Goal: Task Accomplishment & Management: Manage account settings

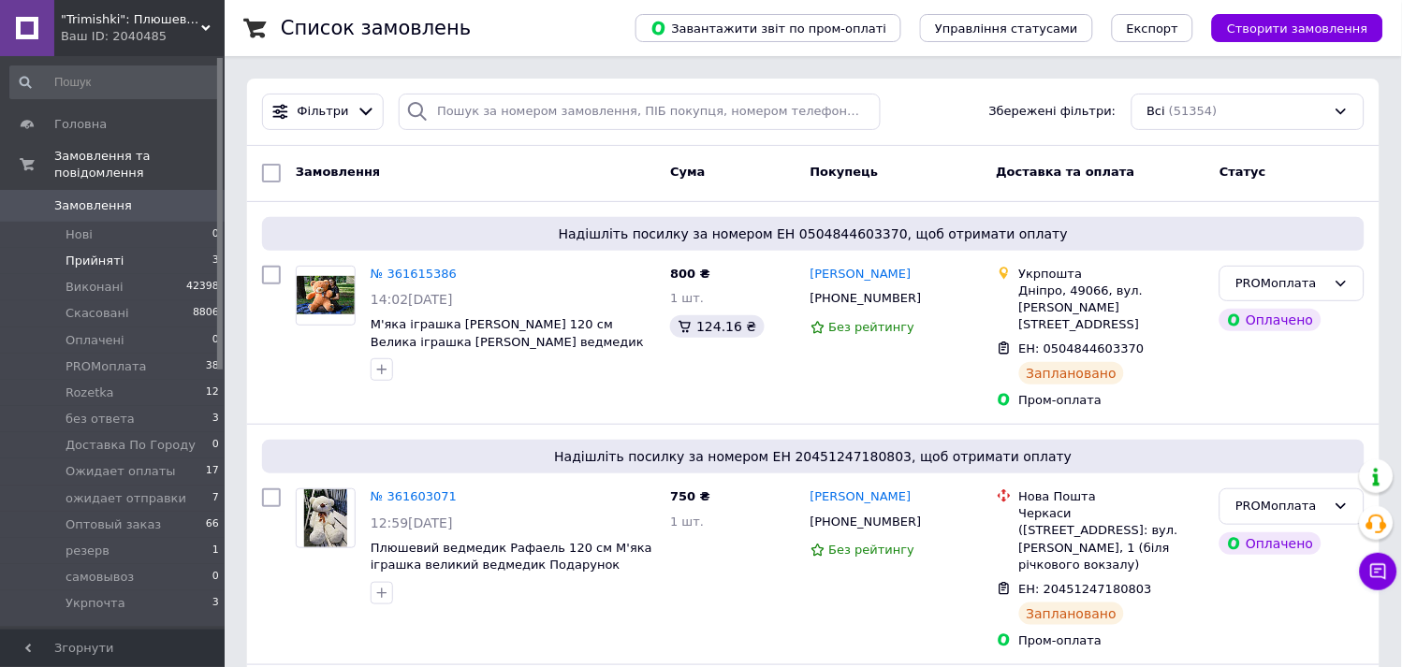
click at [116, 253] on span "Прийняті" at bounding box center [95, 261] width 58 height 17
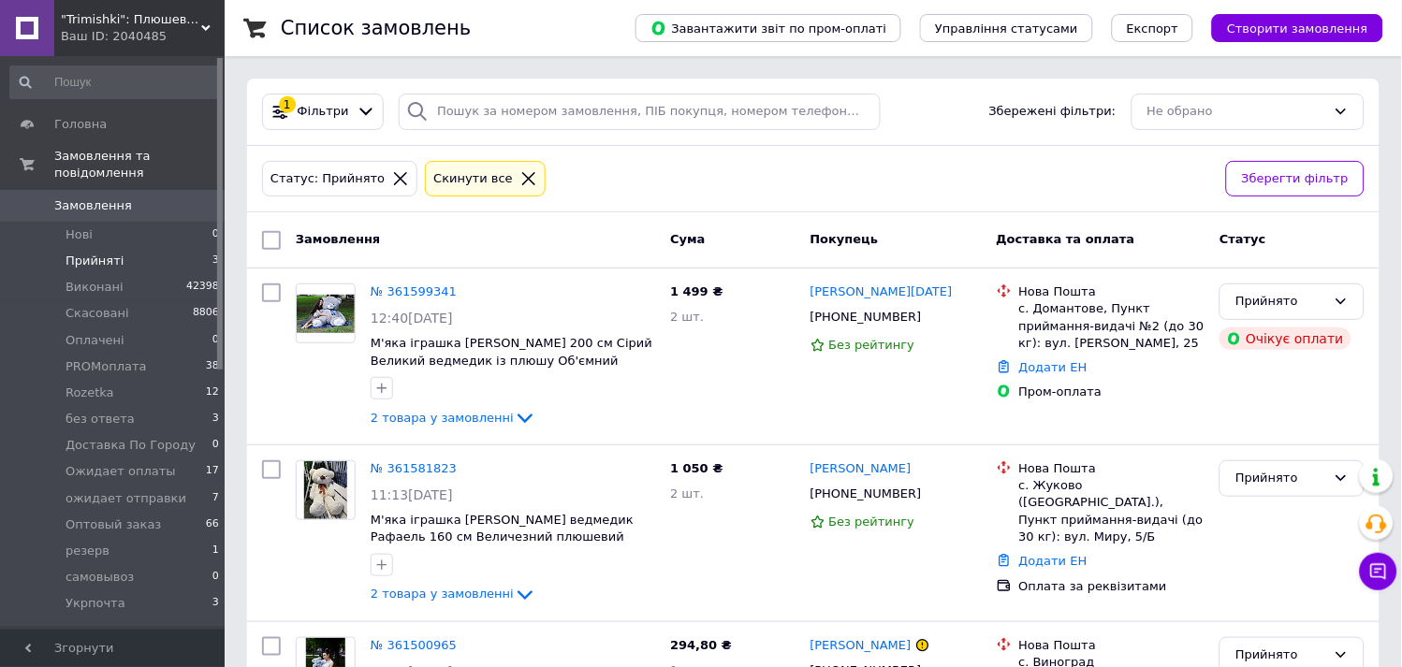
click at [117, 248] on li "Прийняті 3" at bounding box center [115, 261] width 230 height 26
click at [127, 250] on li "Прийняті 3" at bounding box center [115, 261] width 230 height 26
click at [89, 227] on span "Нові" at bounding box center [79, 235] width 27 height 17
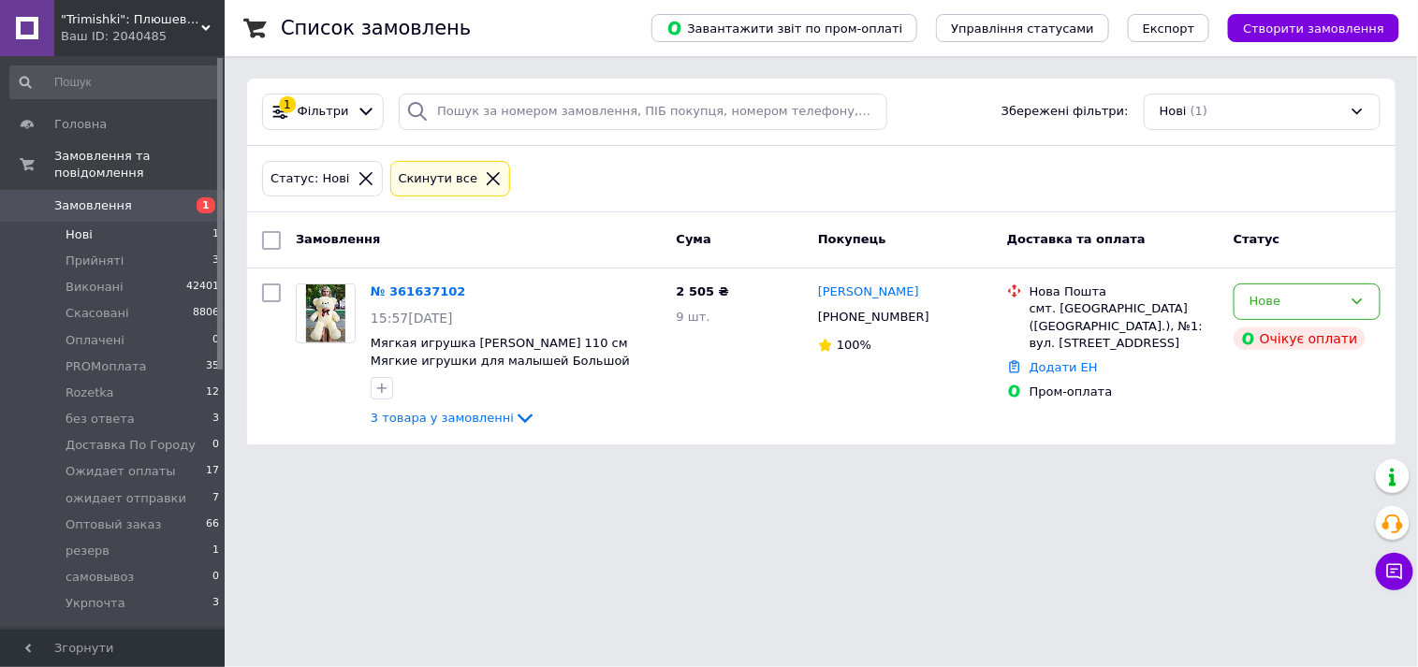
click at [1284, 309] on div "Нове" at bounding box center [1296, 302] width 93 height 20
click at [1275, 341] on li "Прийнято" at bounding box center [1307, 341] width 145 height 35
click at [96, 253] on span "Прийняті" at bounding box center [95, 261] width 58 height 17
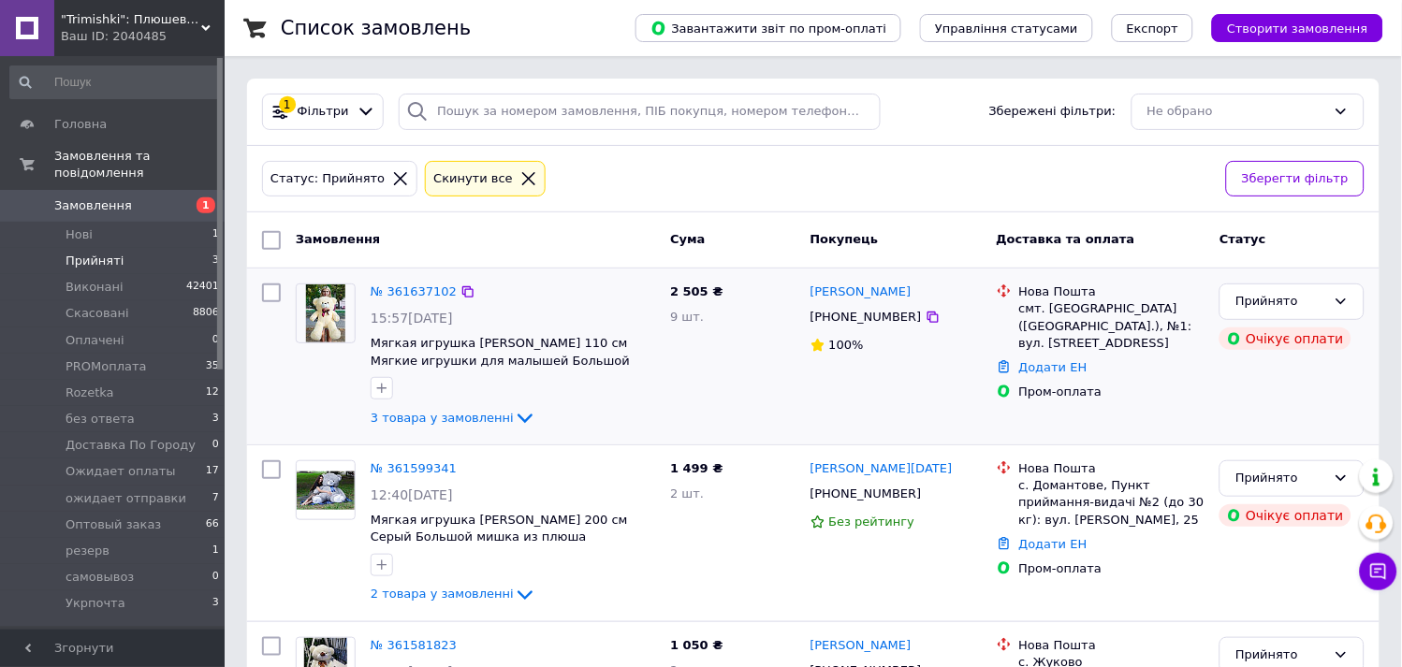
click at [96, 253] on span "Прийняті" at bounding box center [95, 261] width 58 height 17
drag, startPoint x: 86, startPoint y: 248, endPoint x: 87, endPoint y: 263, distance: 15.0
click at [86, 258] on ul "Нові 1 Прийняті 3 Виконані 42401 Скасовані 8806 Оплачені 0 PROMоплата 35 Rozetk…" at bounding box center [115, 424] width 230 height 405
click at [148, 248] on li "Прийняті 3" at bounding box center [115, 261] width 230 height 26
click at [91, 222] on li "Нові 1" at bounding box center [115, 235] width 230 height 26
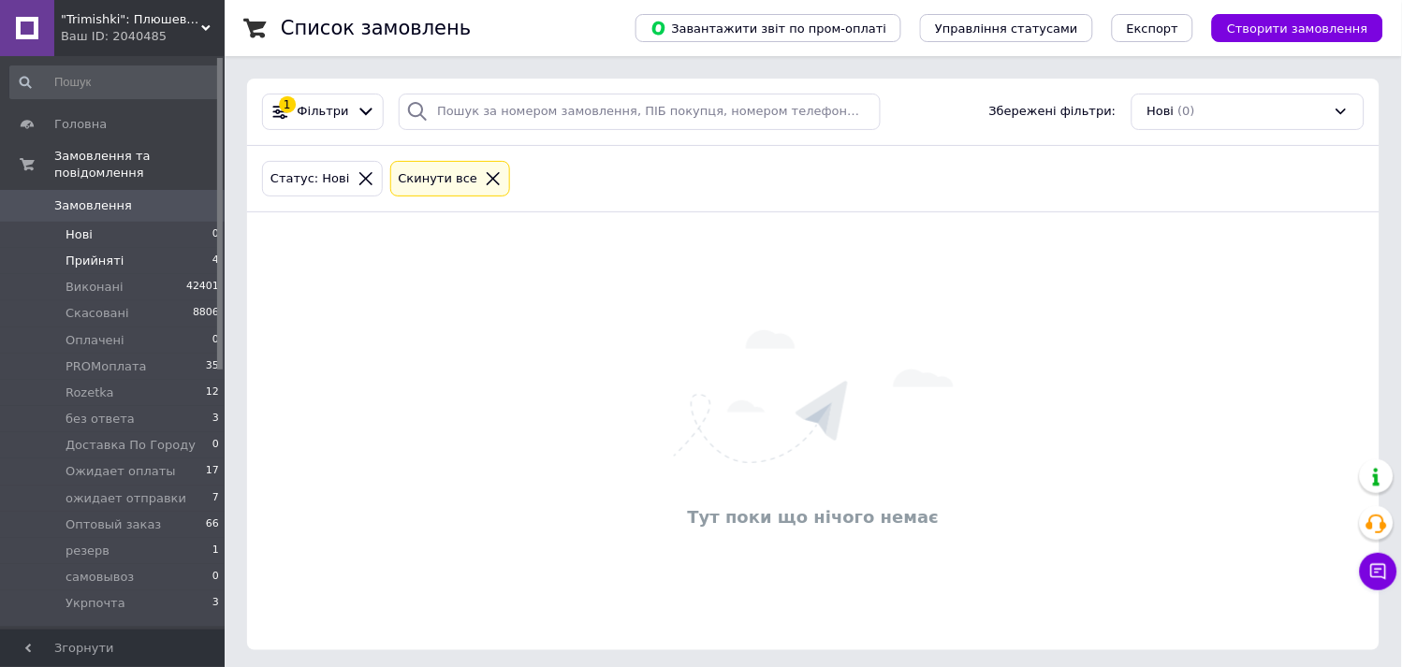
click at [104, 253] on li "Прийняті 4" at bounding box center [115, 261] width 230 height 26
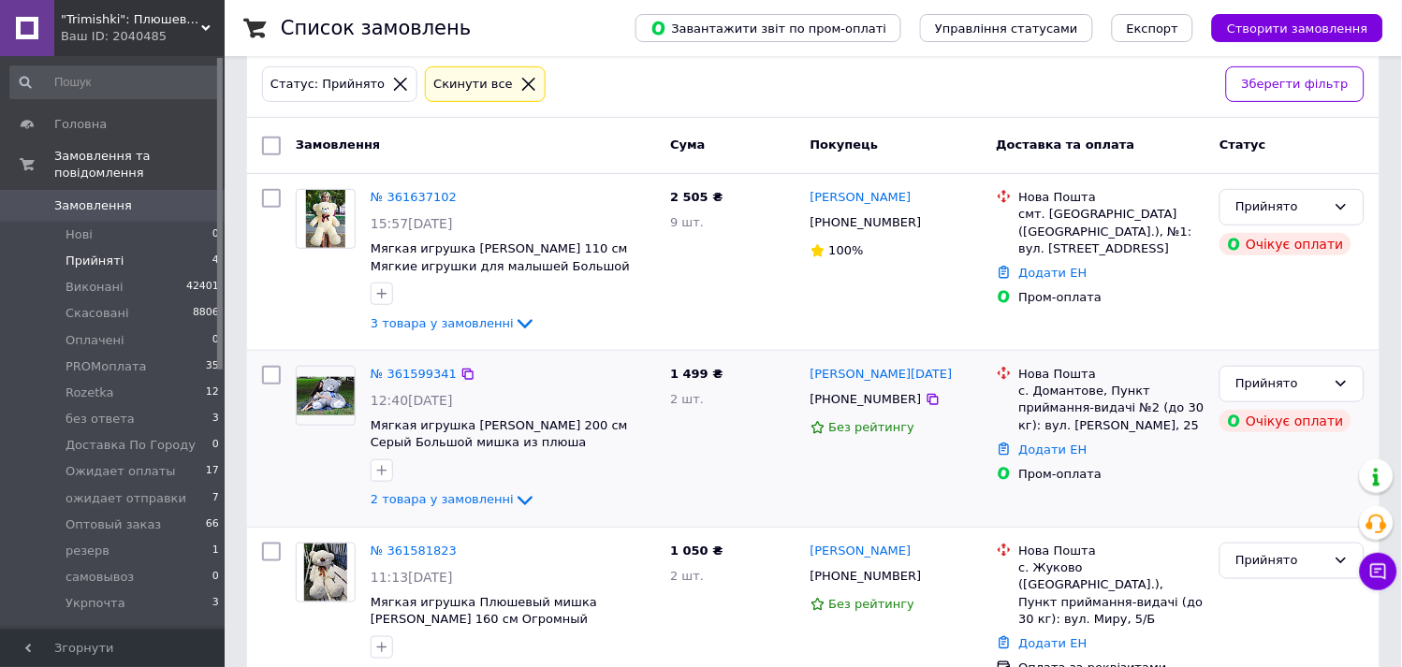
scroll to position [94, 0]
click at [413, 372] on link "№ 361599341" at bounding box center [414, 375] width 86 height 14
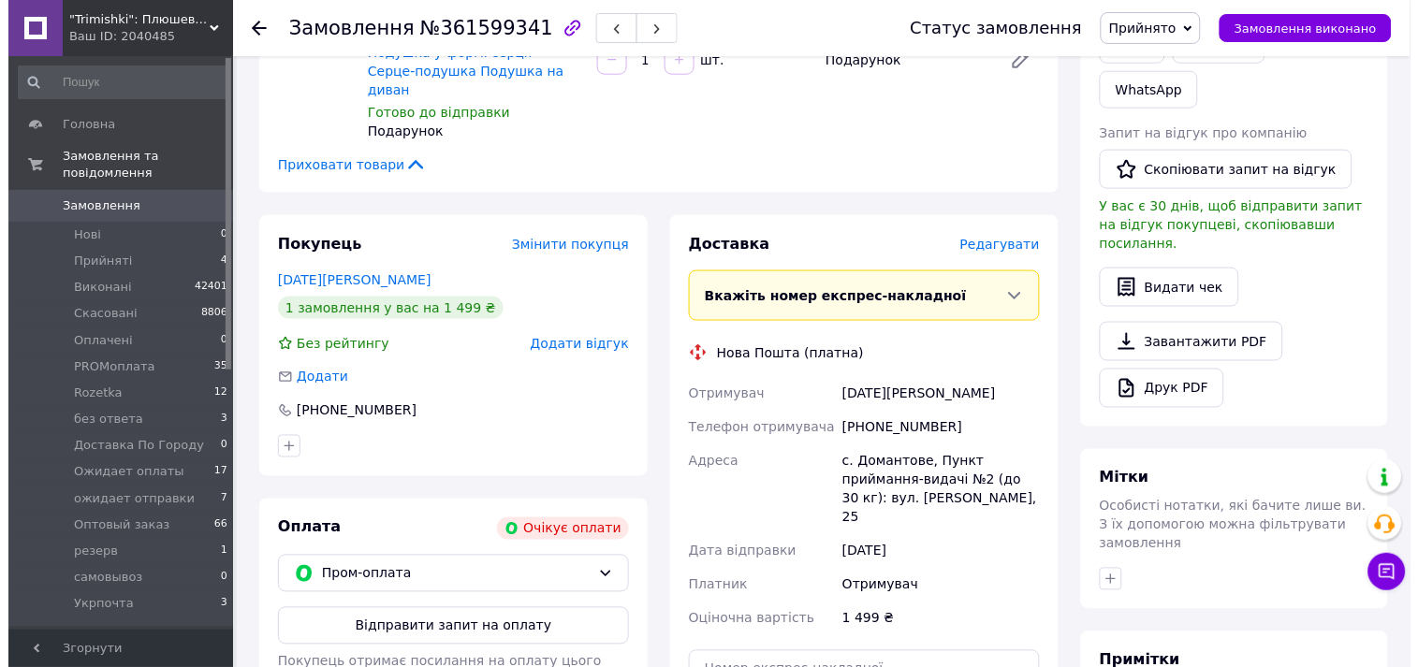
scroll to position [416, 0]
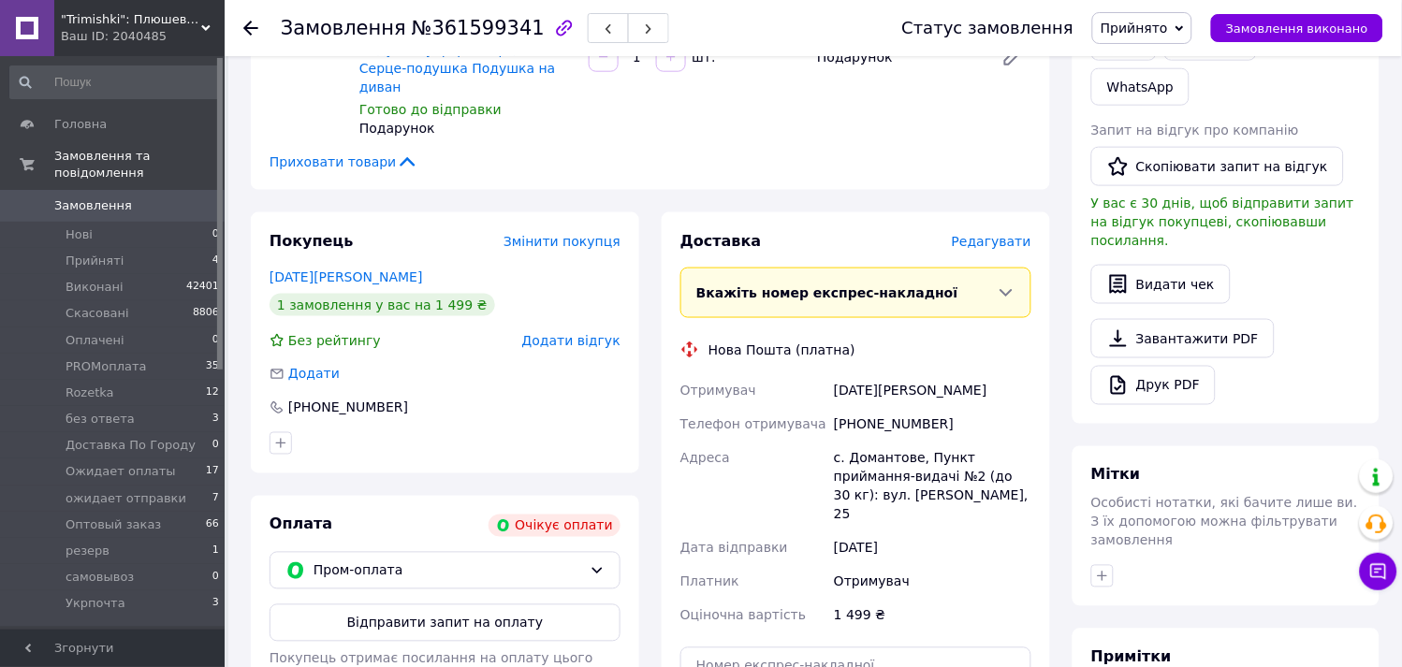
click at [997, 234] on span "Редагувати" at bounding box center [992, 241] width 80 height 15
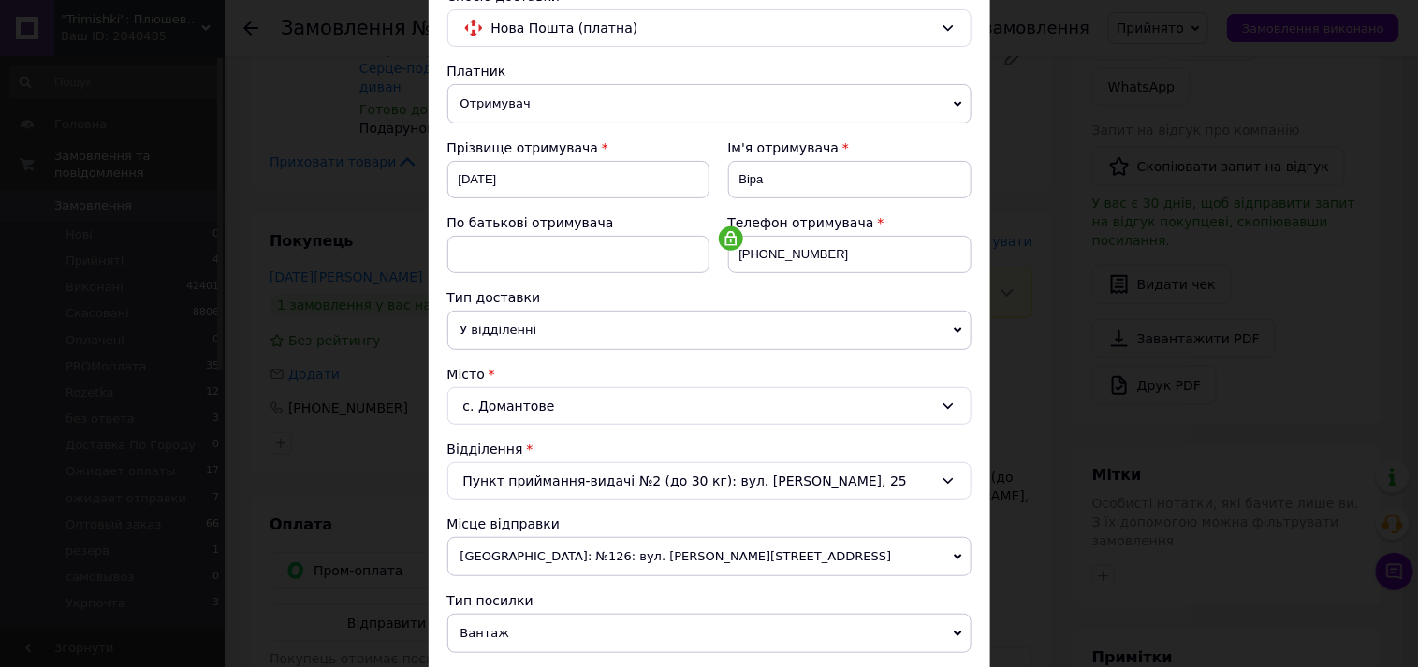
scroll to position [312, 0]
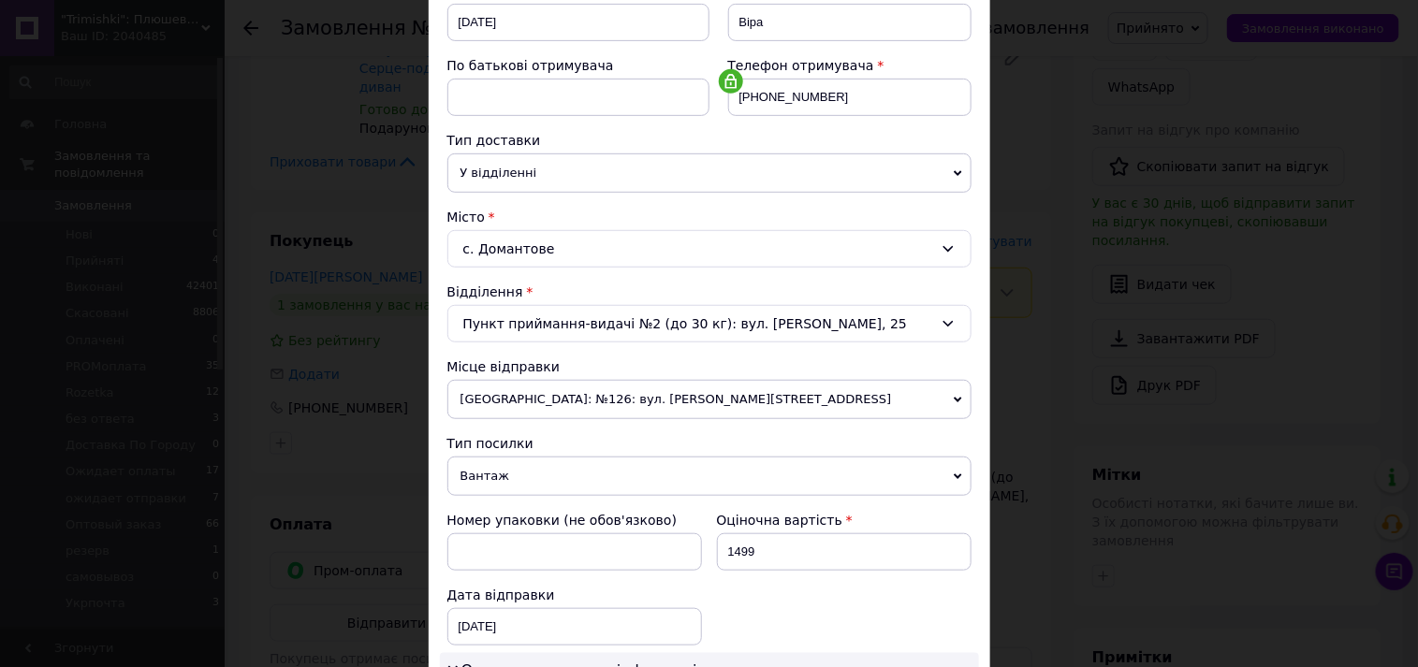
click at [862, 329] on div "Пункт приймання-видачі №2 (до 30 кг): вул. Лесі Українки, 25" at bounding box center [709, 323] width 524 height 37
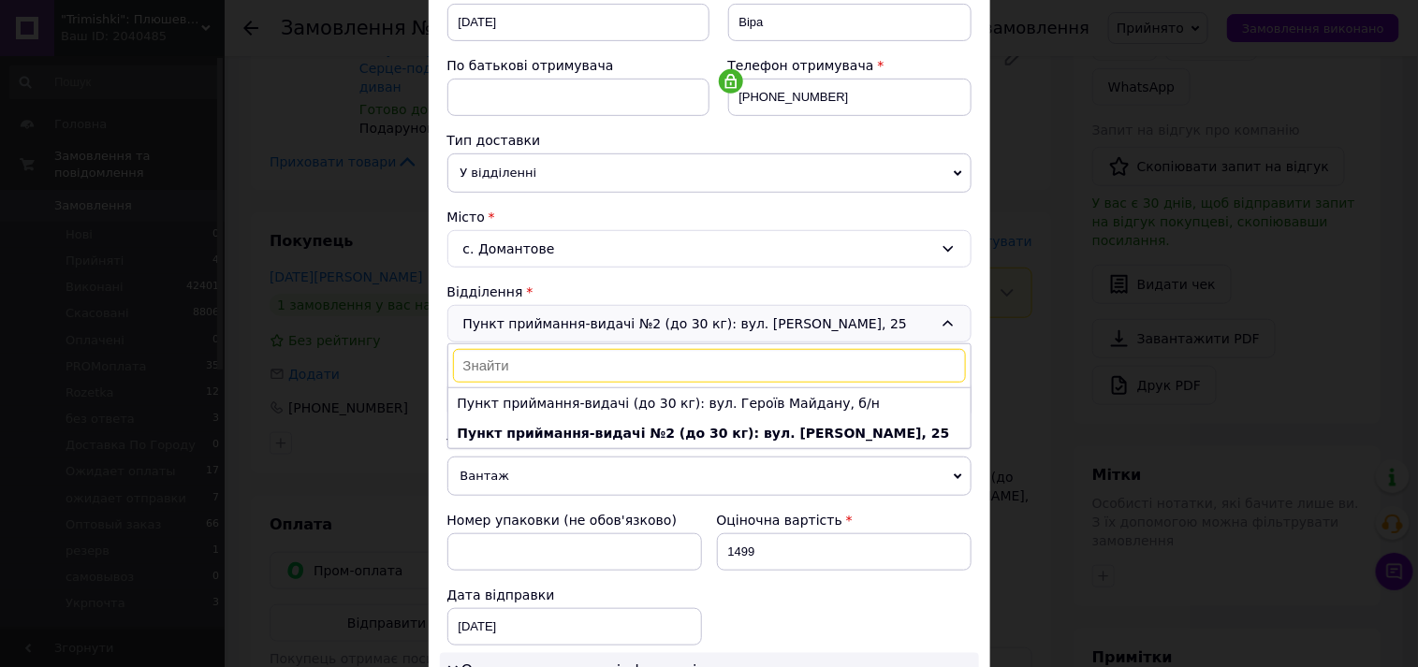
click at [867, 329] on div "Пункт приймання-видачі №2 (до 30 кг): вул. Лесі Українки, 25 Пункт приймання-ви…" at bounding box center [709, 323] width 524 height 37
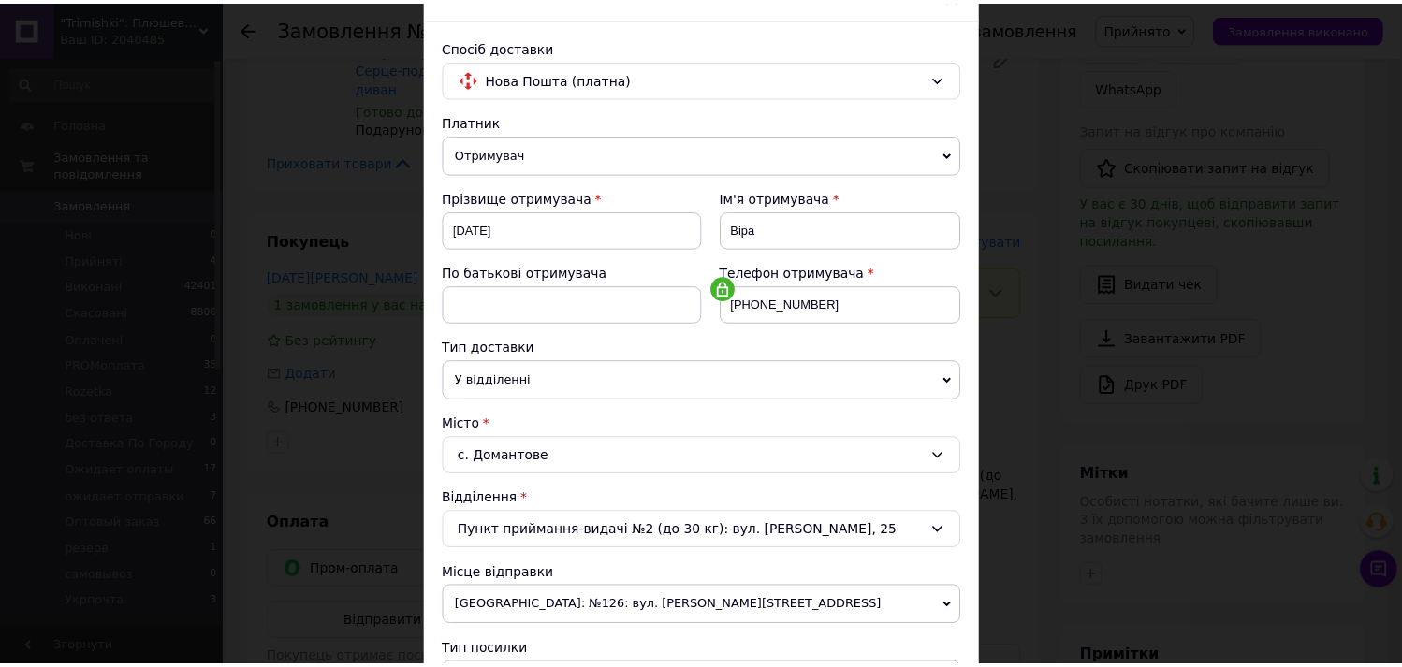
scroll to position [0, 0]
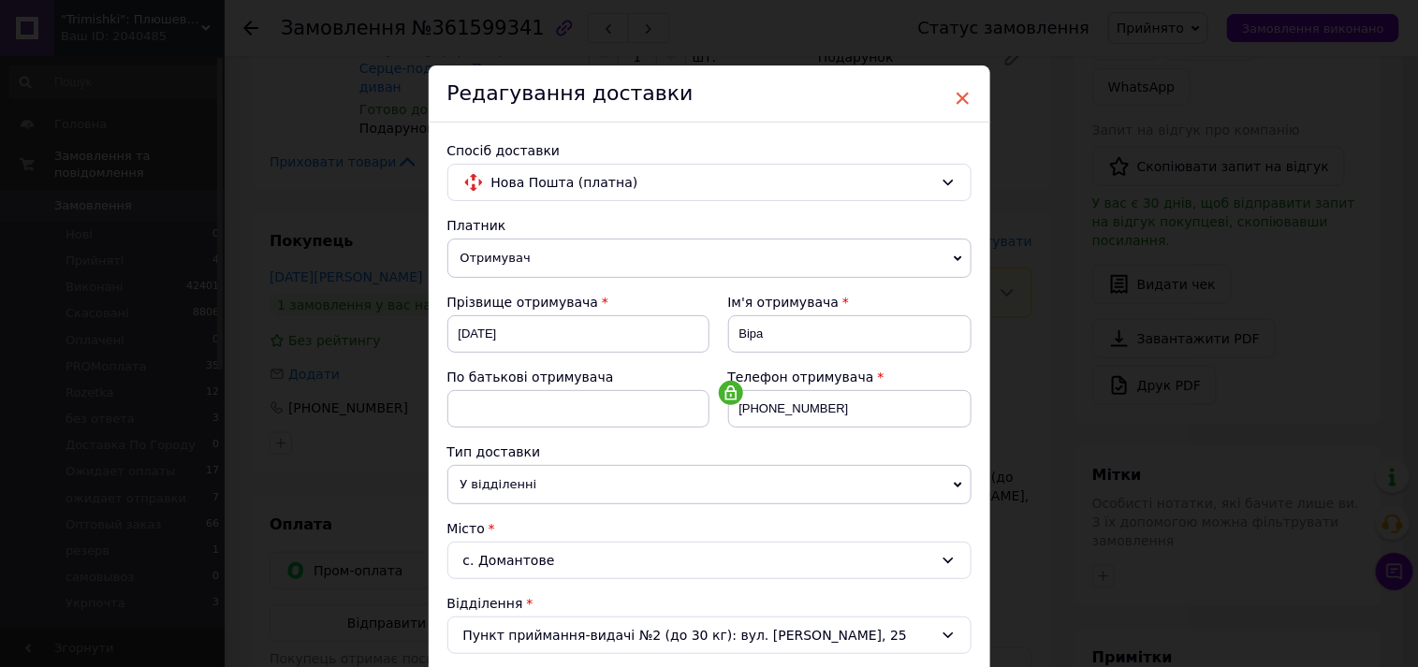
click at [961, 101] on span "×" at bounding box center [963, 98] width 17 height 32
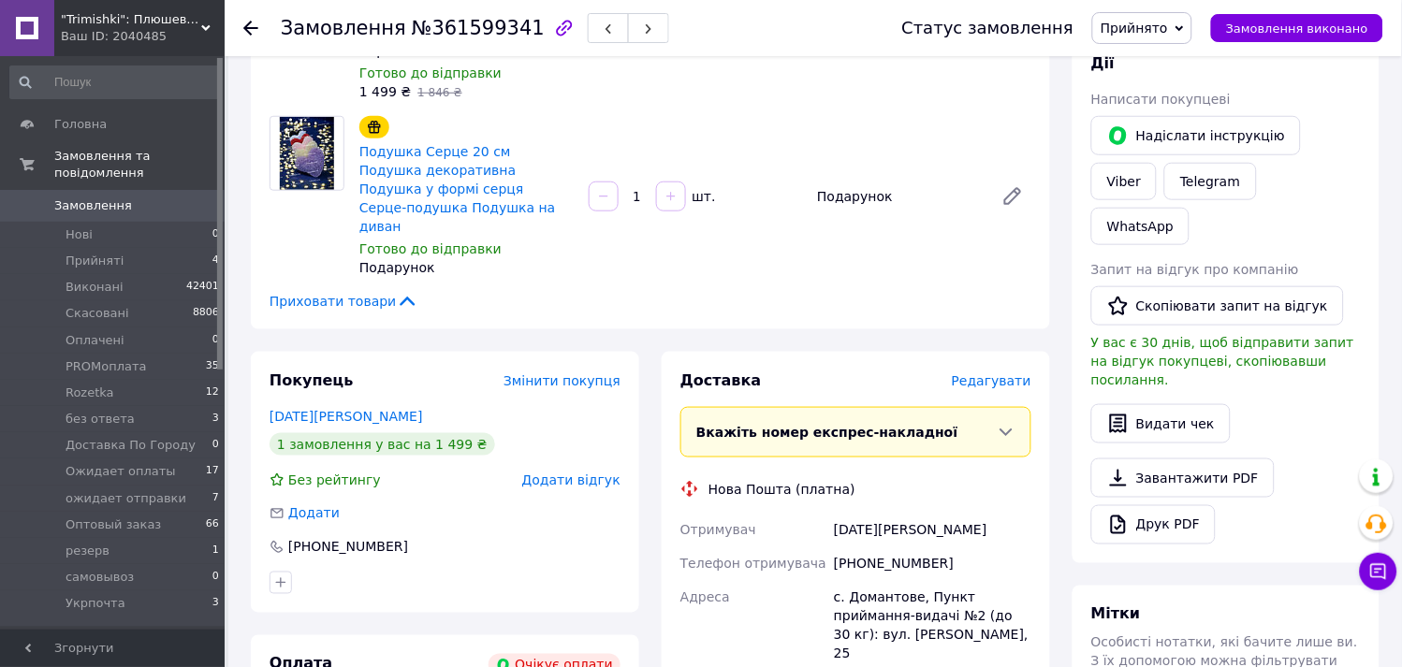
scroll to position [312, 0]
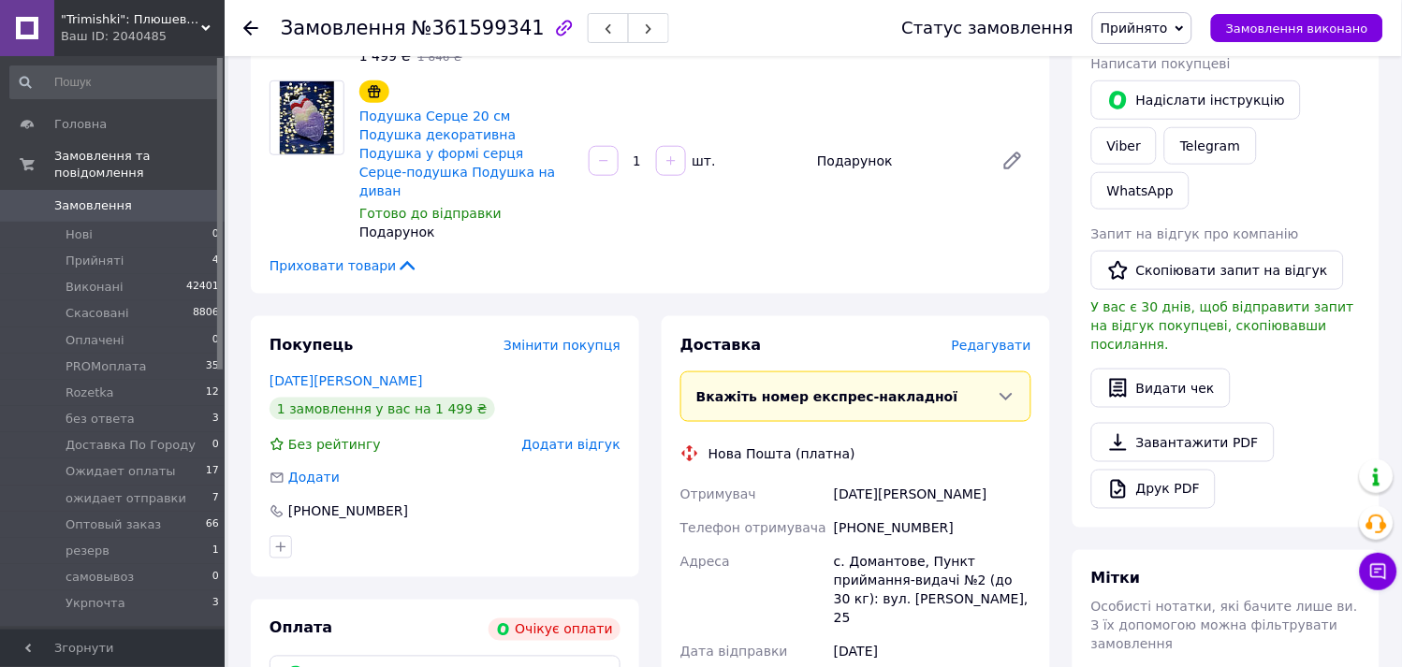
click at [1145, 29] on span "Прийнято" at bounding box center [1134, 28] width 67 height 15
click at [1158, 94] on li "Скасовано" at bounding box center [1167, 94] width 149 height 28
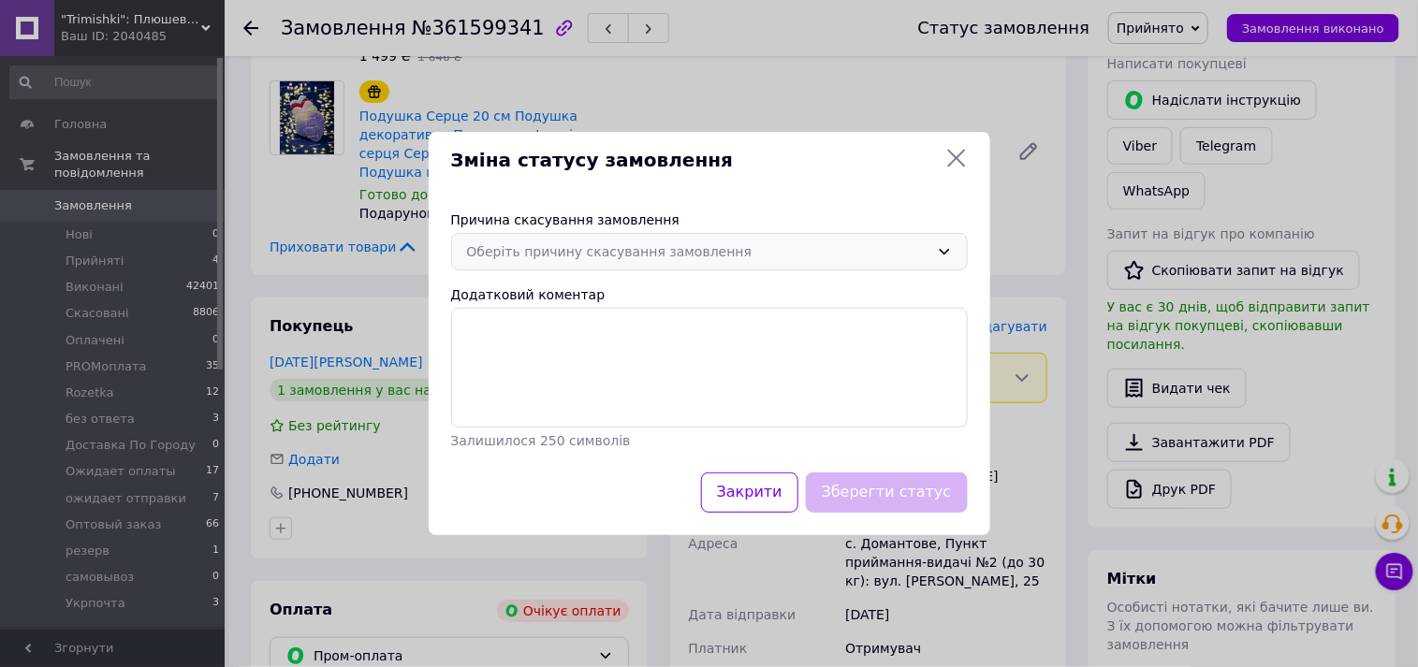
click at [630, 245] on div "Оберіть причину скасування замовлення" at bounding box center [698, 251] width 462 height 21
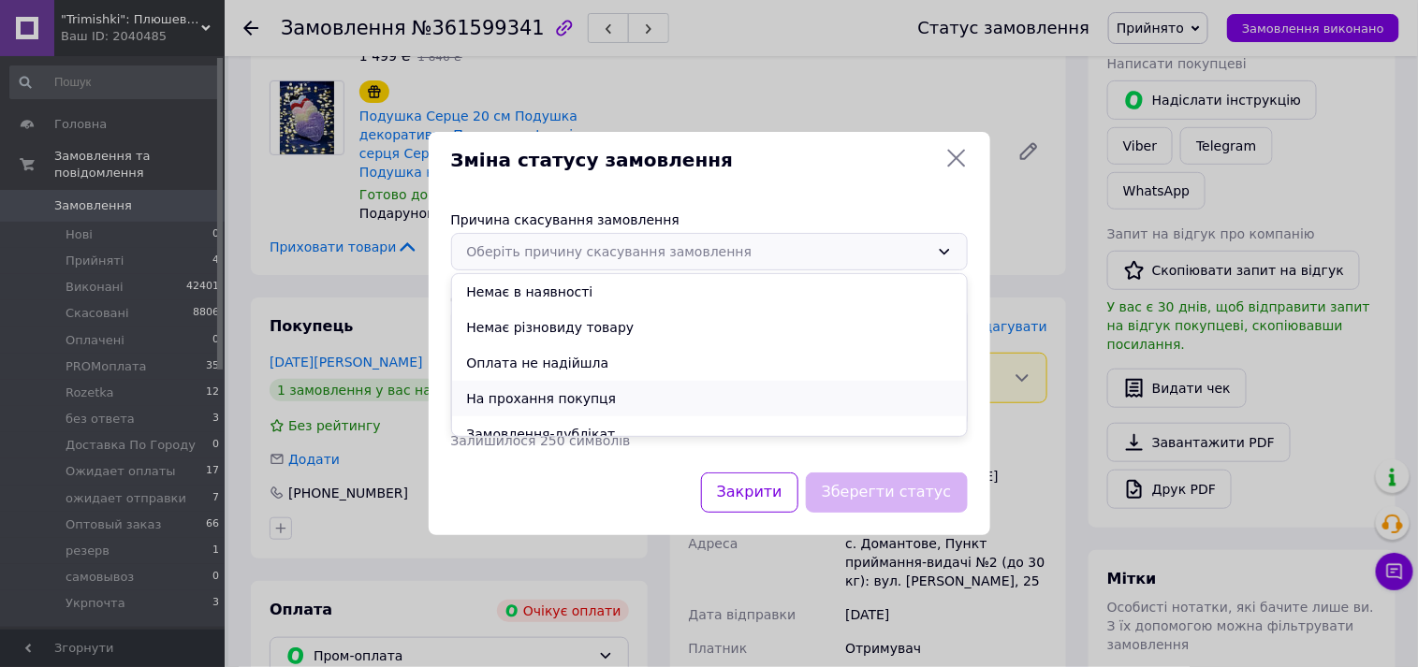
click at [517, 394] on li "На прохання покупця" at bounding box center [709, 399] width 515 height 36
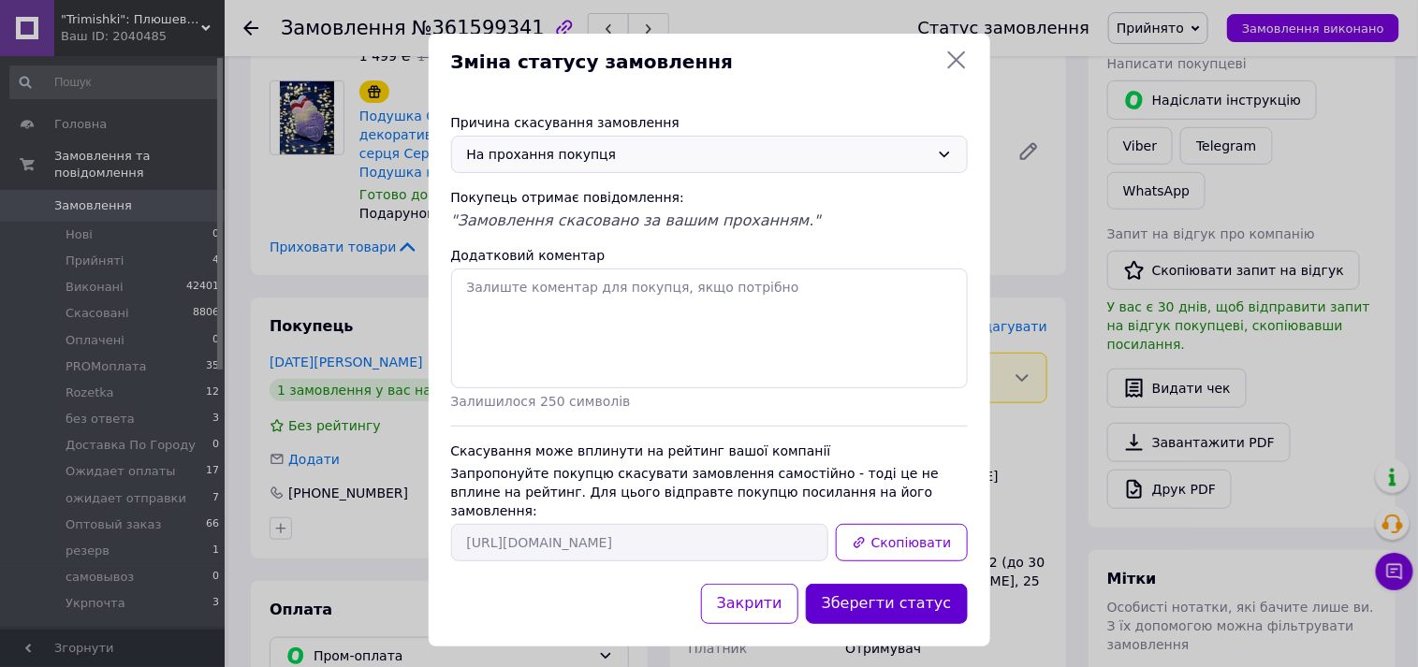
click at [872, 606] on button "Зберегти статус" at bounding box center [887, 604] width 162 height 40
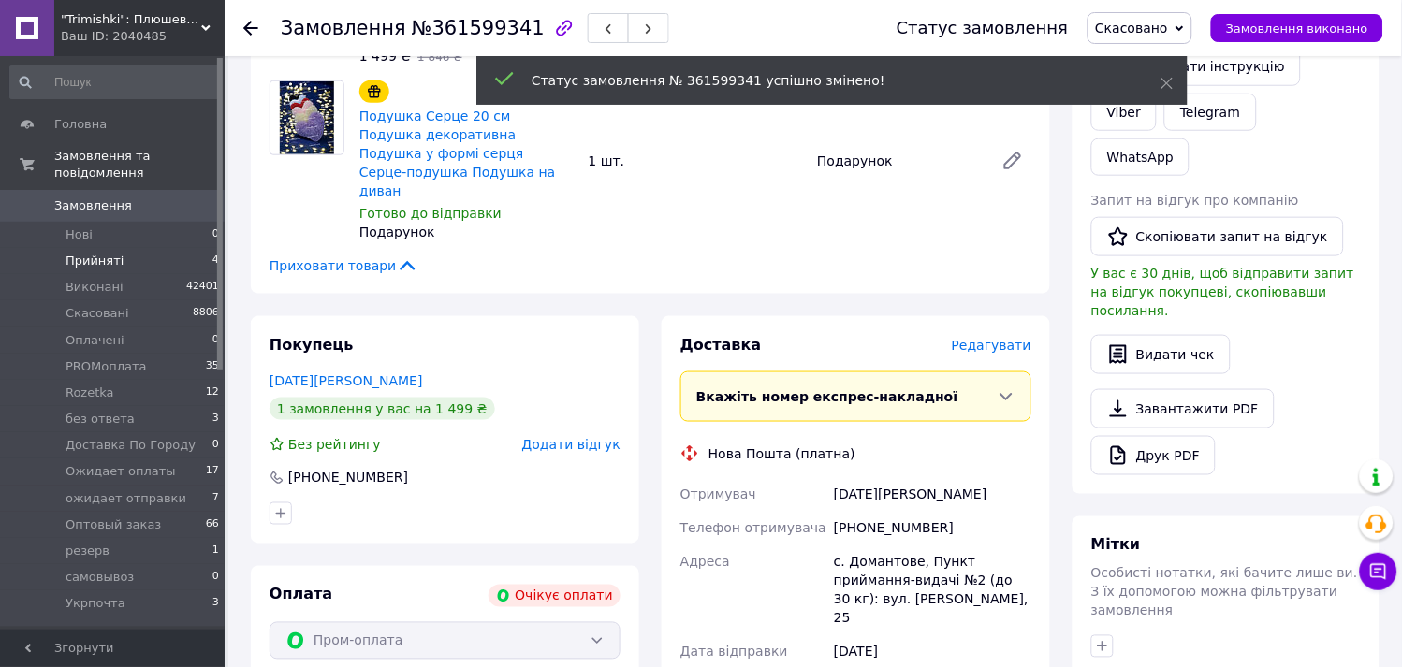
click at [78, 253] on span "Прийняті" at bounding box center [95, 261] width 58 height 17
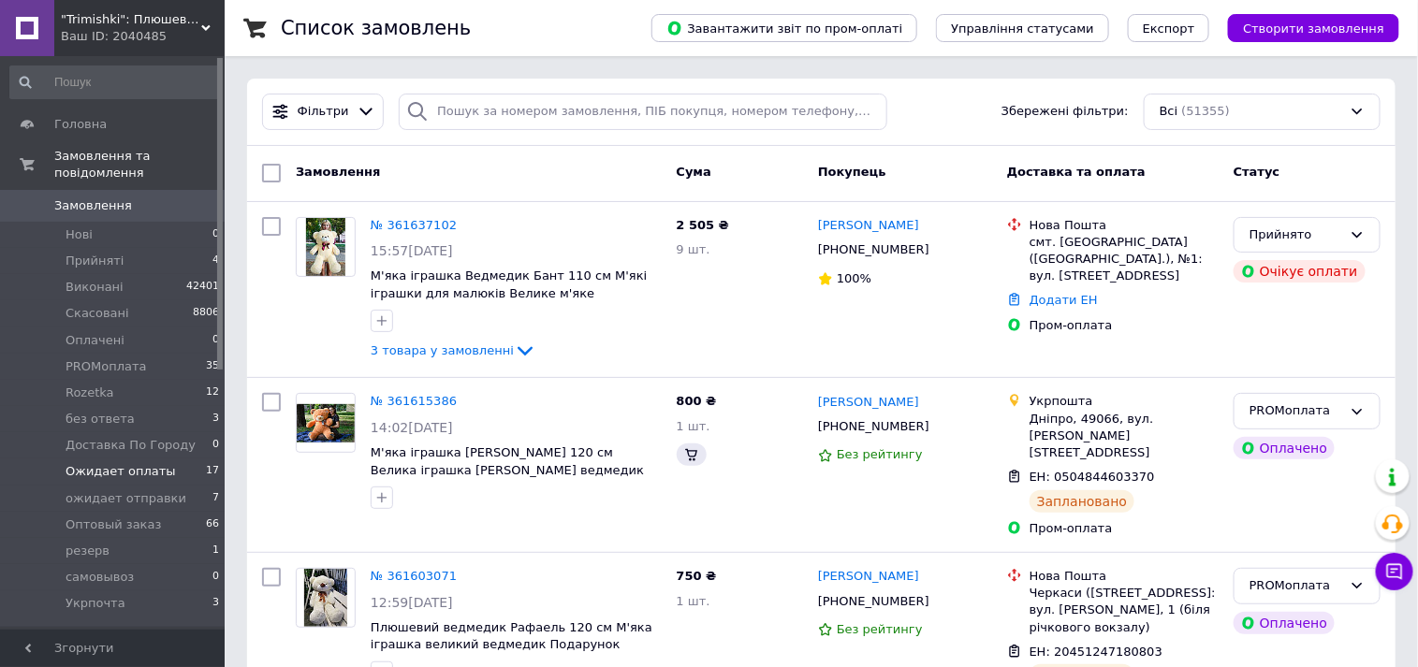
click at [110, 463] on span "Ожидает оплаты" at bounding box center [121, 471] width 110 height 17
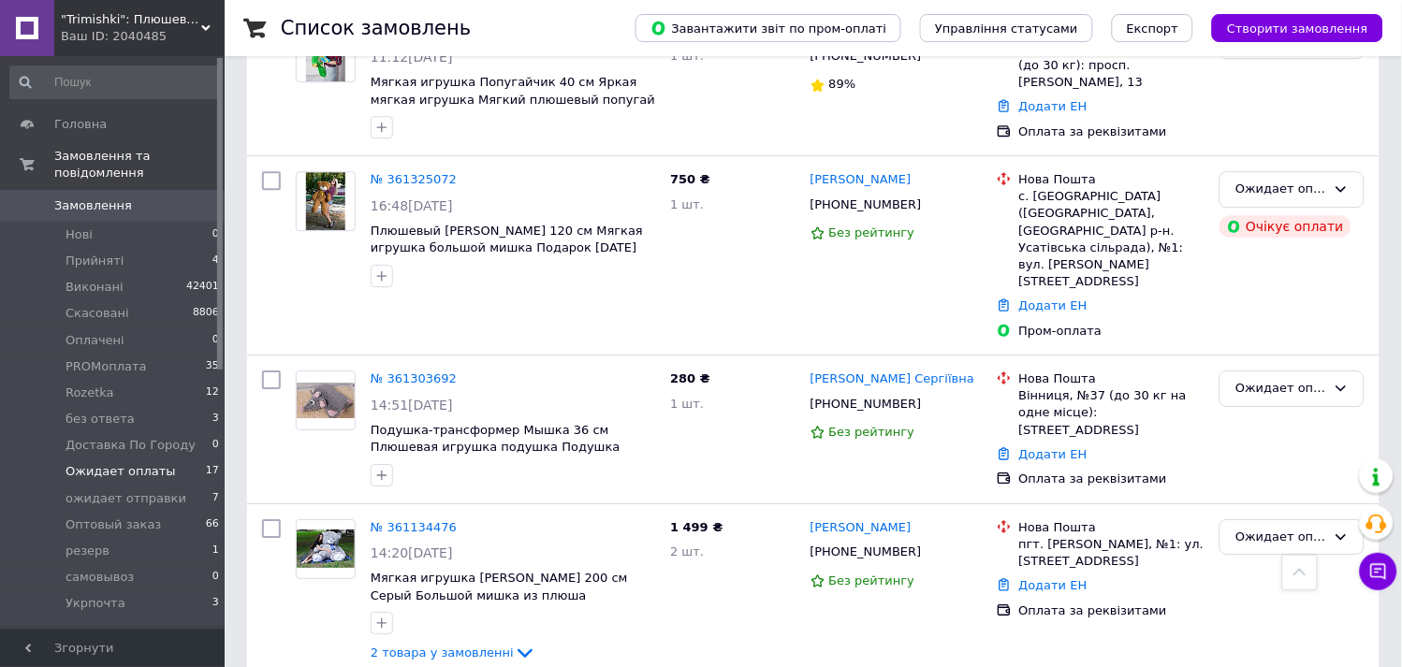
scroll to position [1352, 0]
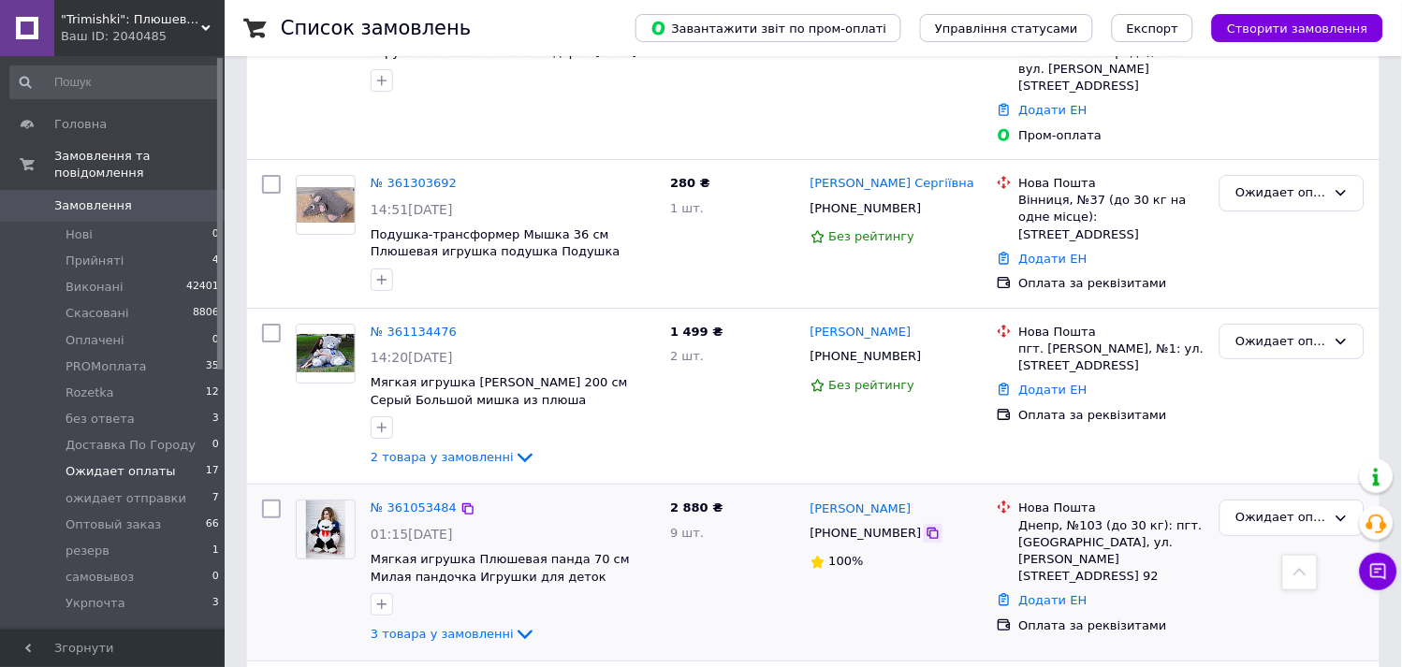
click at [928, 528] on icon at bounding box center [933, 533] width 11 height 11
click at [926, 349] on icon at bounding box center [933, 356] width 15 height 15
click at [1323, 332] on div "Ожидает оплаты" at bounding box center [1281, 342] width 91 height 20
click at [1248, 432] on li "Скасовано" at bounding box center [1292, 449] width 143 height 35
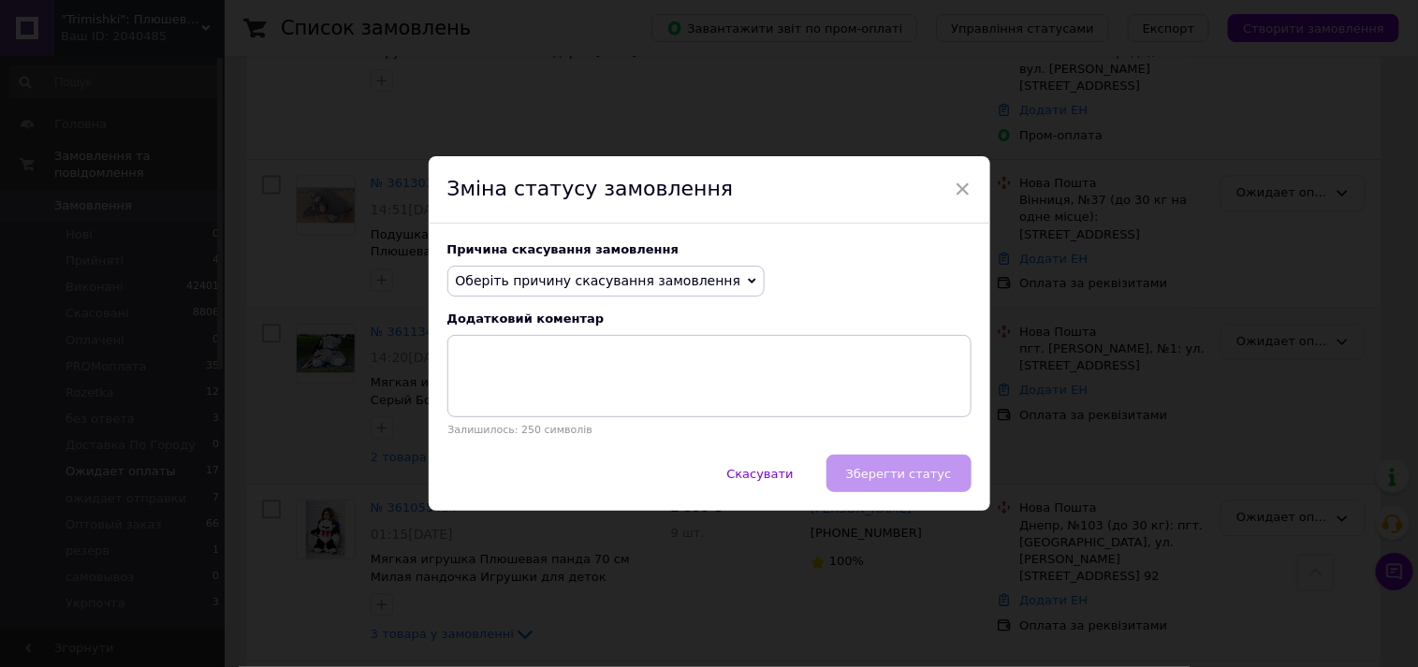
click at [585, 285] on span "Оберіть причину скасування замовлення" at bounding box center [598, 280] width 285 height 15
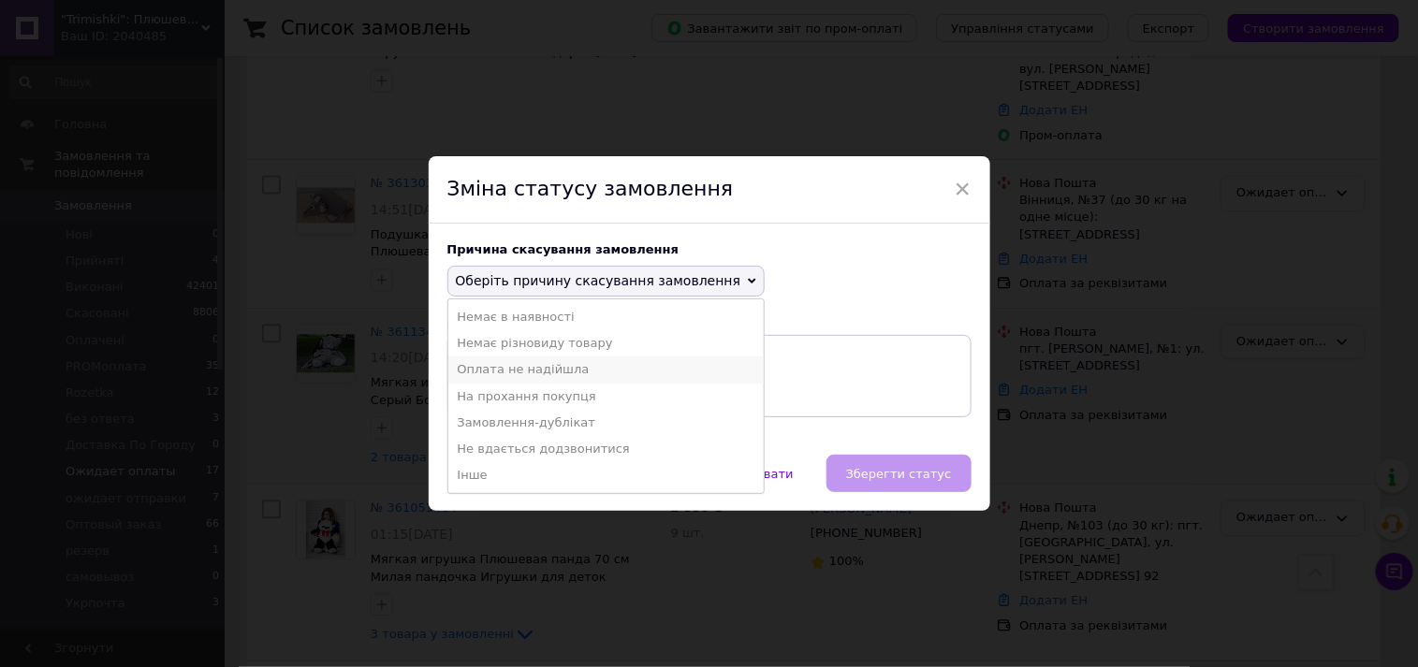
click at [531, 377] on li "Оплата не надійшла" at bounding box center [606, 370] width 316 height 26
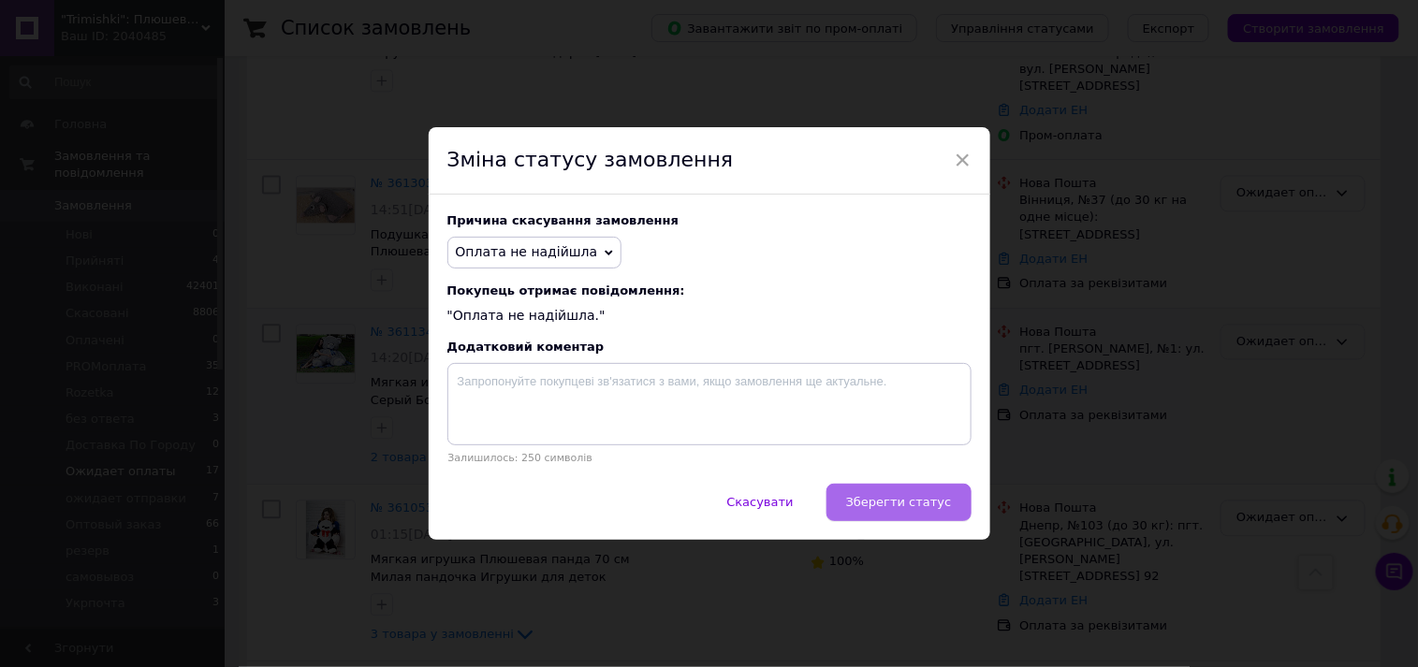
click at [905, 507] on span "Зберегти статус" at bounding box center [899, 502] width 106 height 14
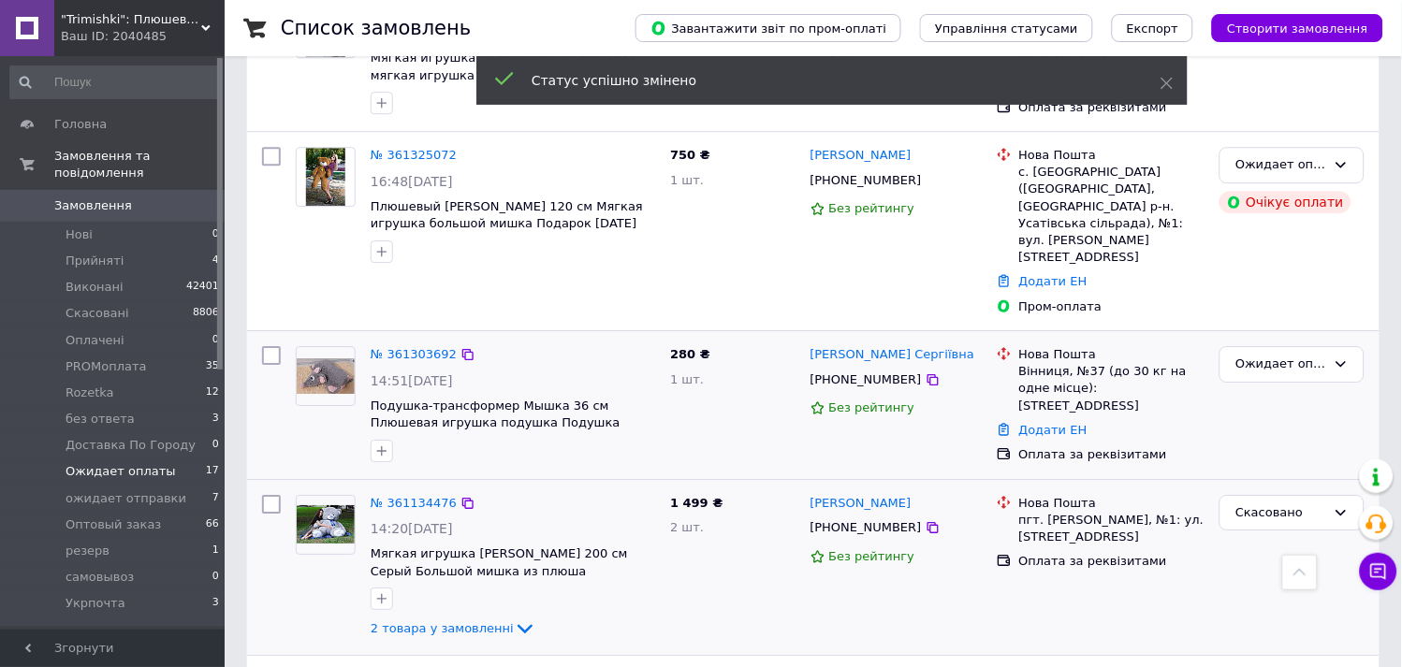
scroll to position [1144, 0]
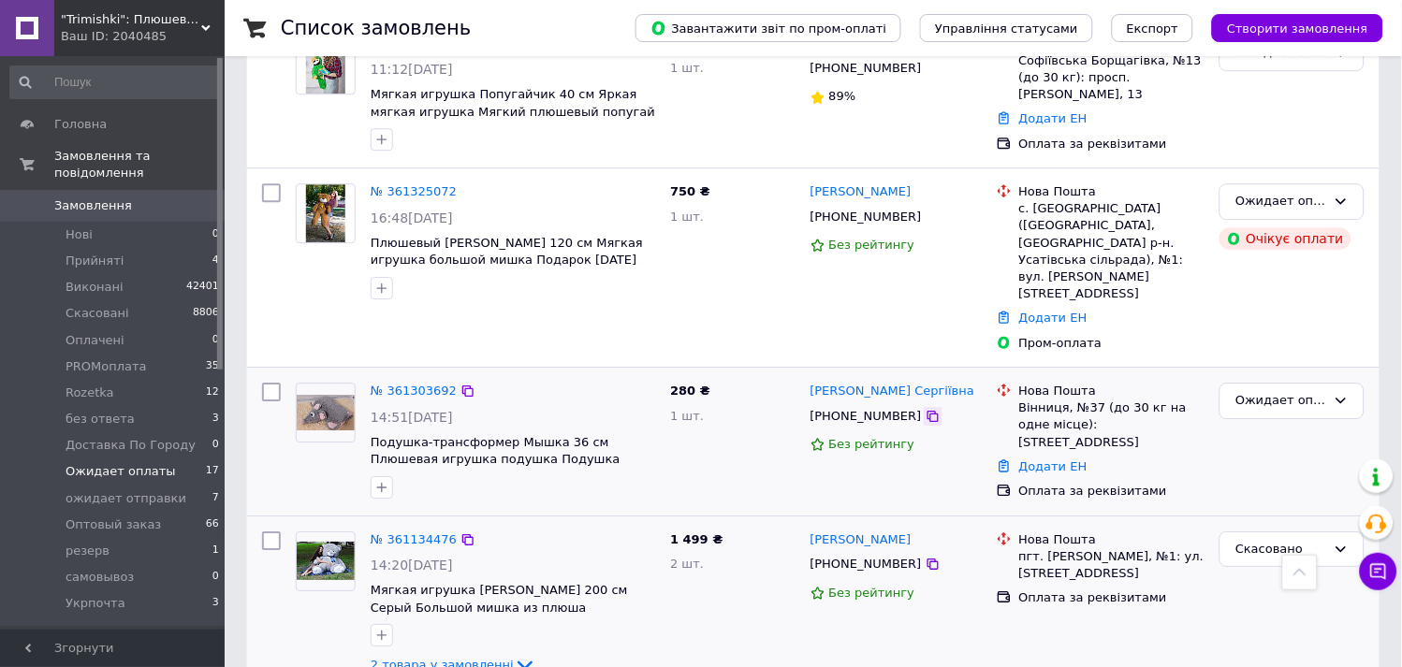
click at [926, 409] on icon at bounding box center [933, 416] width 15 height 15
click at [1271, 391] on div "Ожидает оплаты" at bounding box center [1281, 401] width 91 height 20
click at [1247, 491] on li "Скасовано" at bounding box center [1292, 508] width 143 height 35
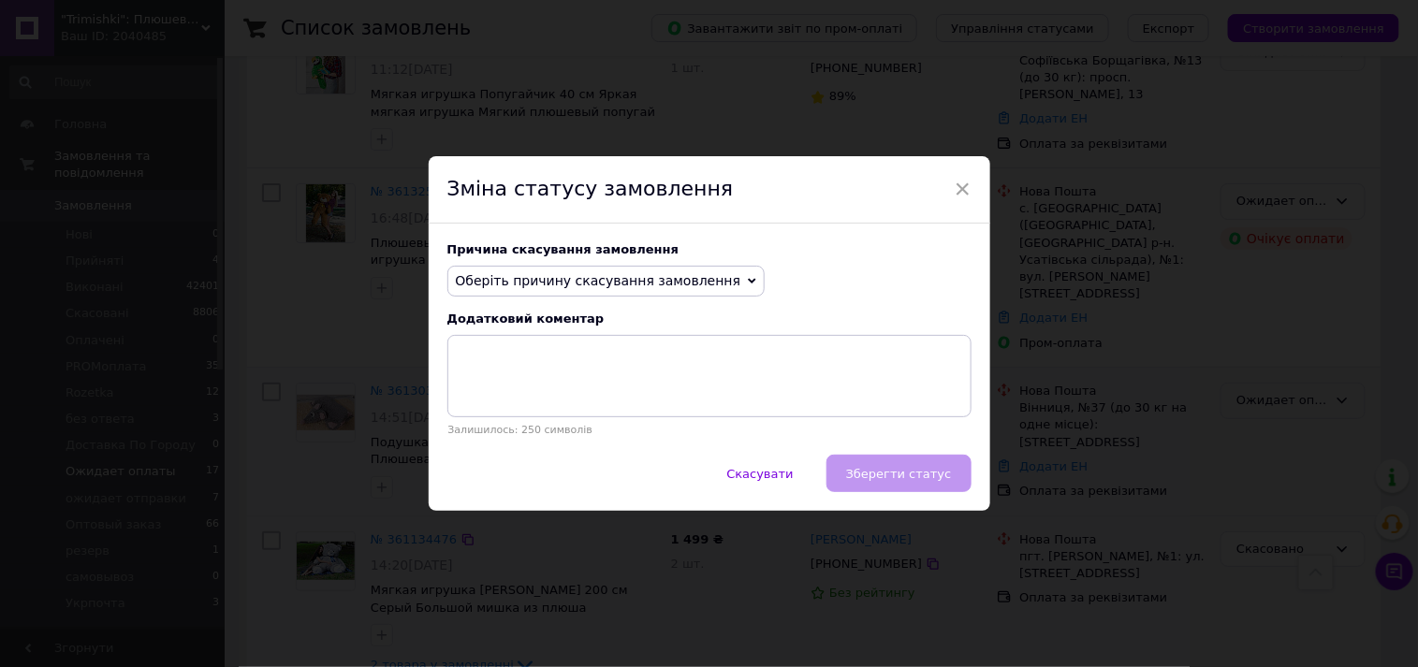
click at [580, 288] on span "Оберіть причину скасування замовлення" at bounding box center [606, 282] width 318 height 32
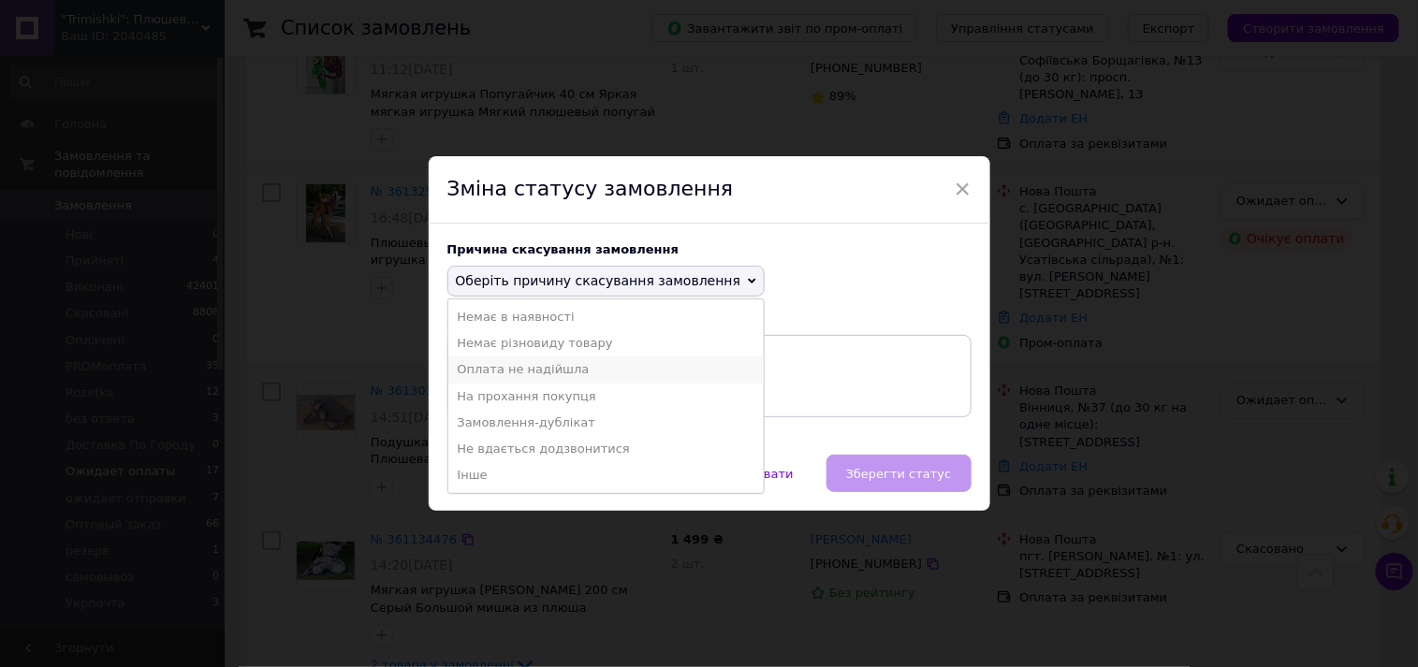
click at [521, 362] on li "Оплата не надійшла" at bounding box center [606, 370] width 316 height 26
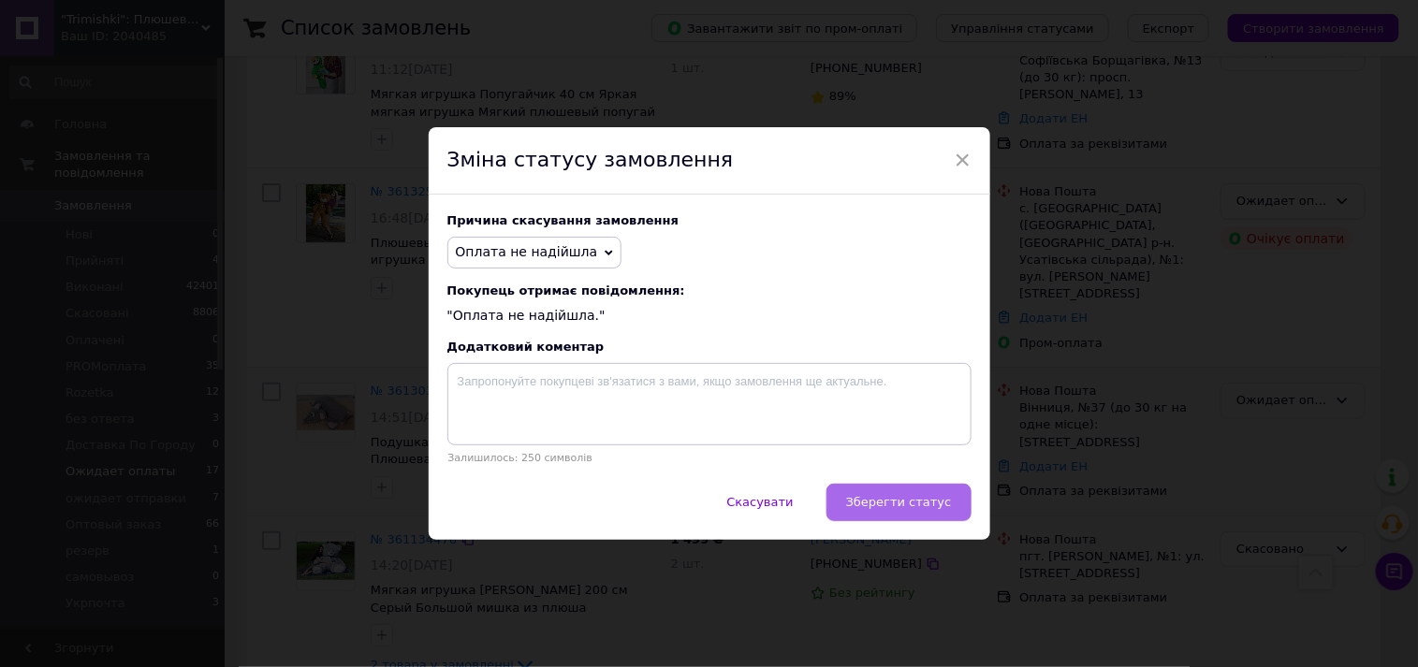
click at [905, 503] on span "Зберегти статус" at bounding box center [899, 502] width 106 height 14
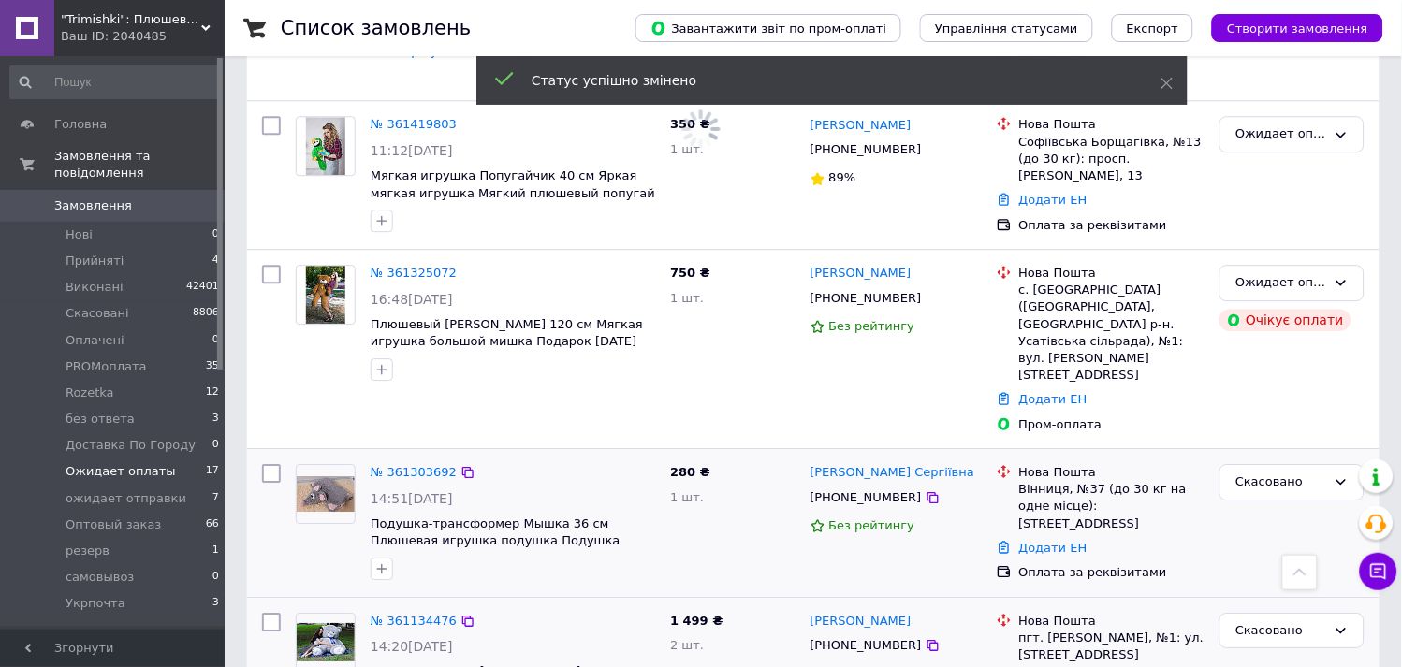
scroll to position [936, 0]
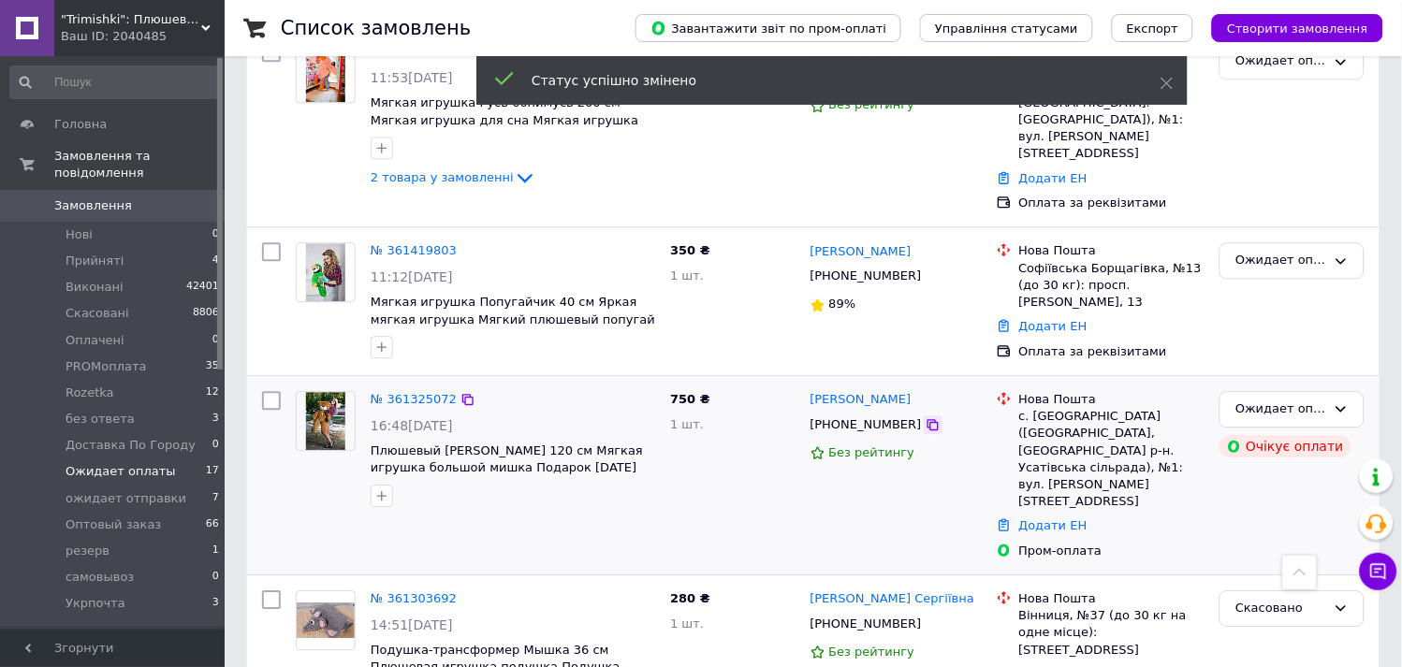
click at [926, 417] on icon at bounding box center [933, 424] width 15 height 15
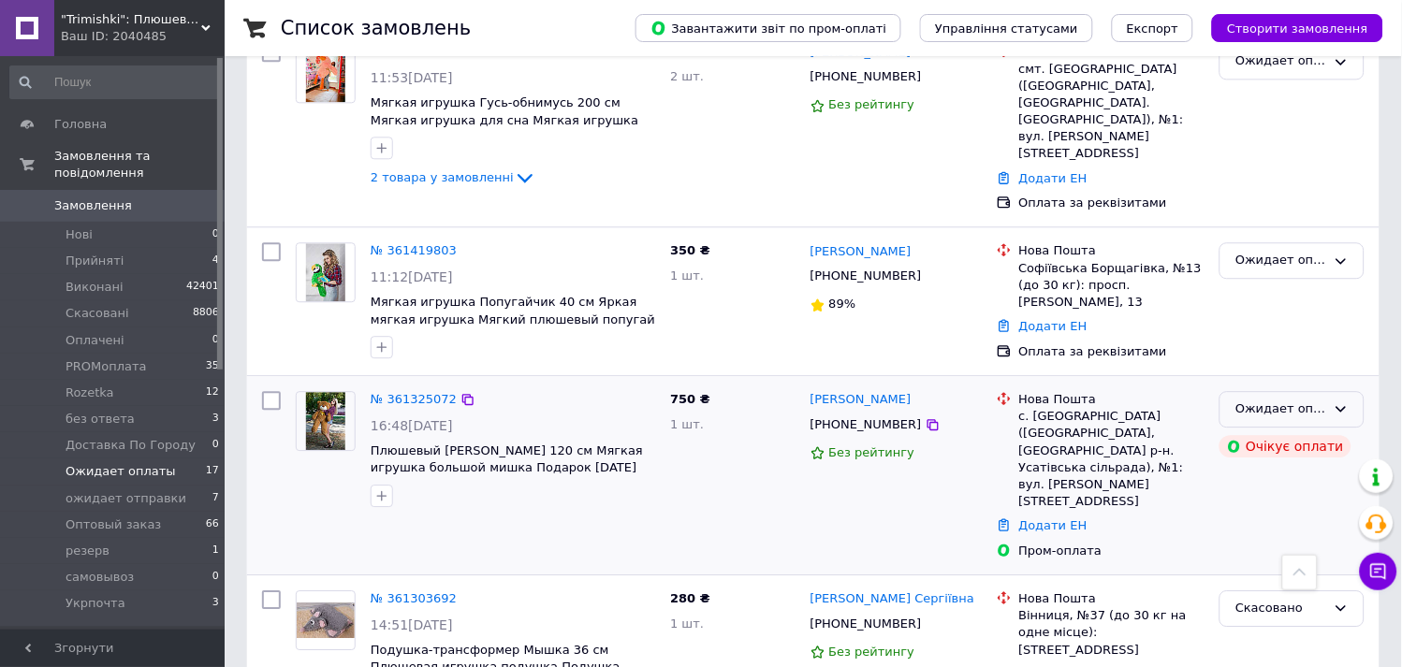
click at [1273, 400] on div "Ожидает оплаты" at bounding box center [1281, 410] width 91 height 20
click at [1254, 500] on li "Скасовано" at bounding box center [1292, 517] width 143 height 35
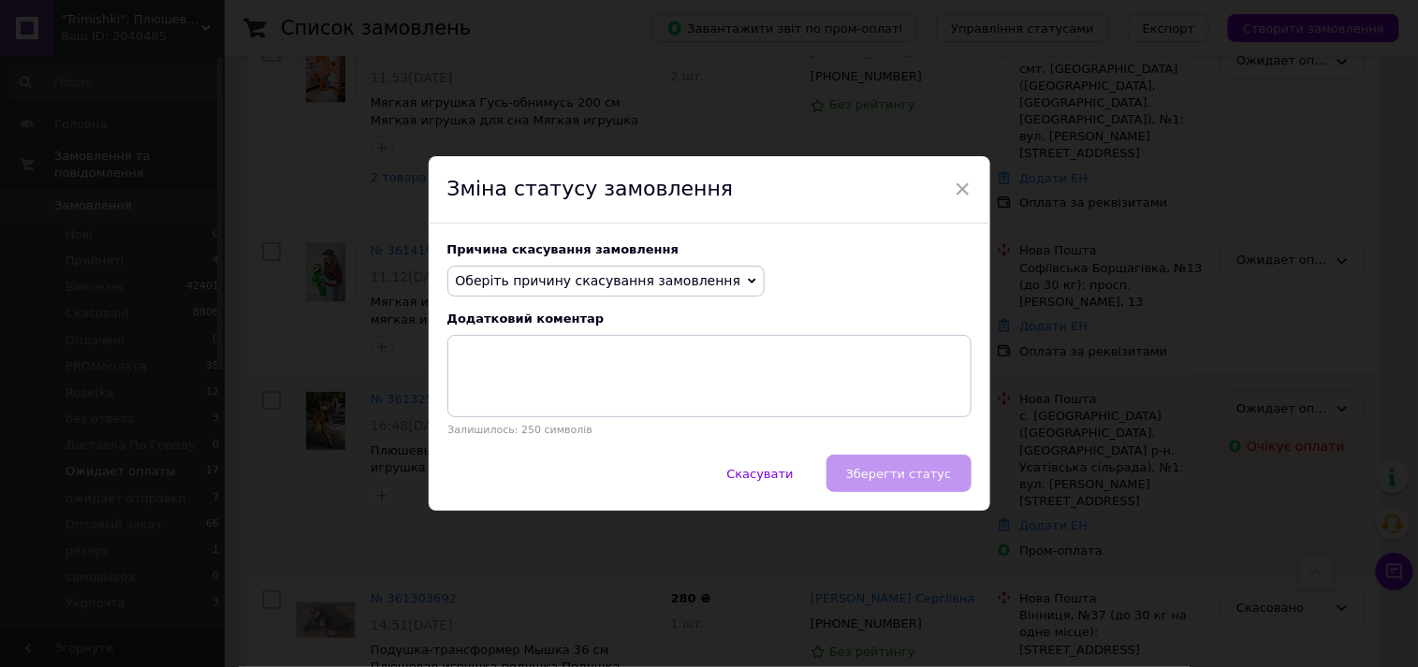
click at [578, 286] on span "Оберіть причину скасування замовлення" at bounding box center [598, 280] width 285 height 15
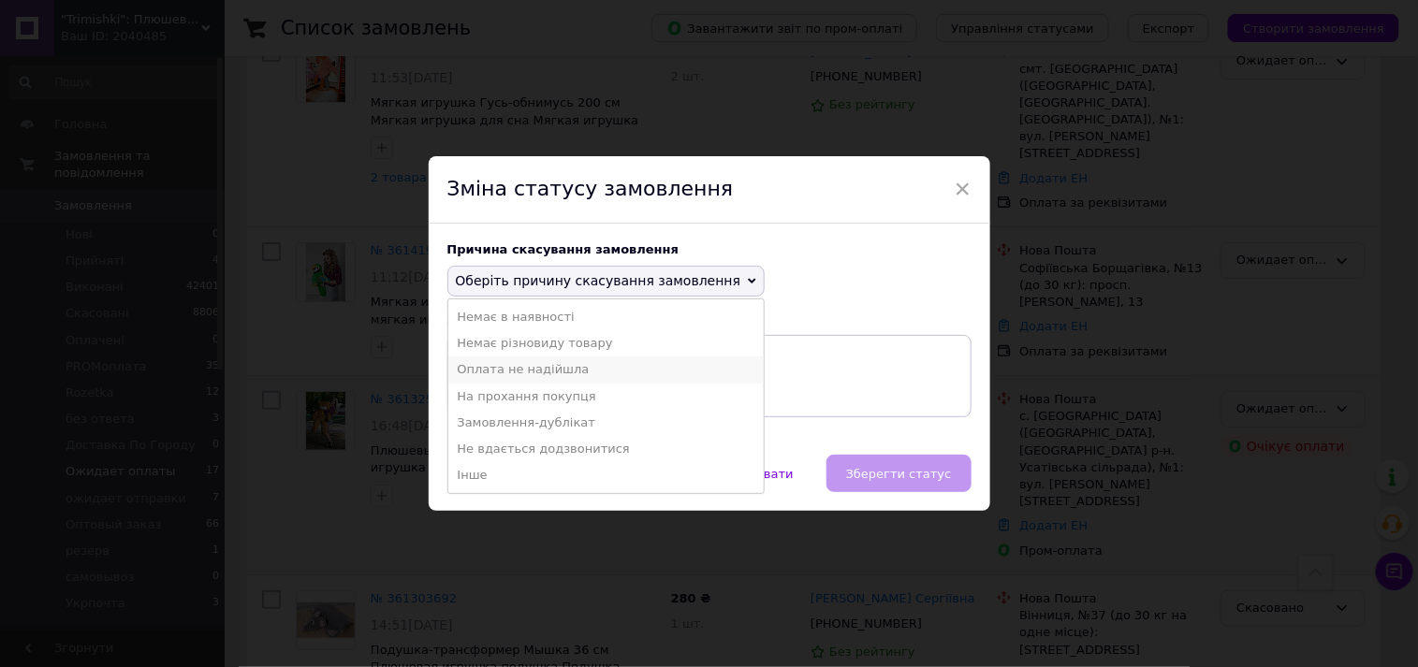
click at [515, 371] on li "Оплата не надійшла" at bounding box center [606, 370] width 316 height 26
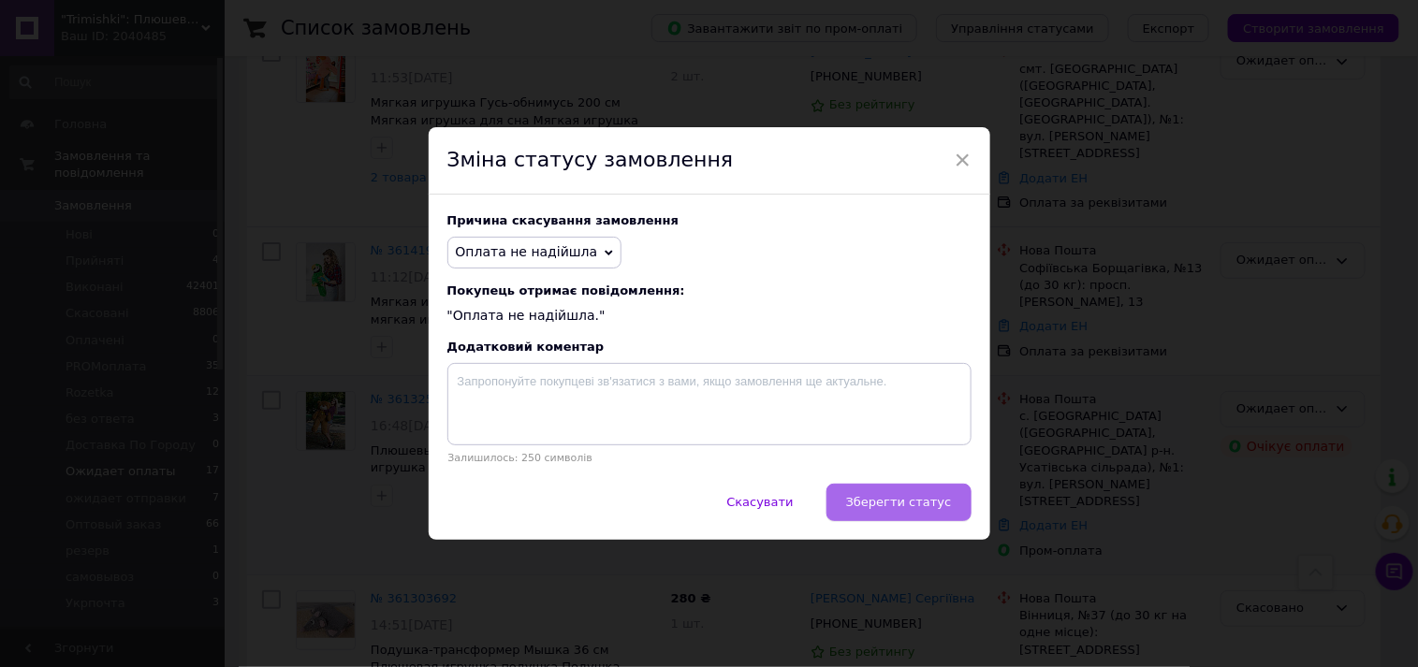
click at [866, 502] on span "Зберегти статус" at bounding box center [899, 502] width 106 height 14
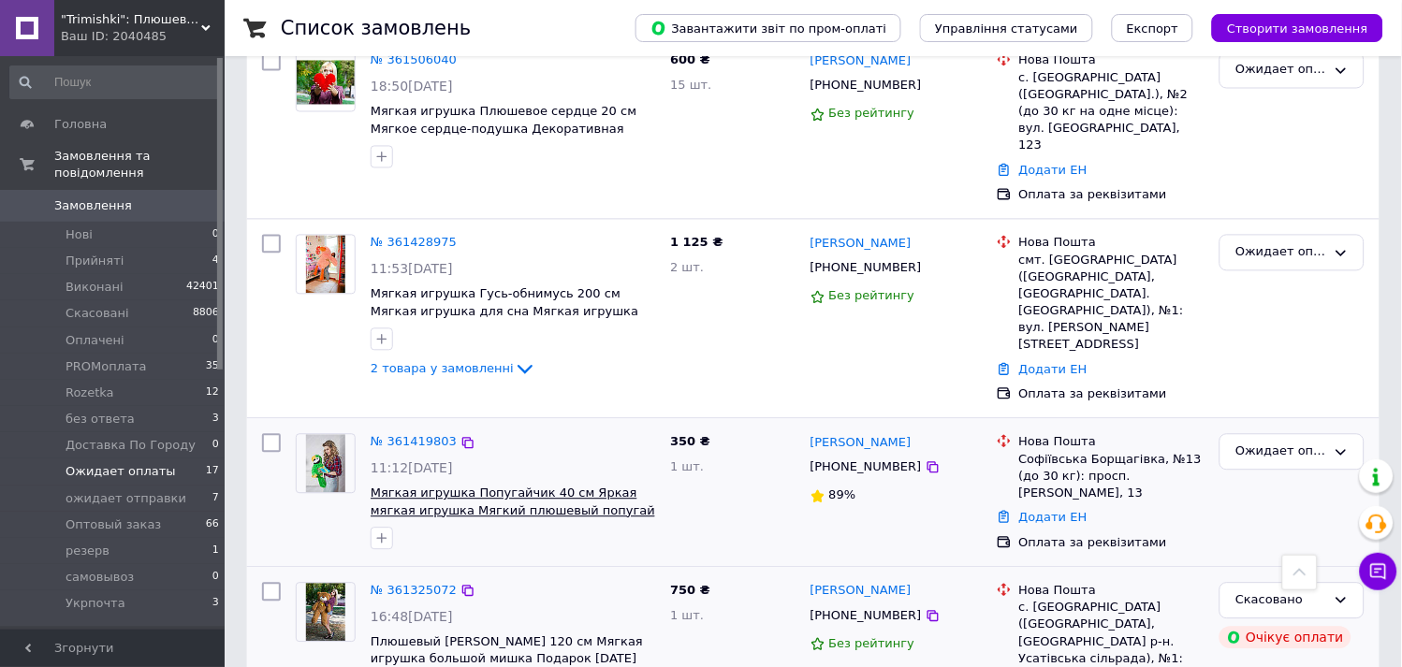
scroll to position [727, 0]
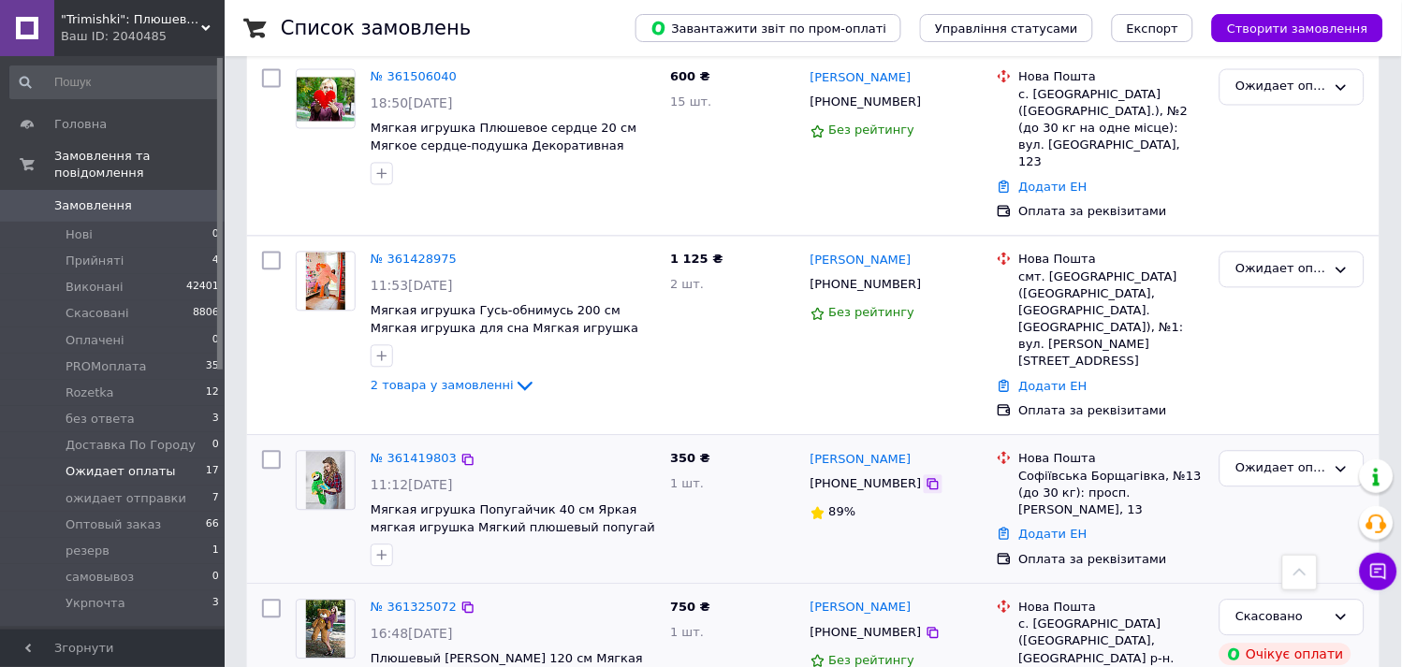
click at [928, 479] on icon at bounding box center [933, 484] width 11 height 11
click at [296, 256] on div at bounding box center [325, 324] width 75 height 161
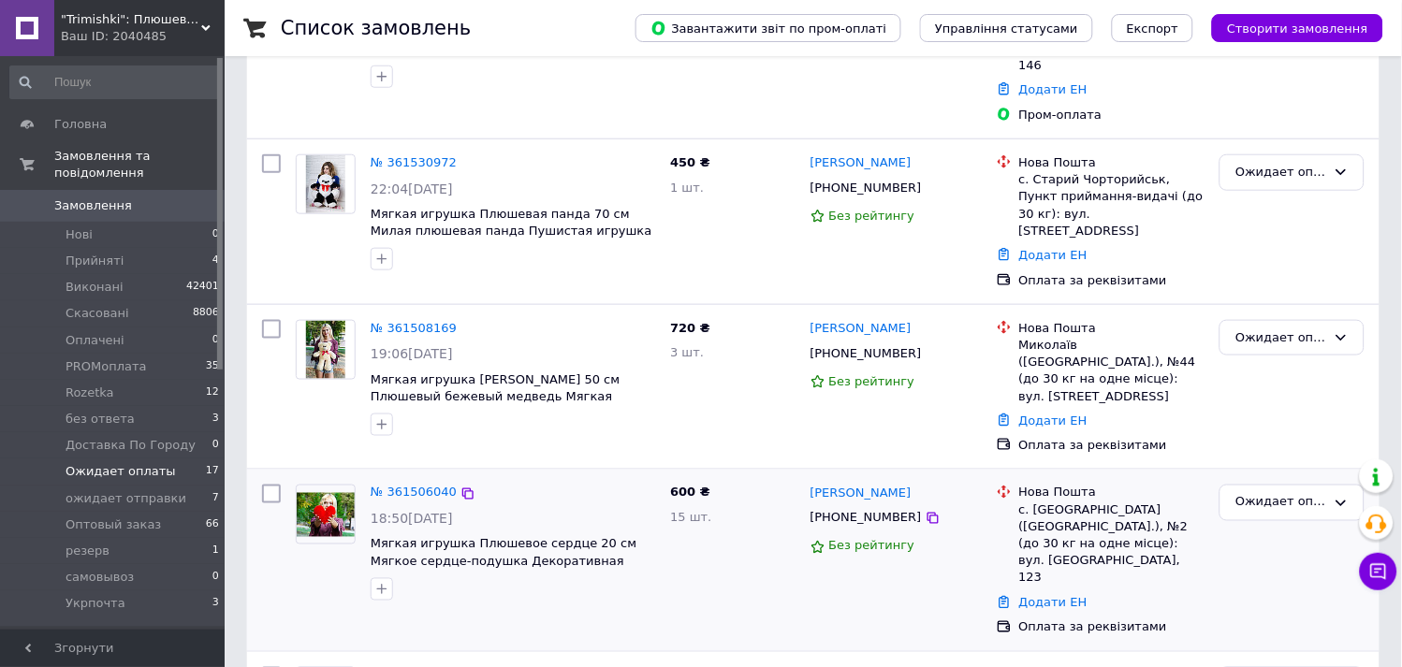
scroll to position [208, 0]
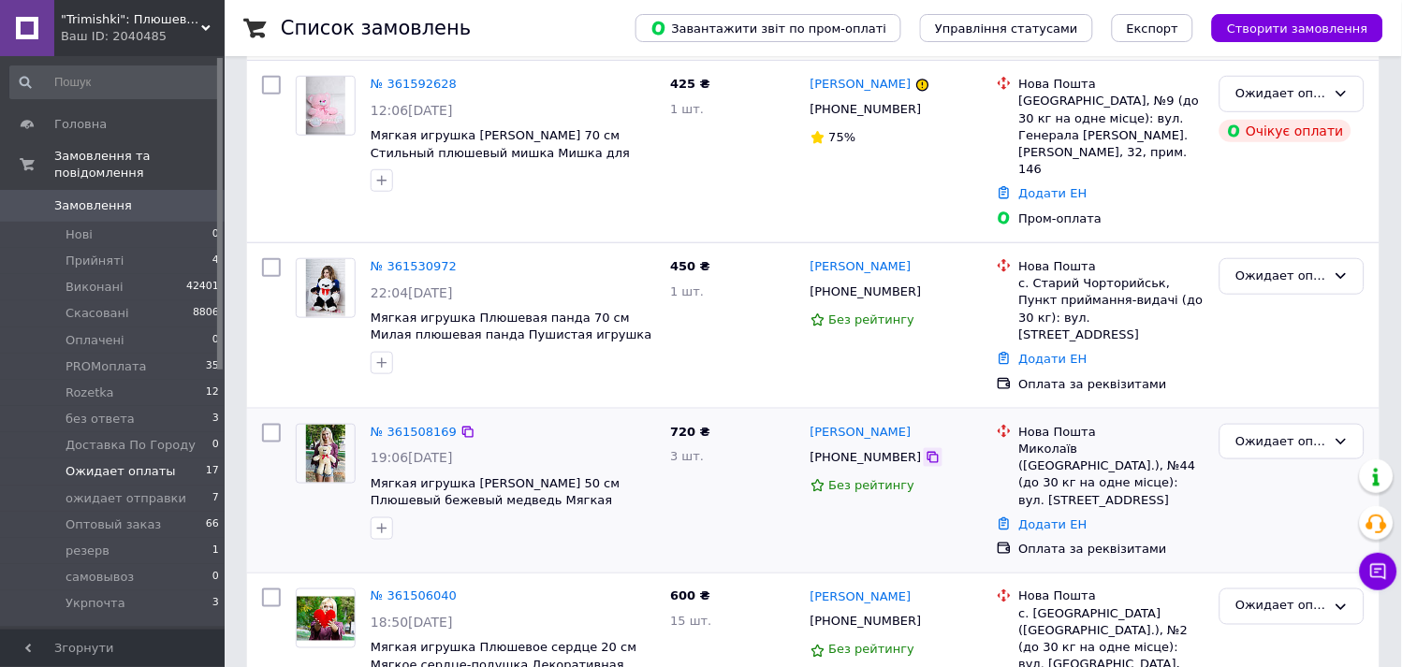
click at [926, 450] on icon at bounding box center [933, 457] width 15 height 15
click at [1030, 513] on div "Додати ЕН" at bounding box center [1113, 525] width 194 height 25
click at [1021, 518] on link "Додати ЕН" at bounding box center [1053, 525] width 68 height 14
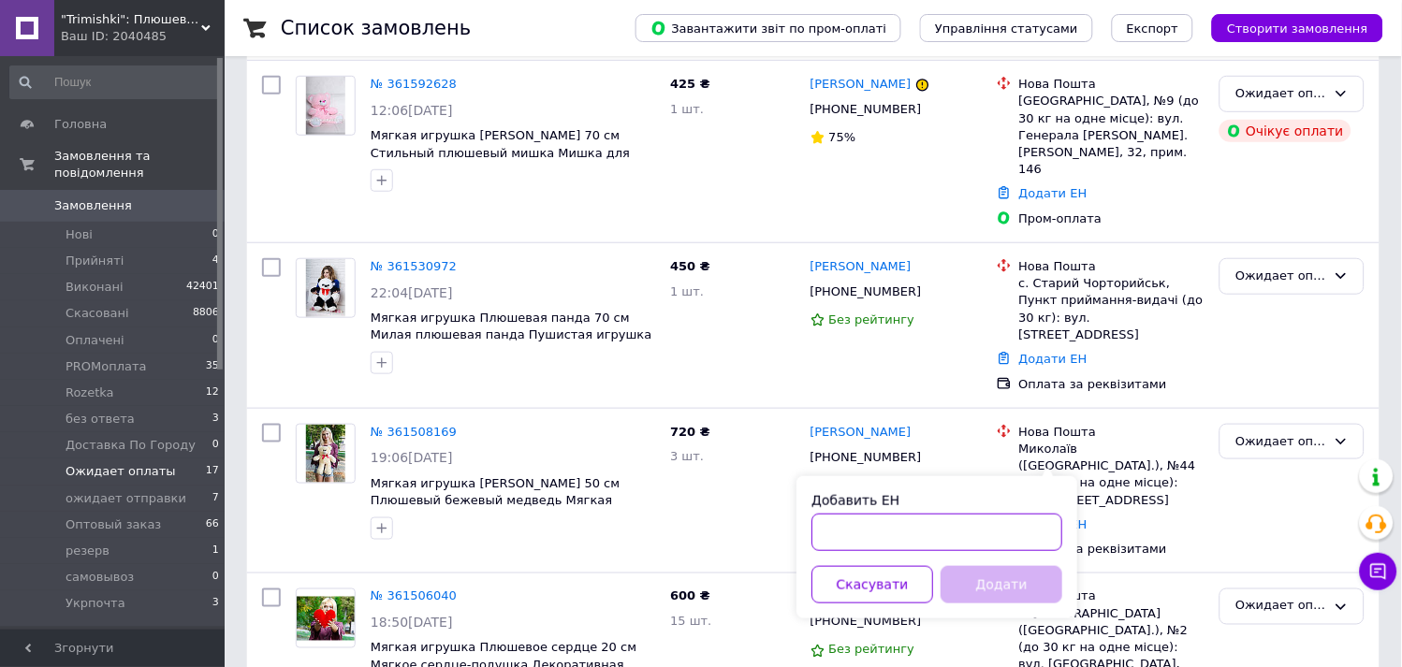
click at [896, 536] on input "Добавить ЕН" at bounding box center [937, 532] width 251 height 37
paste input "20451247382255"
type input "20451247382255"
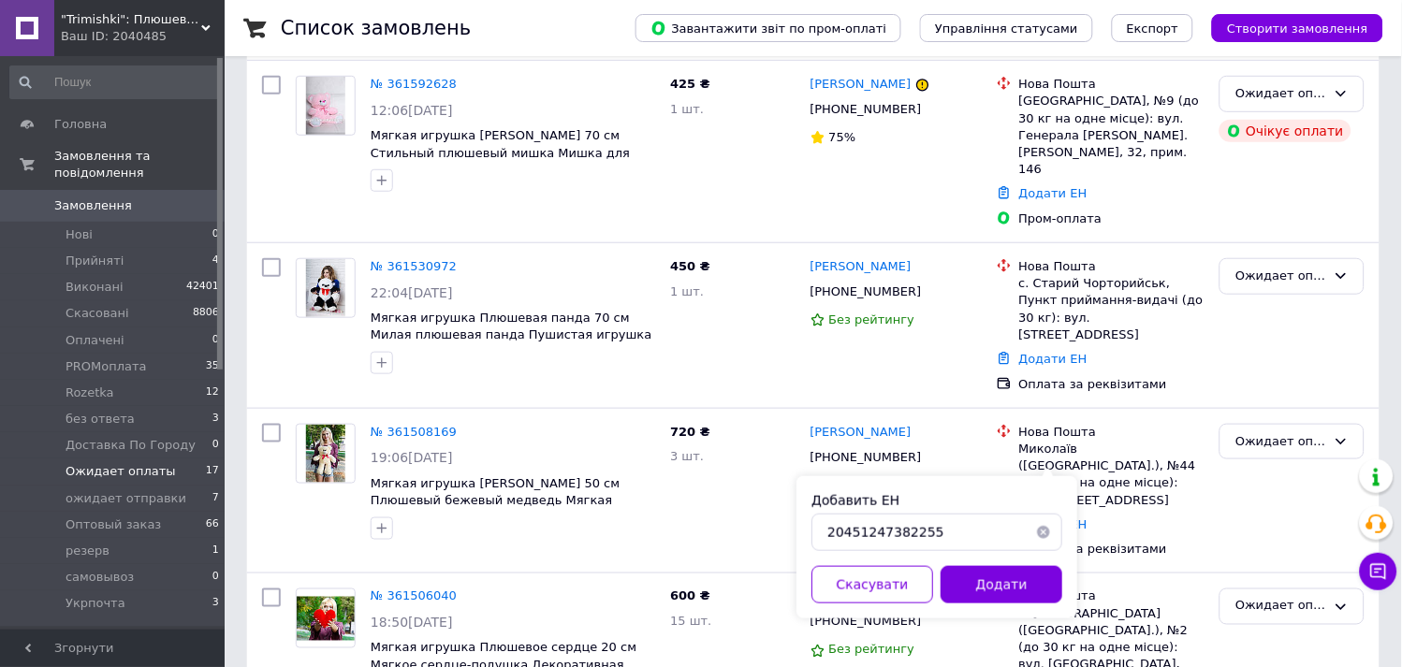
click at [1002, 577] on button "Додати" at bounding box center [1002, 584] width 122 height 37
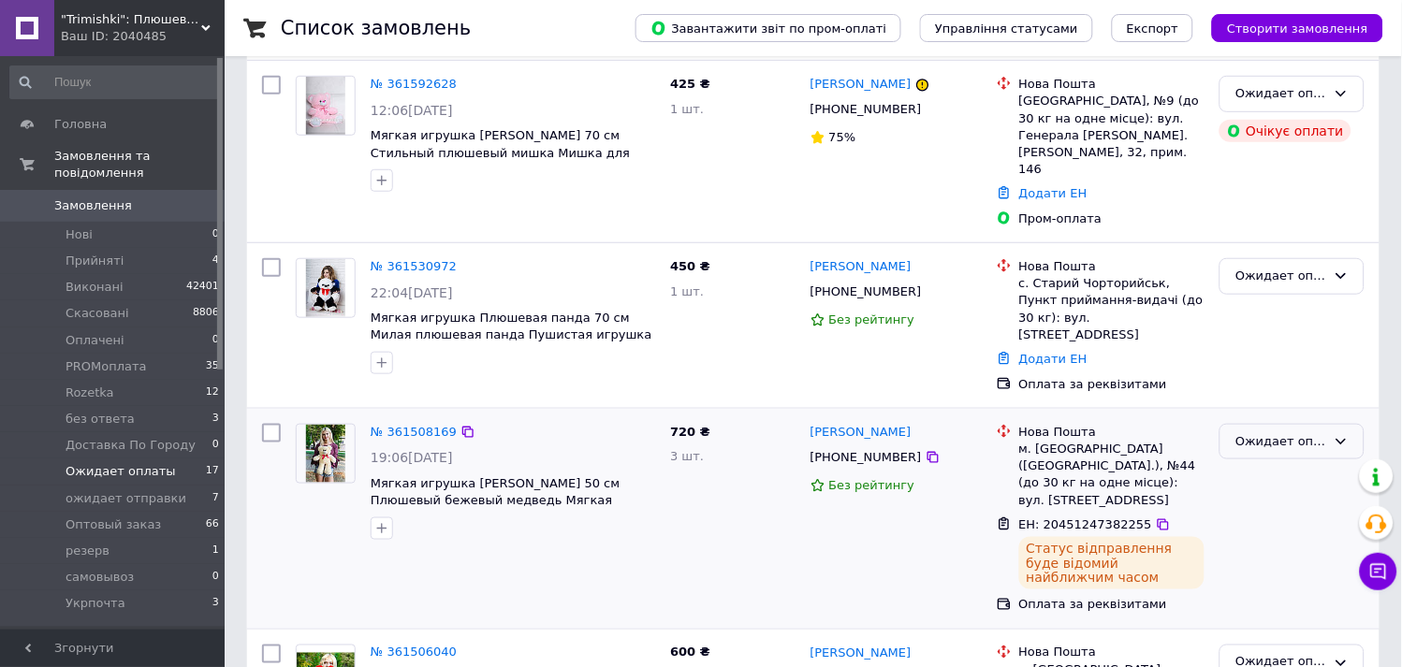
click at [1280, 432] on div "Ожидает оплаты" at bounding box center [1281, 442] width 91 height 20
click at [1302, 549] on li "ожидает отправки" at bounding box center [1292, 575] width 143 height 53
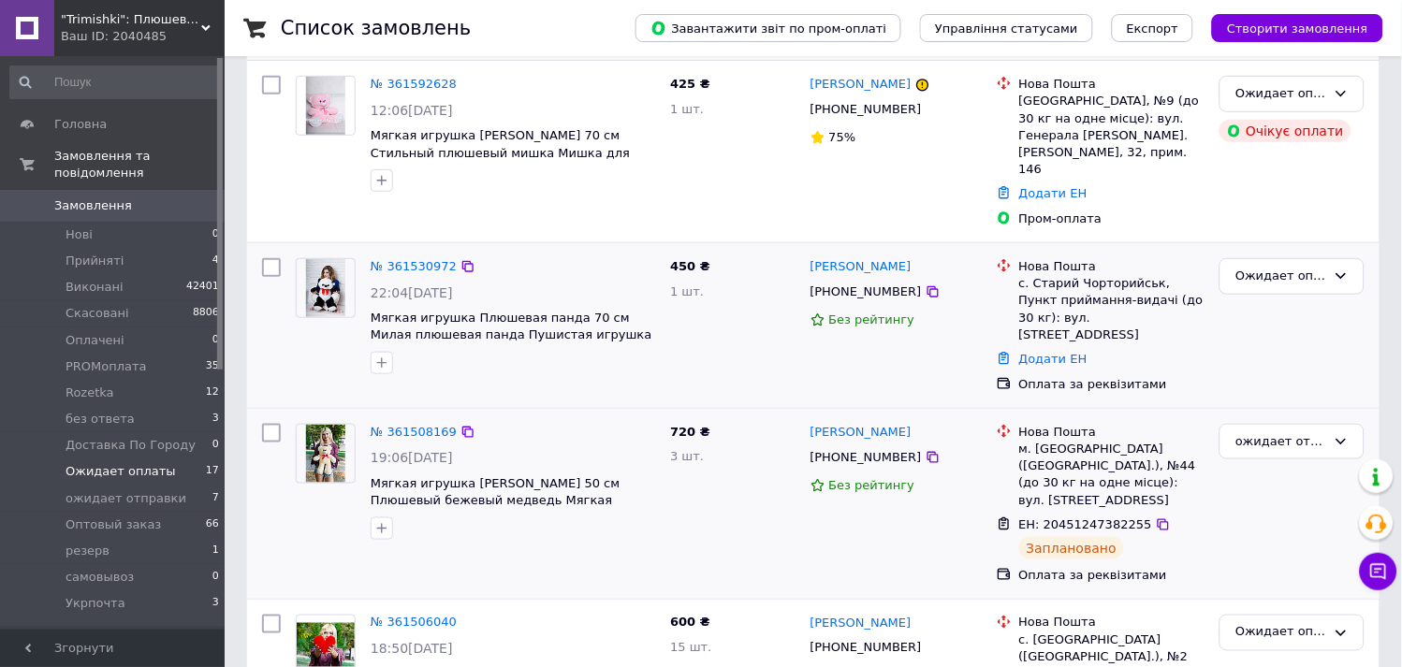
scroll to position [104, 0]
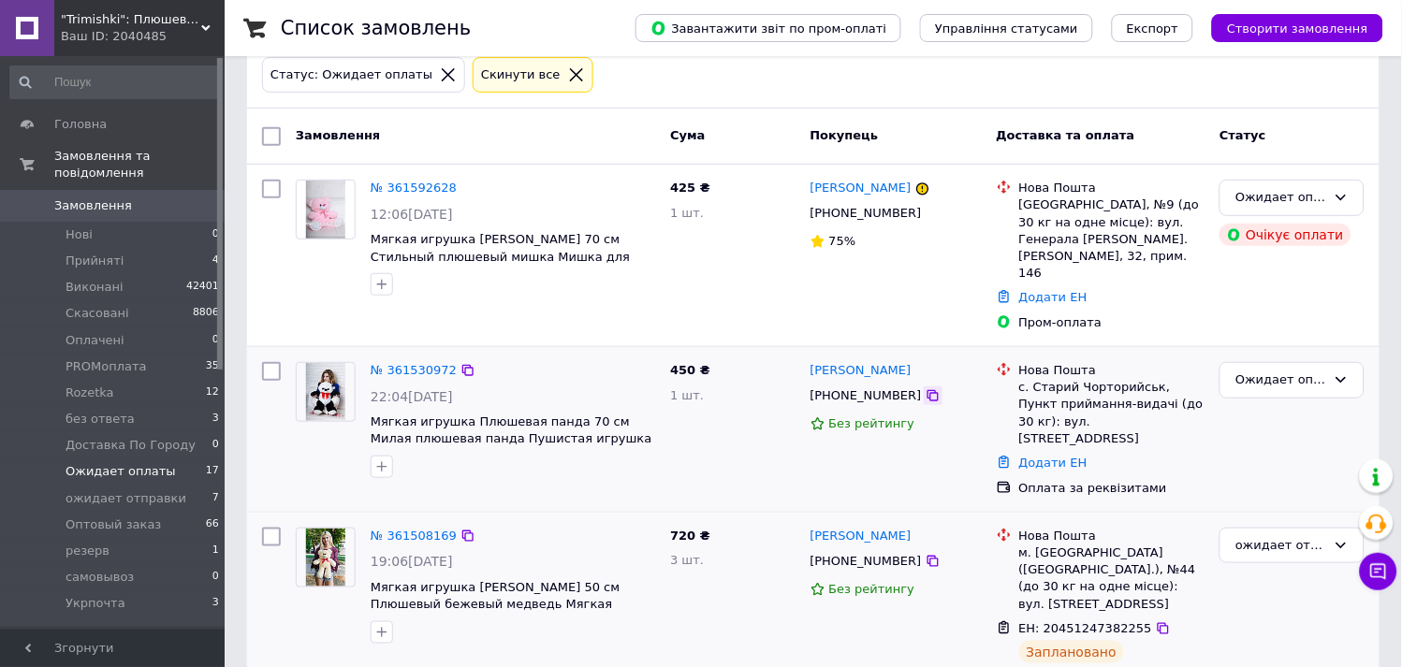
click at [926, 388] on icon at bounding box center [933, 395] width 15 height 15
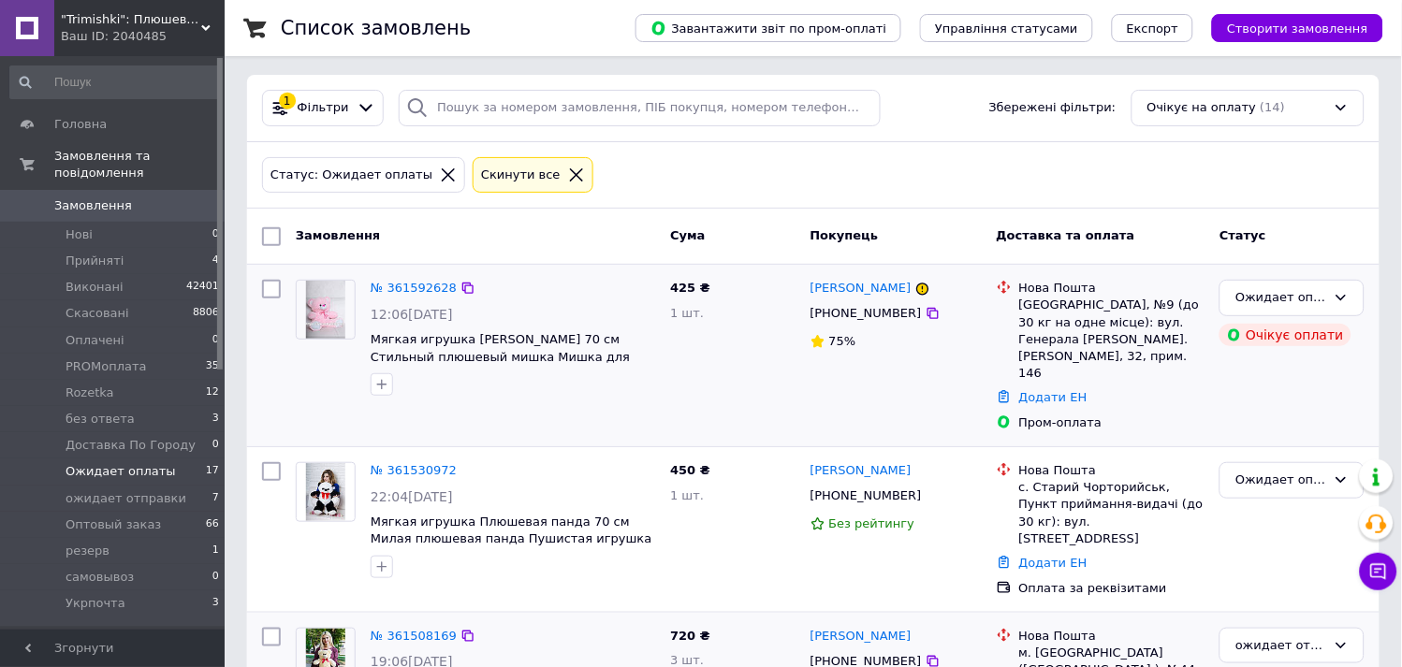
scroll to position [0, 0]
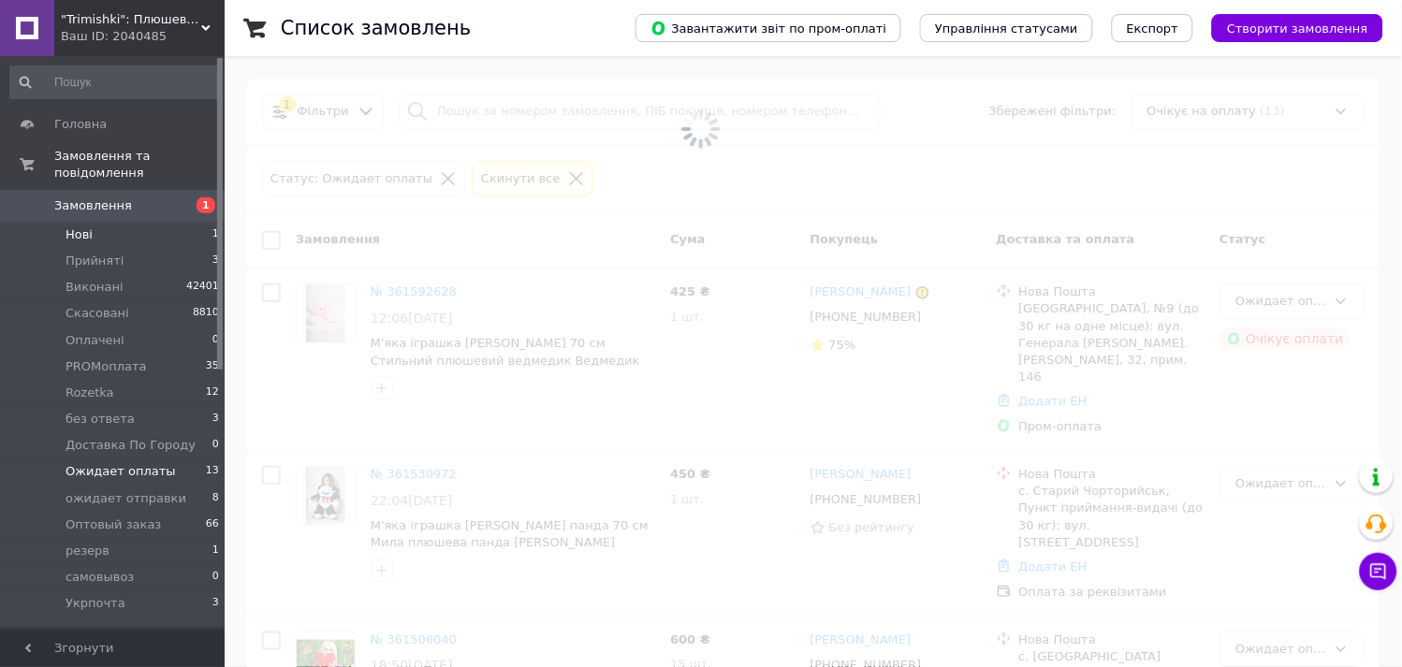
click at [106, 222] on li "Нові 1" at bounding box center [115, 235] width 230 height 26
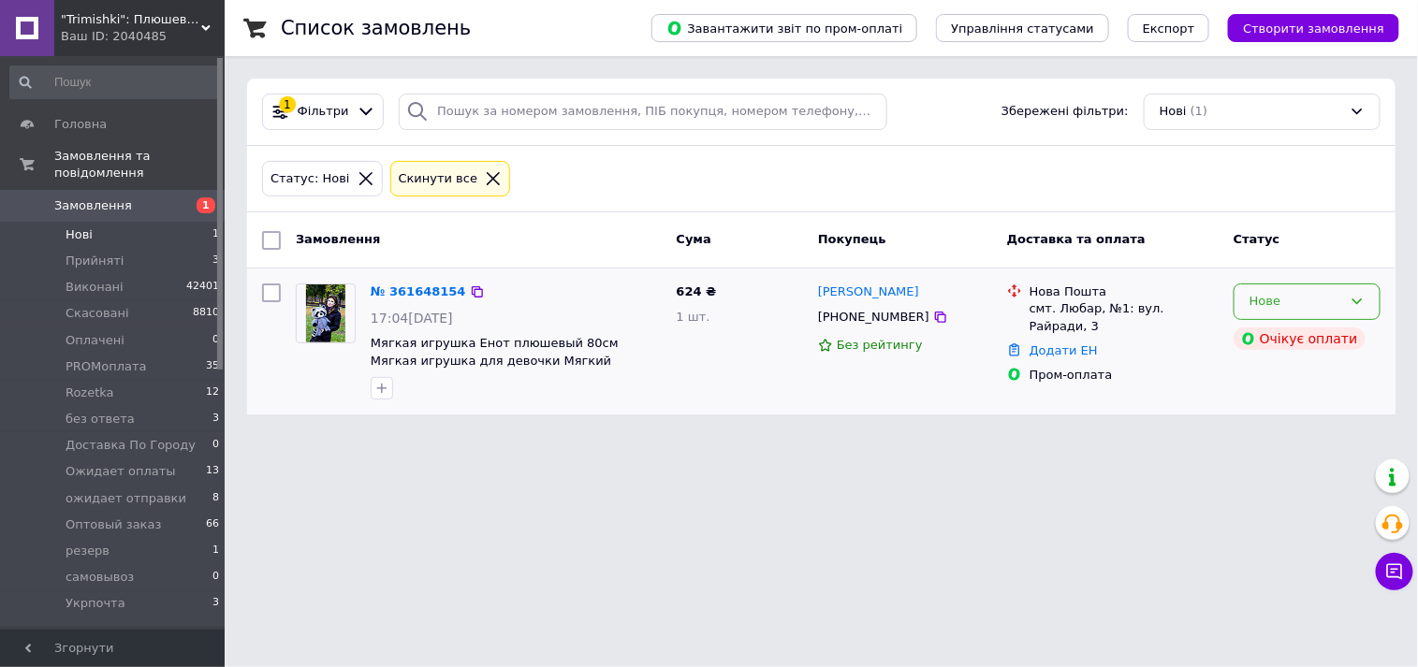
click at [1370, 304] on div "Нове" at bounding box center [1307, 302] width 147 height 37
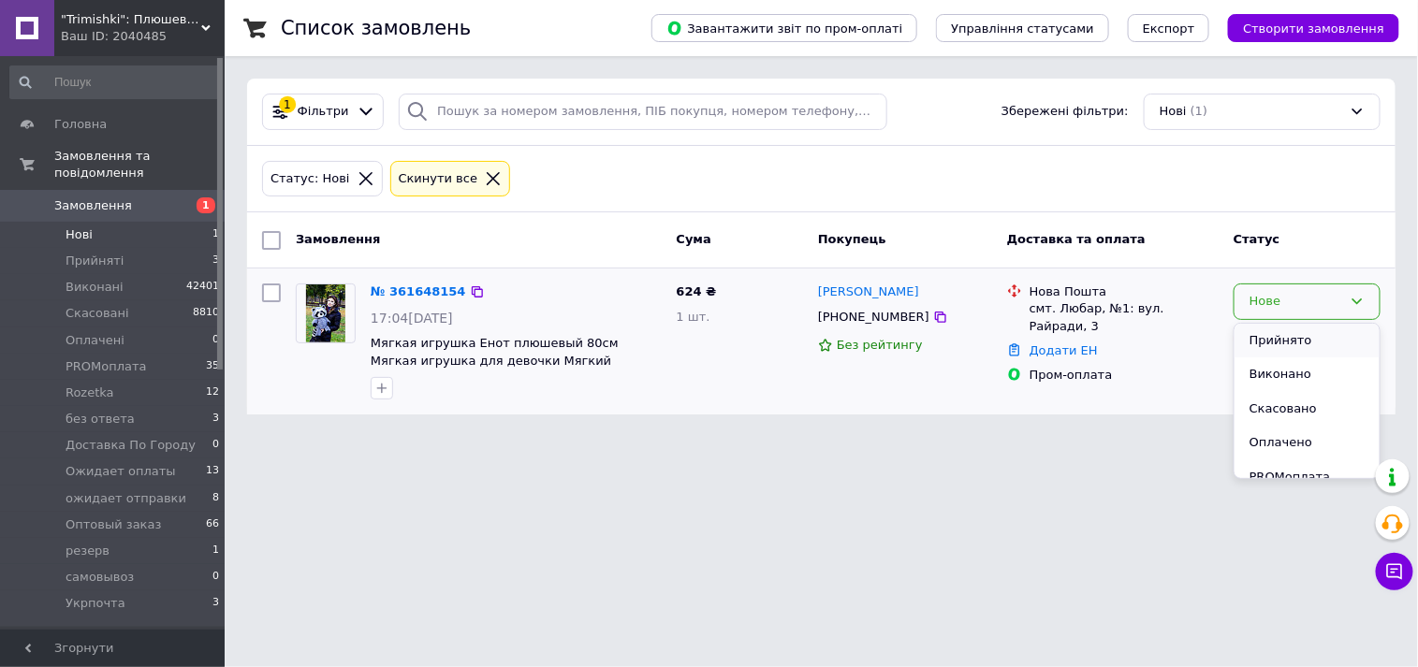
click at [1280, 342] on li "Прийнято" at bounding box center [1307, 341] width 145 height 35
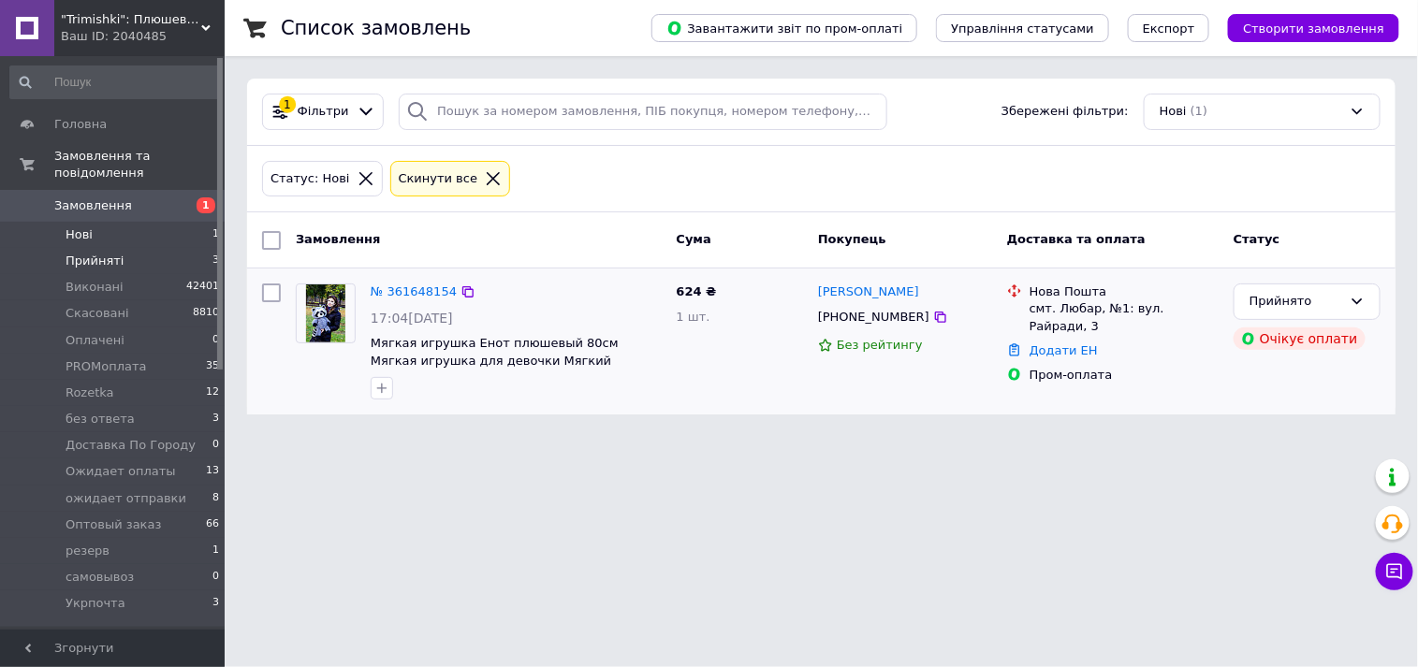
click at [95, 253] on span "Прийняті" at bounding box center [95, 261] width 58 height 17
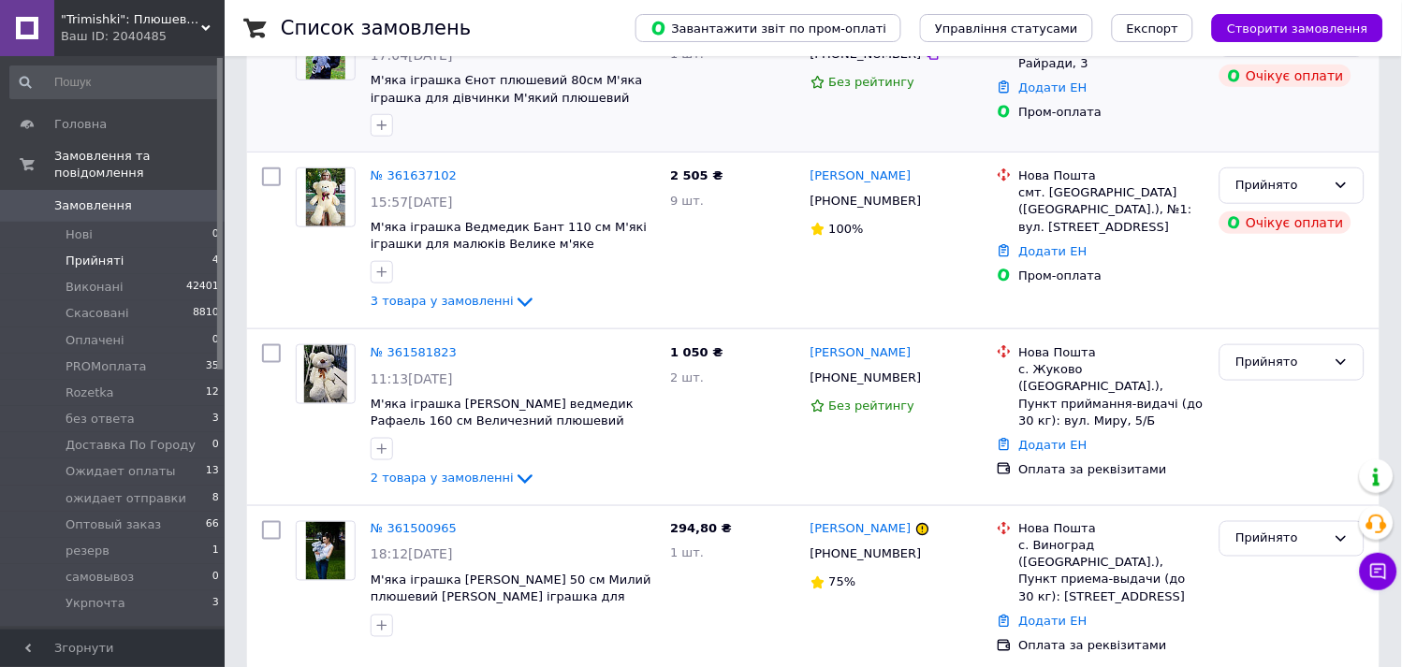
scroll to position [271, 0]
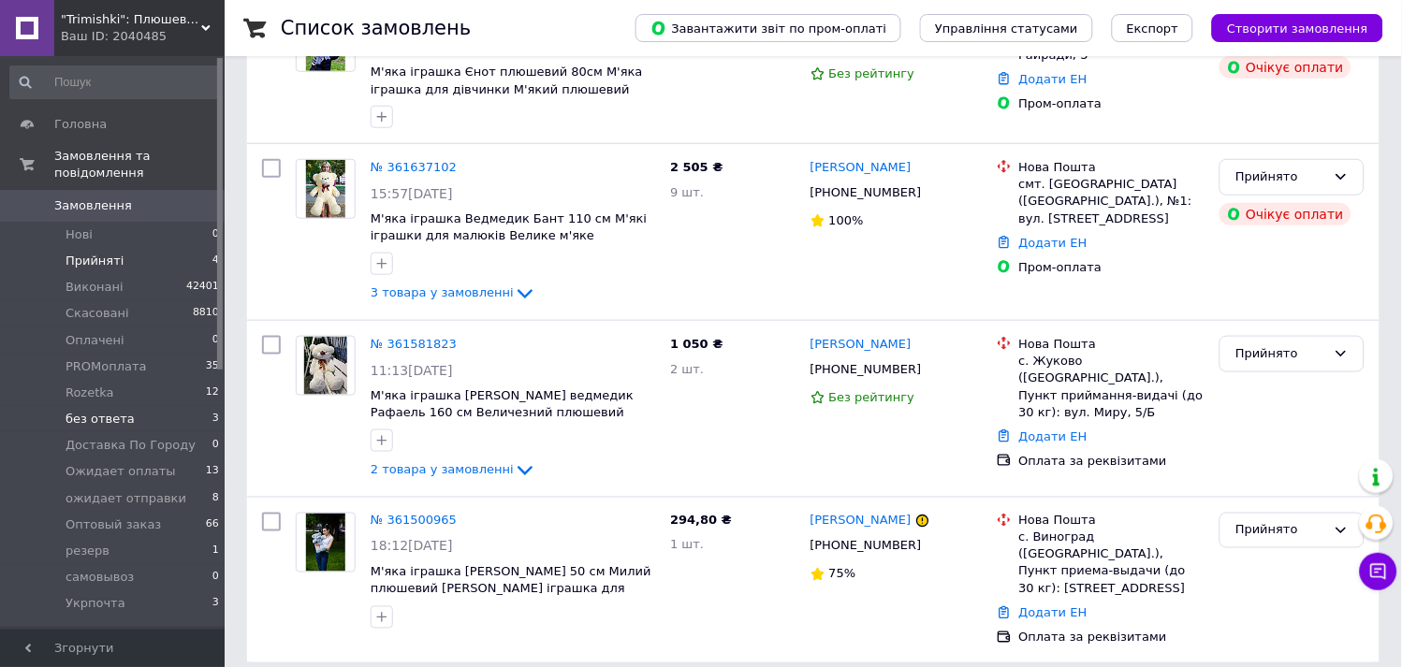
click at [134, 406] on li "без ответа 3" at bounding box center [115, 419] width 230 height 26
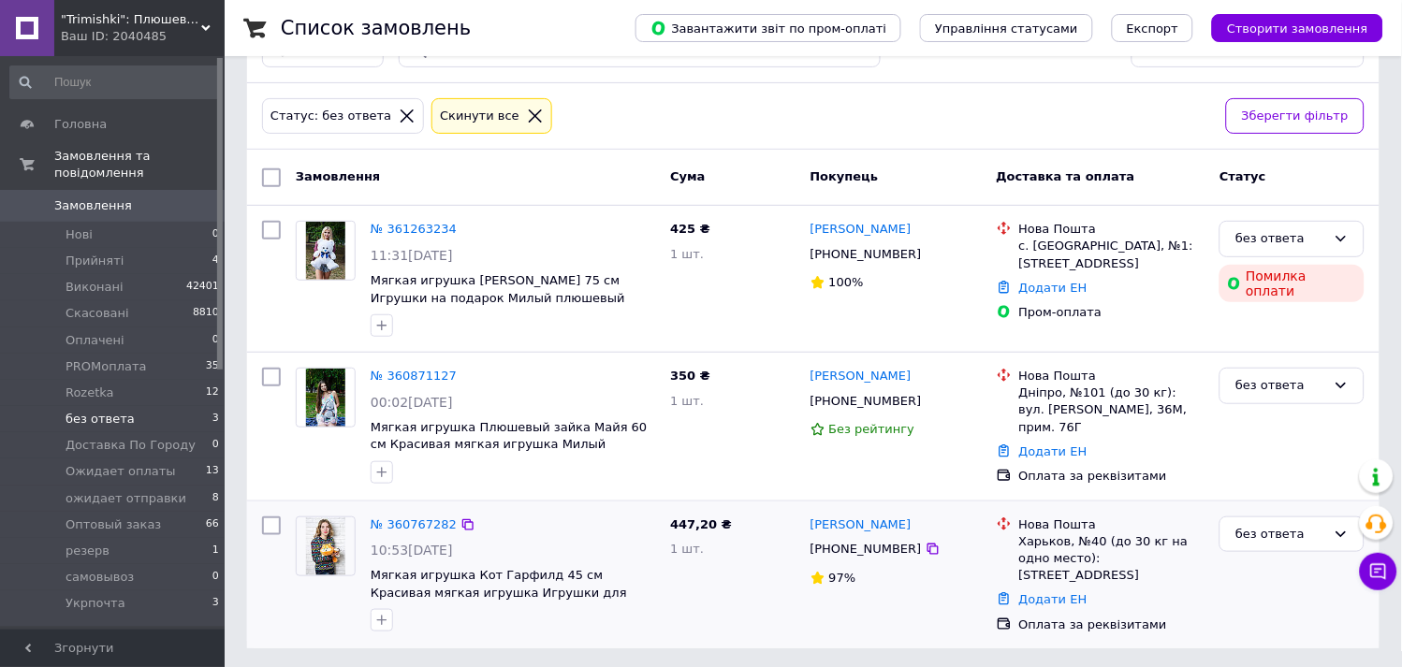
scroll to position [64, 0]
click at [1271, 534] on div "без ответа" at bounding box center [1281, 534] width 91 height 20
click at [1250, 642] on li "Скасовано" at bounding box center [1292, 640] width 143 height 35
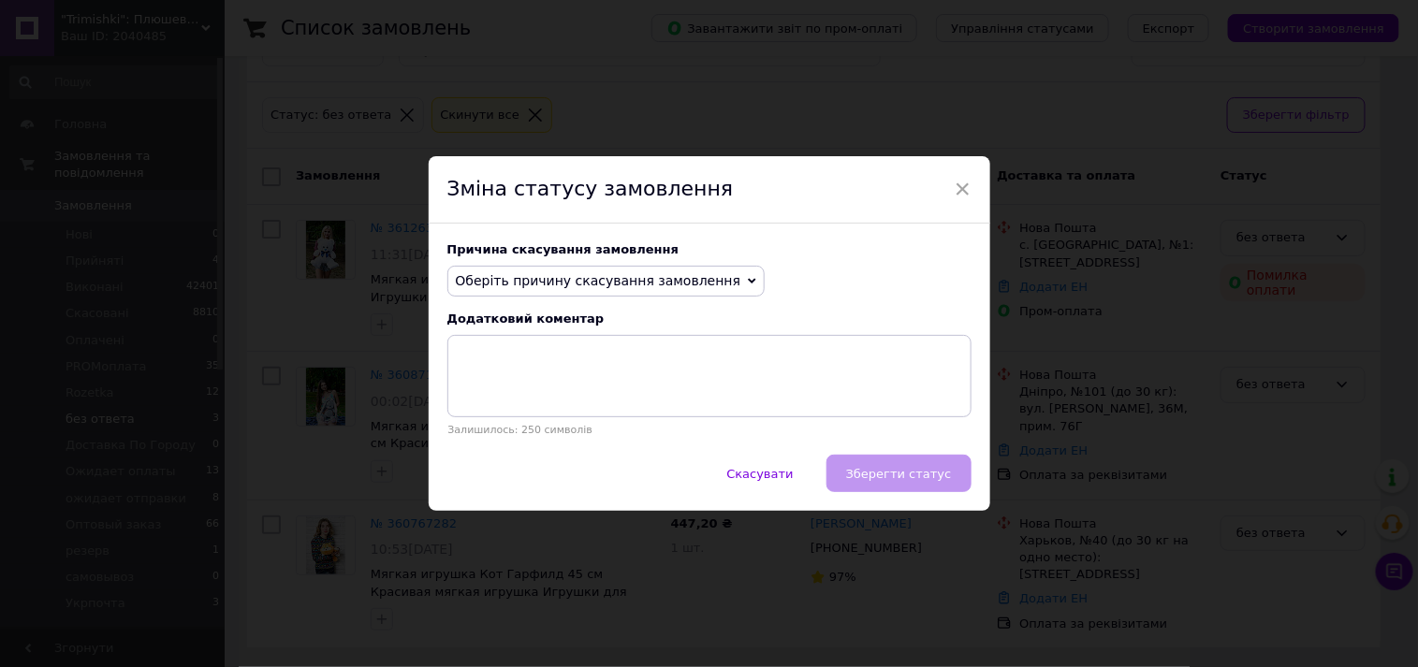
click at [625, 291] on span "Оберіть причину скасування замовлення" at bounding box center [606, 282] width 318 height 32
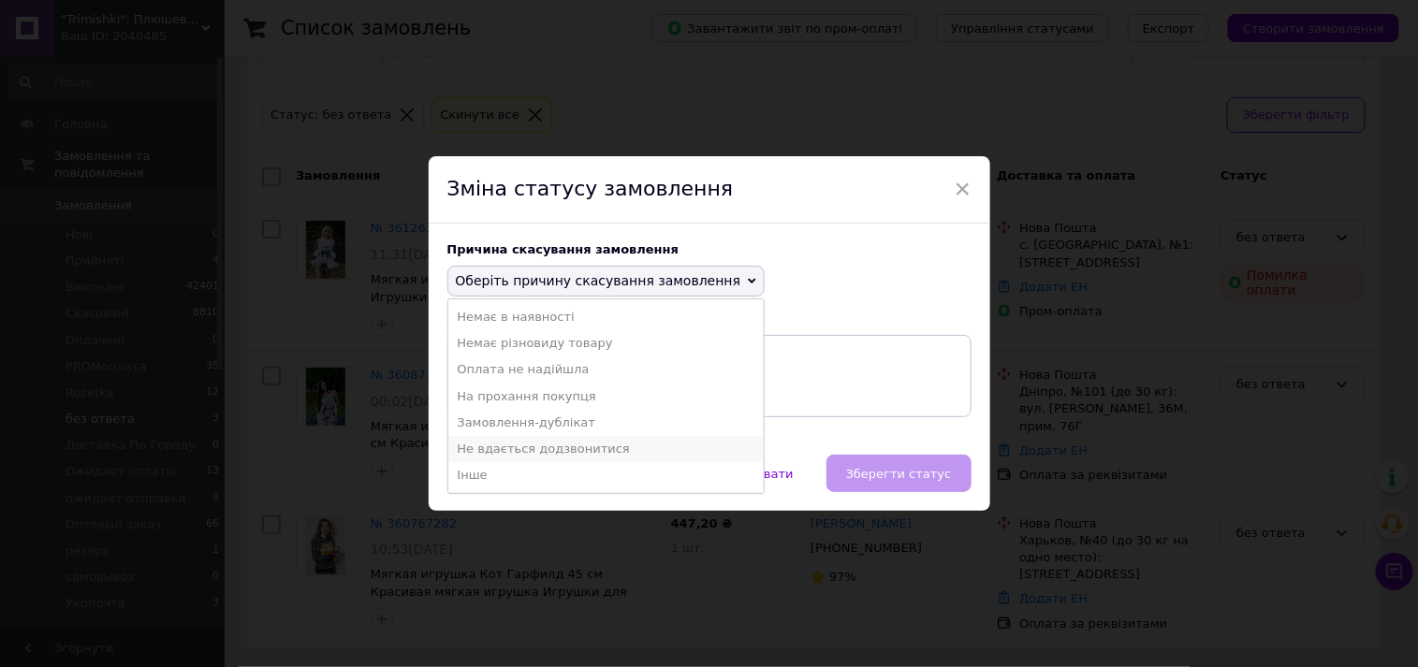
drag, startPoint x: 512, startPoint y: 452, endPoint x: 684, endPoint y: 463, distance: 172.6
click at [512, 453] on li "Не вдається додзвонитися" at bounding box center [606, 449] width 316 height 26
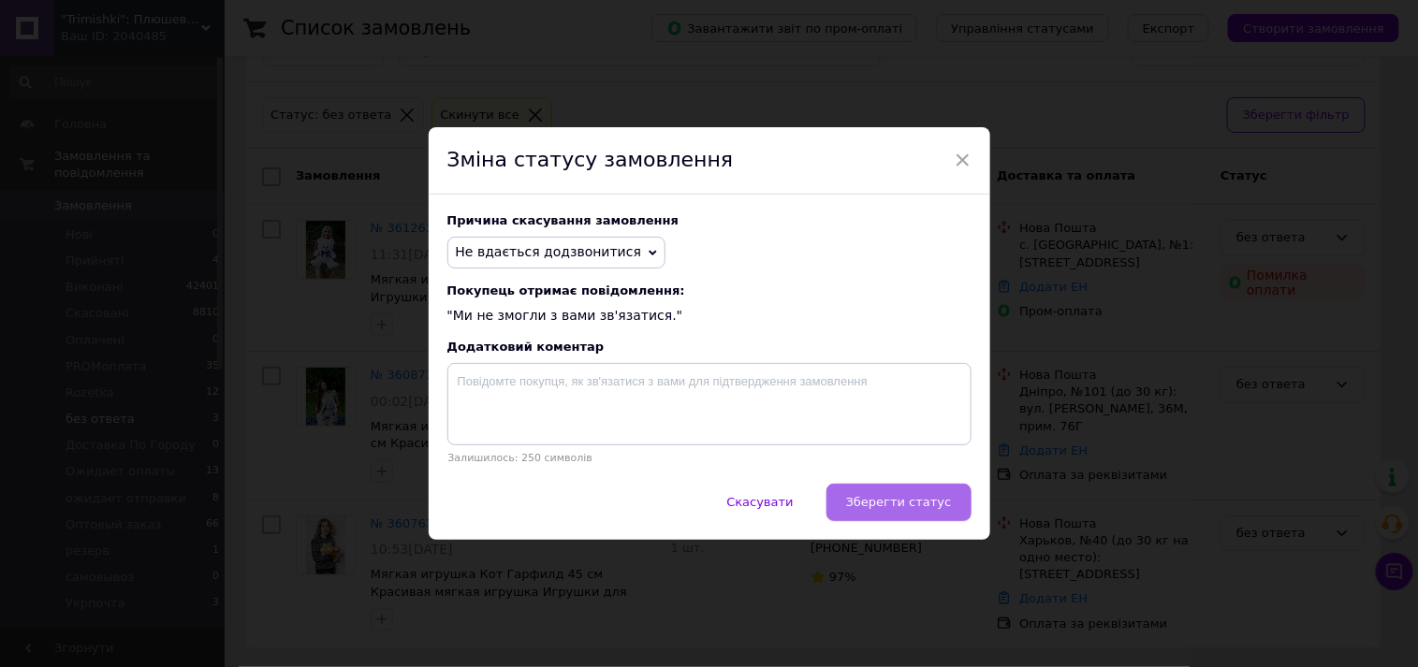
click at [883, 499] on span "Зберегти статус" at bounding box center [899, 502] width 106 height 14
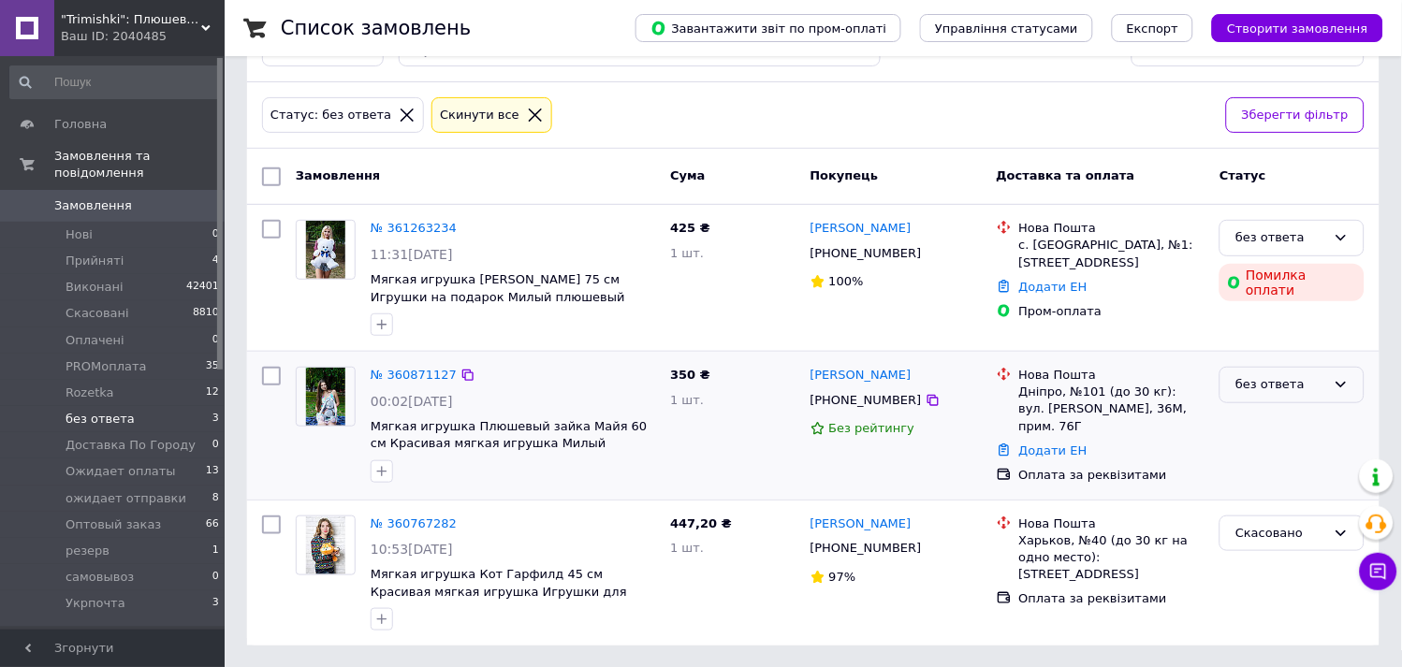
click at [1270, 382] on div "без ответа" at bounding box center [1281, 385] width 91 height 20
click at [1248, 494] on li "Скасовано" at bounding box center [1292, 493] width 143 height 35
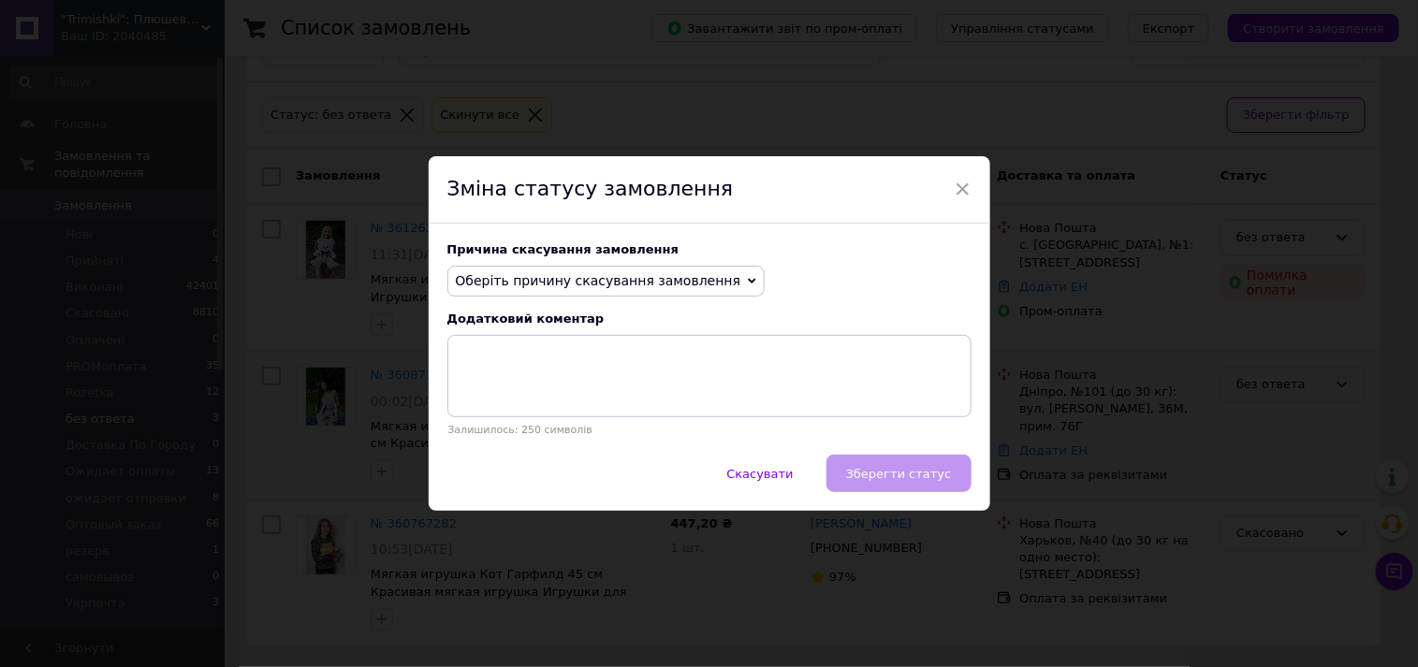
click at [604, 277] on span "Оберіть причину скасування замовлення" at bounding box center [598, 280] width 285 height 15
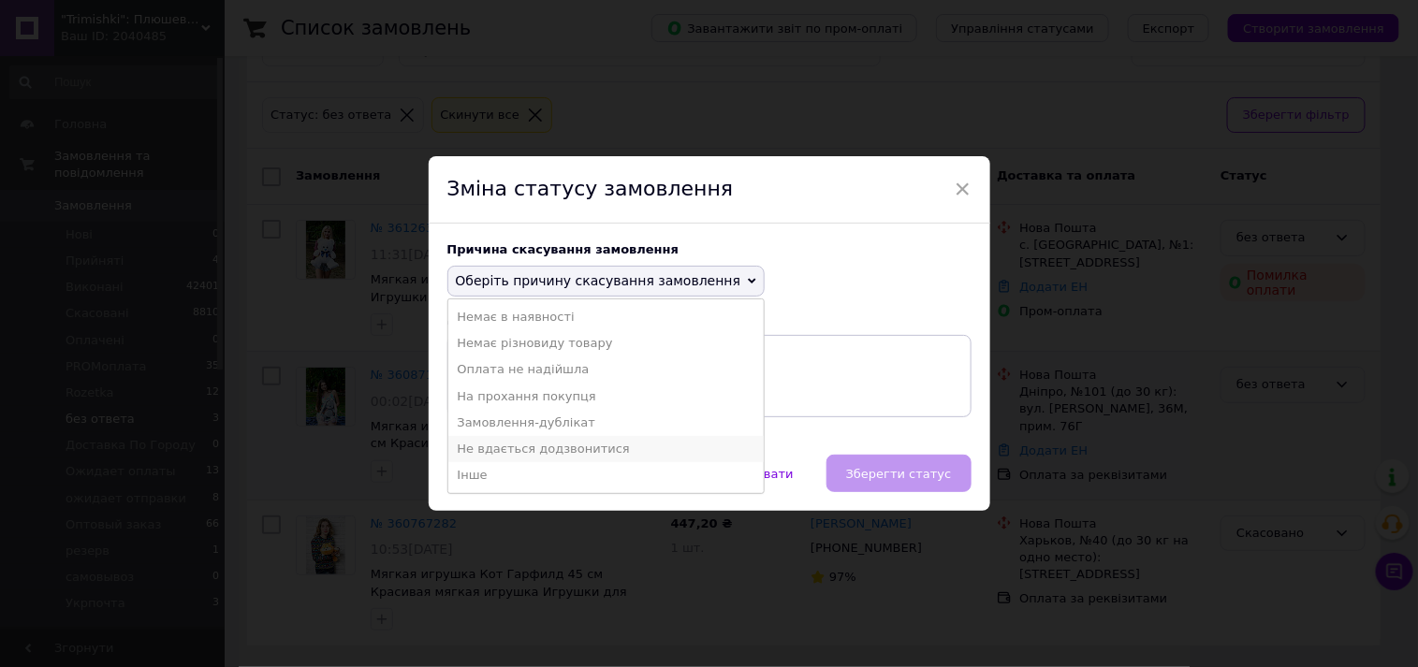
click at [532, 449] on li "Не вдається додзвонитися" at bounding box center [606, 449] width 316 height 26
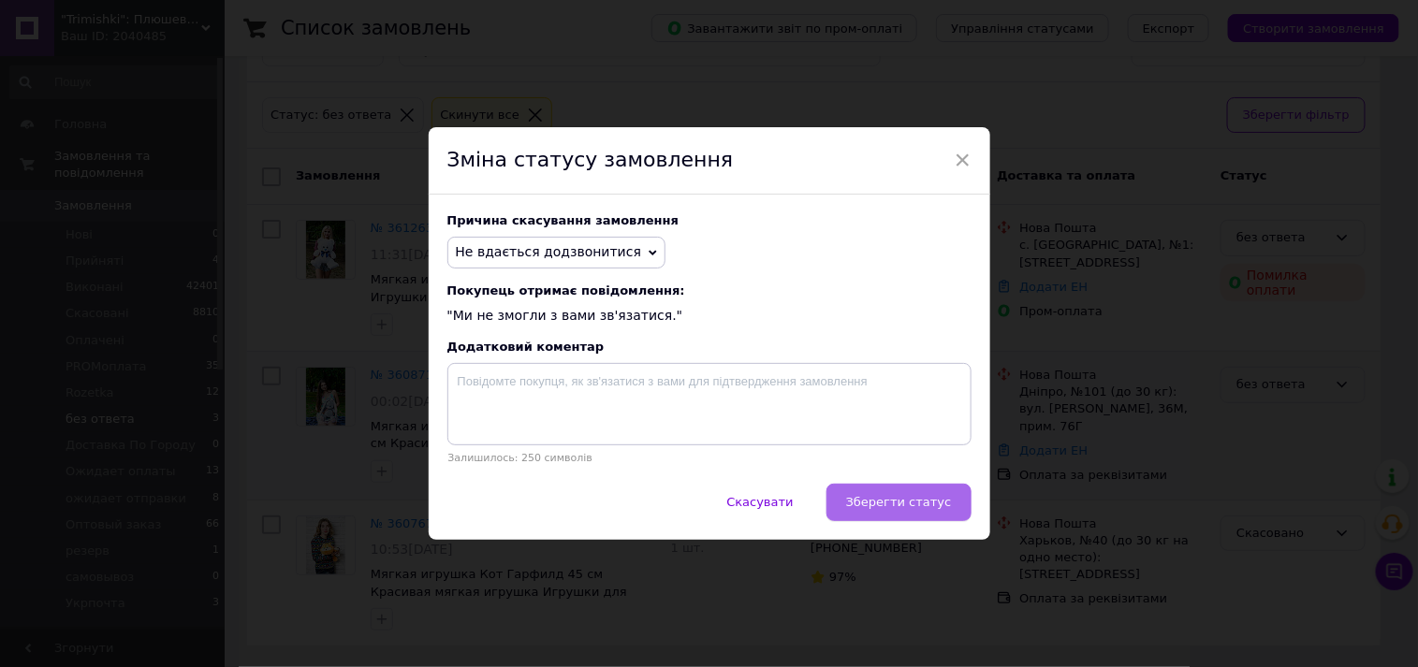
click at [917, 501] on span "Зберегти статус" at bounding box center [899, 502] width 106 height 14
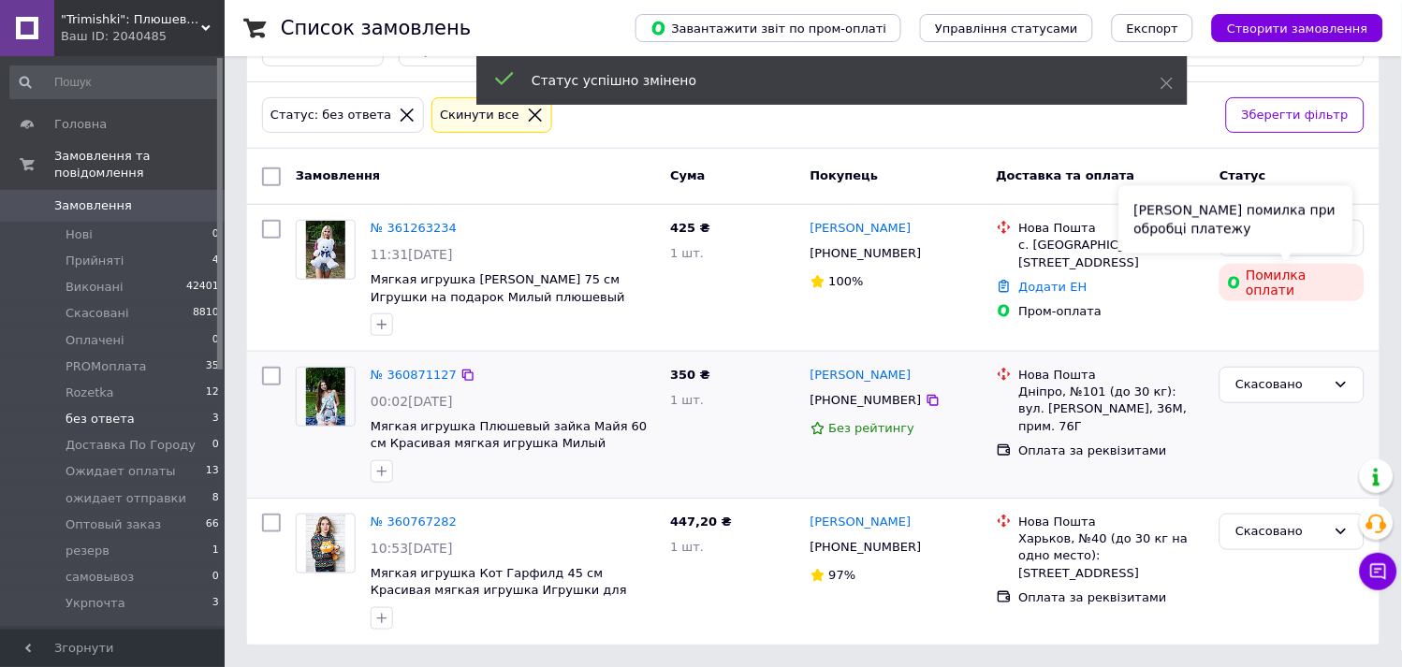
scroll to position [63, 0]
click at [1333, 245] on div "Сталася помилка при обробці платежу" at bounding box center [1236, 220] width 234 height 67
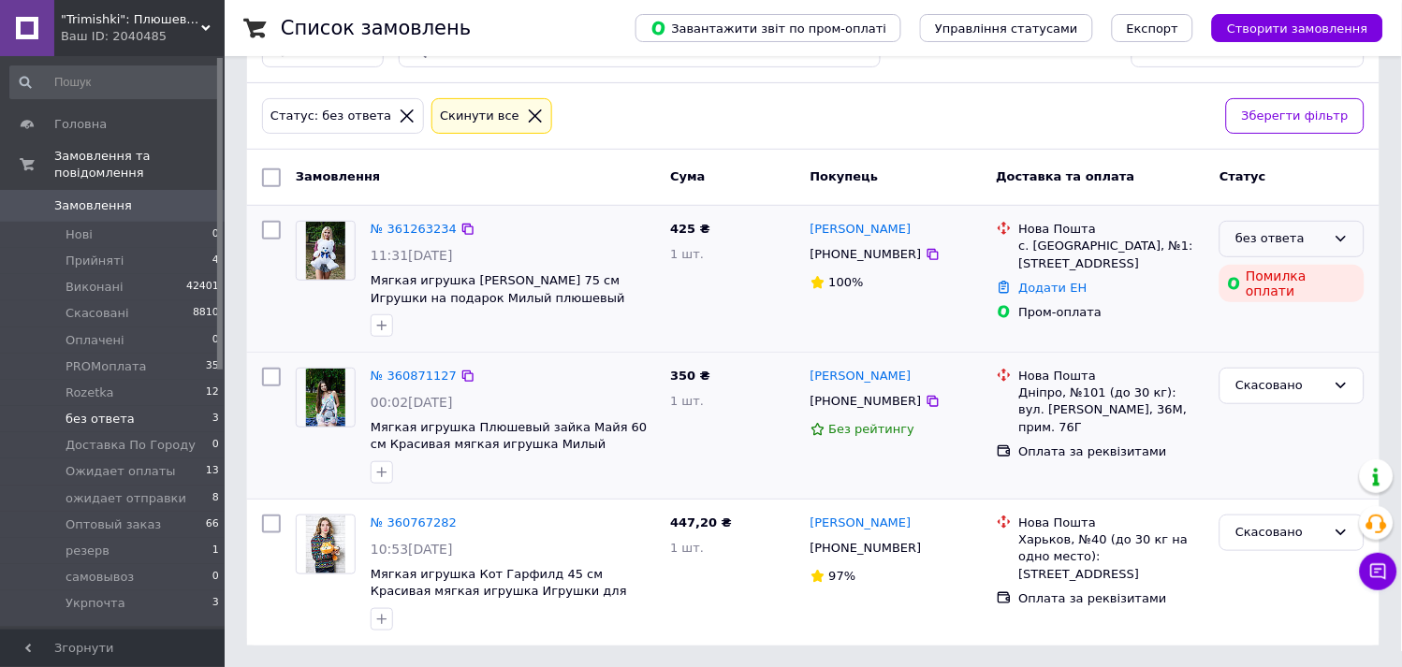
click at [1342, 237] on icon at bounding box center [1341, 238] width 15 height 15
click at [1255, 348] on li "Скасовано" at bounding box center [1292, 346] width 143 height 35
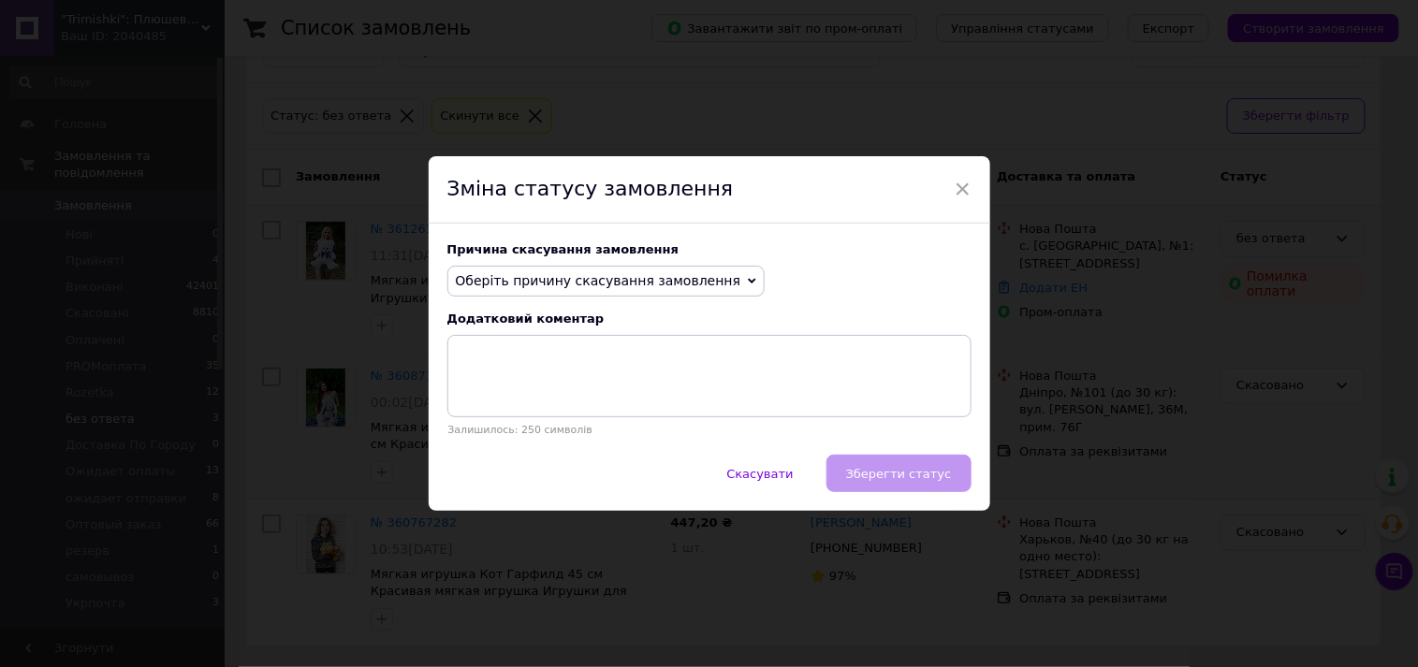
click at [655, 283] on span "Оберіть причину скасування замовлення" at bounding box center [598, 280] width 285 height 15
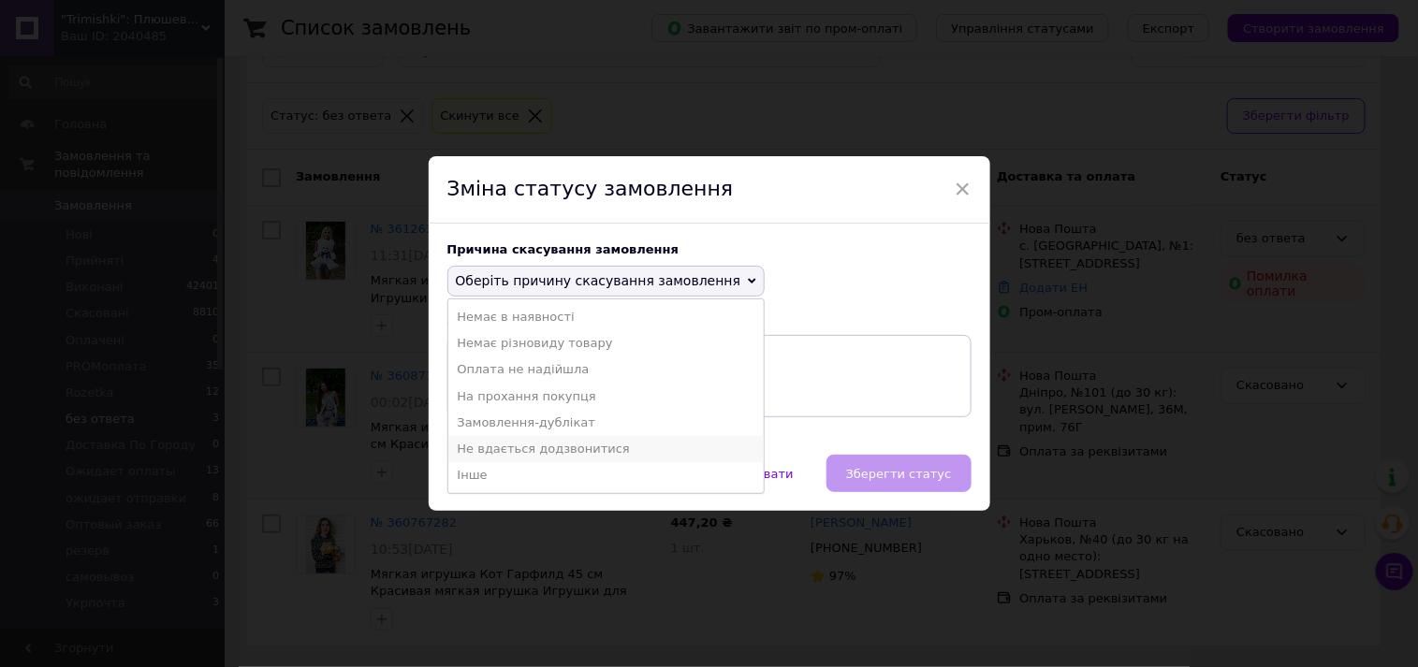
click at [510, 450] on li "Не вдається додзвонитися" at bounding box center [606, 449] width 316 height 26
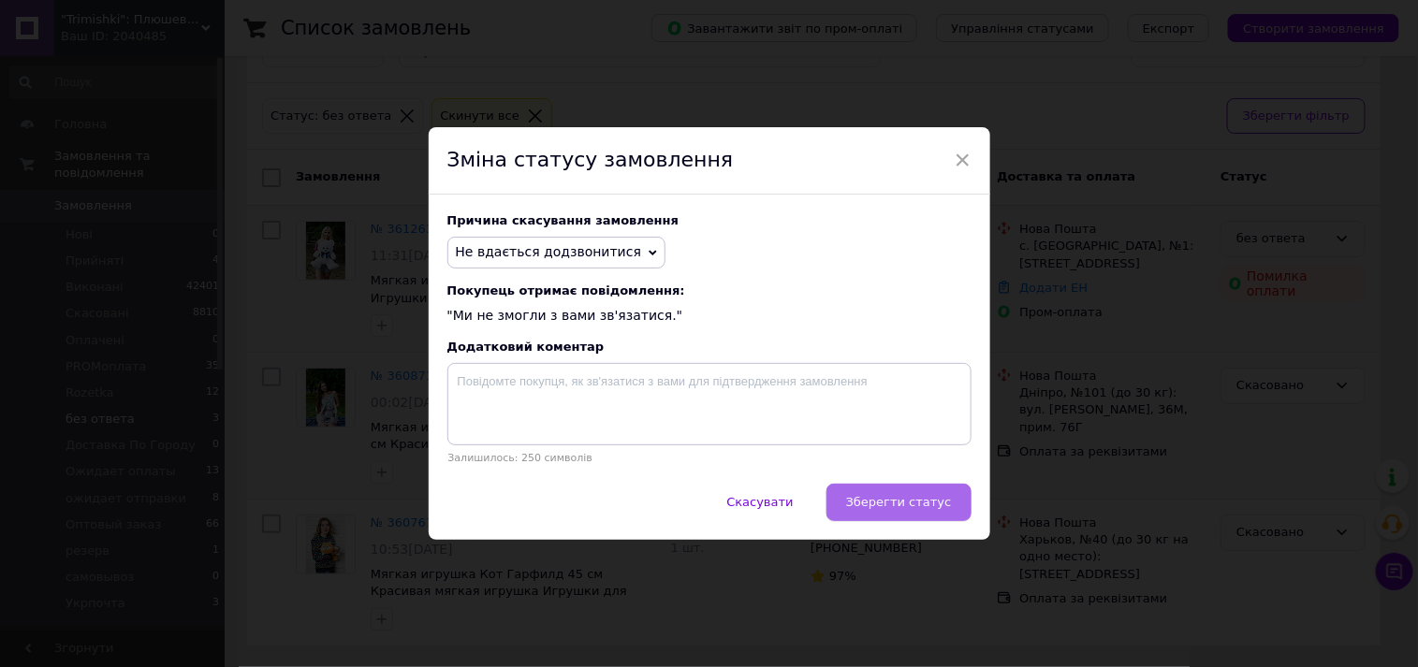
click at [915, 503] on span "Зберегти статус" at bounding box center [899, 502] width 106 height 14
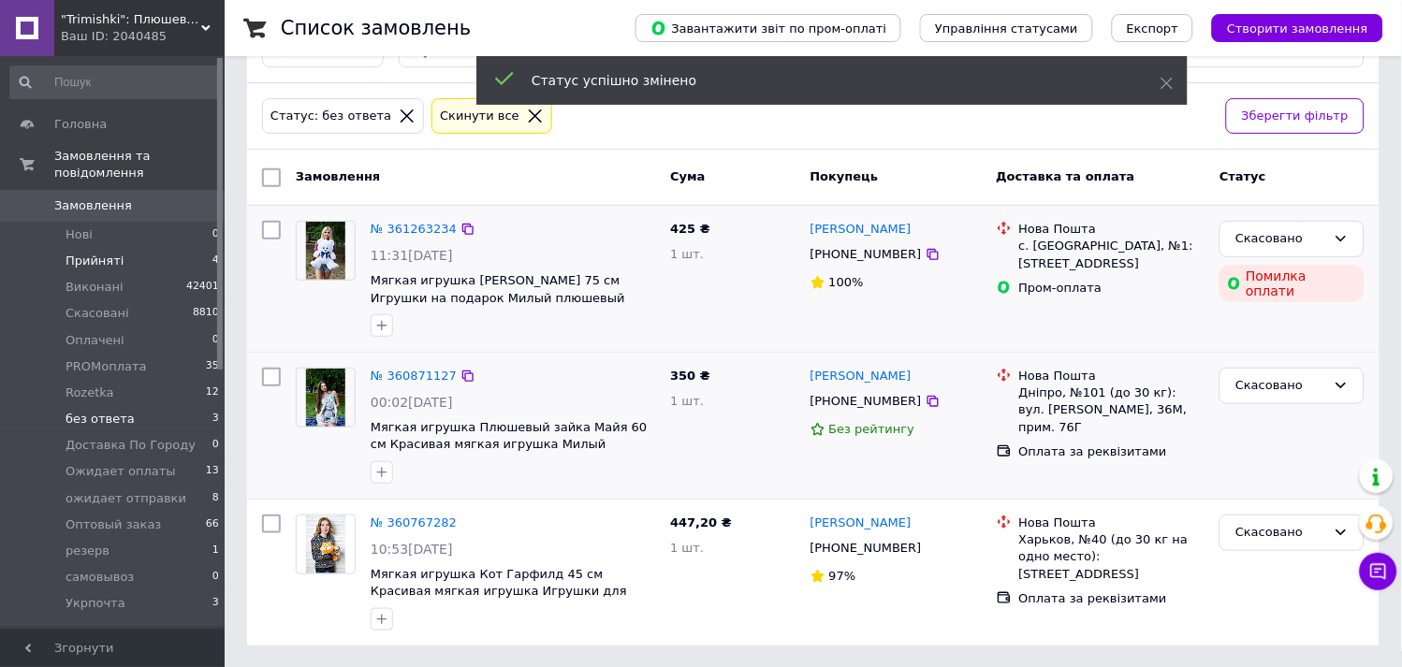
click at [98, 253] on span "Прийняті" at bounding box center [95, 261] width 58 height 17
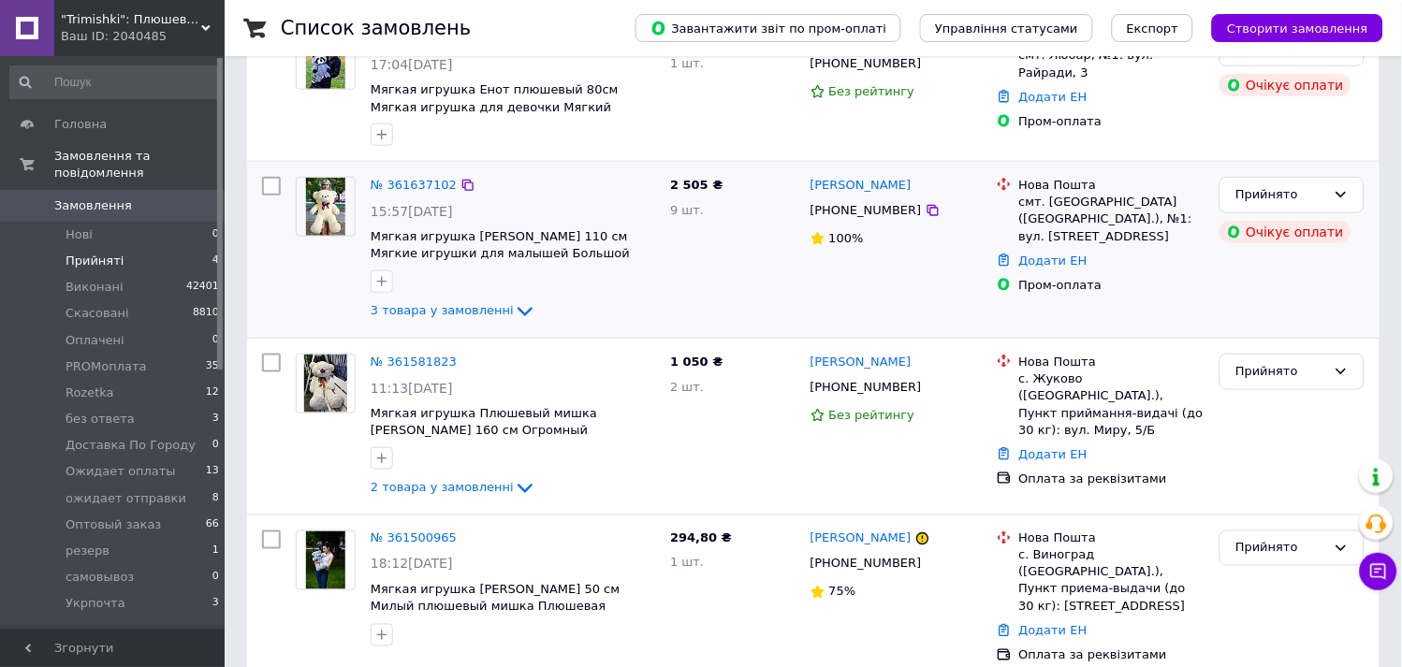
scroll to position [271, 0]
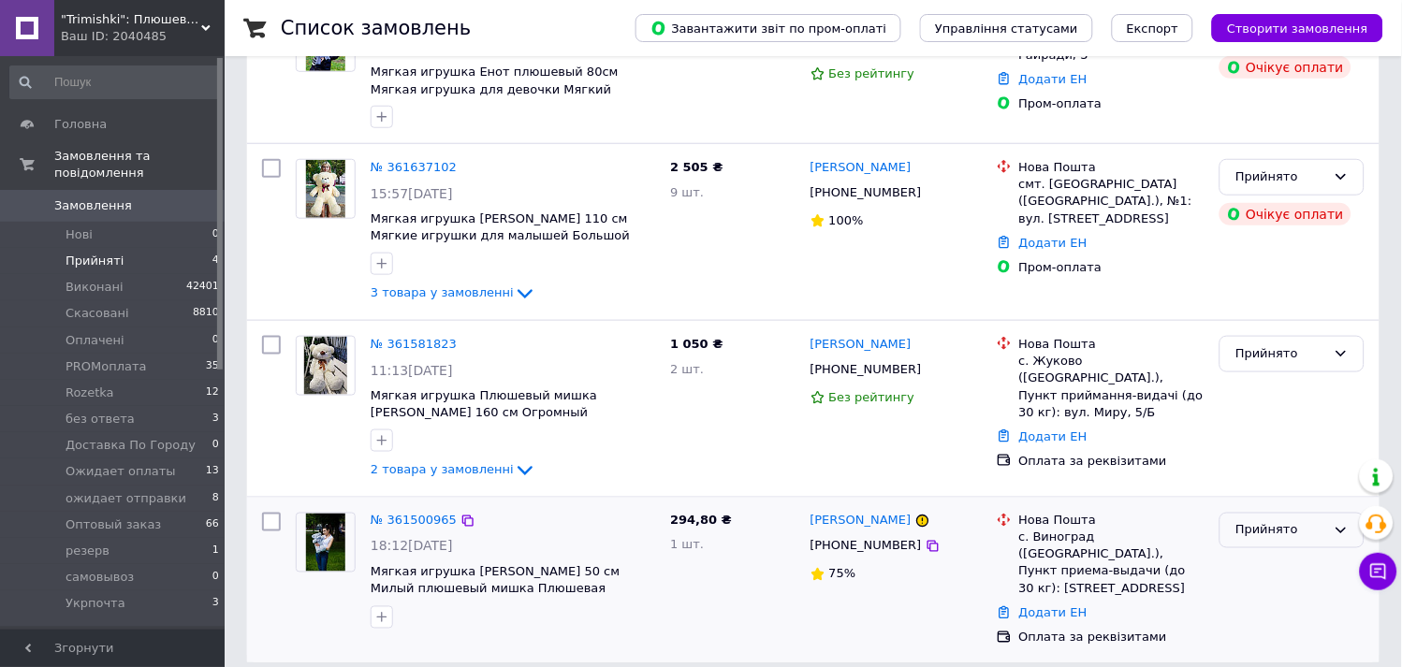
click at [1271, 537] on div "Прийнято" at bounding box center [1281, 531] width 91 height 20
click at [926, 550] on icon at bounding box center [933, 546] width 15 height 15
click at [1271, 531] on div "Прийнято" at bounding box center [1281, 531] width 91 height 20
click at [1249, 605] on li "Скасовано" at bounding box center [1292, 604] width 143 height 35
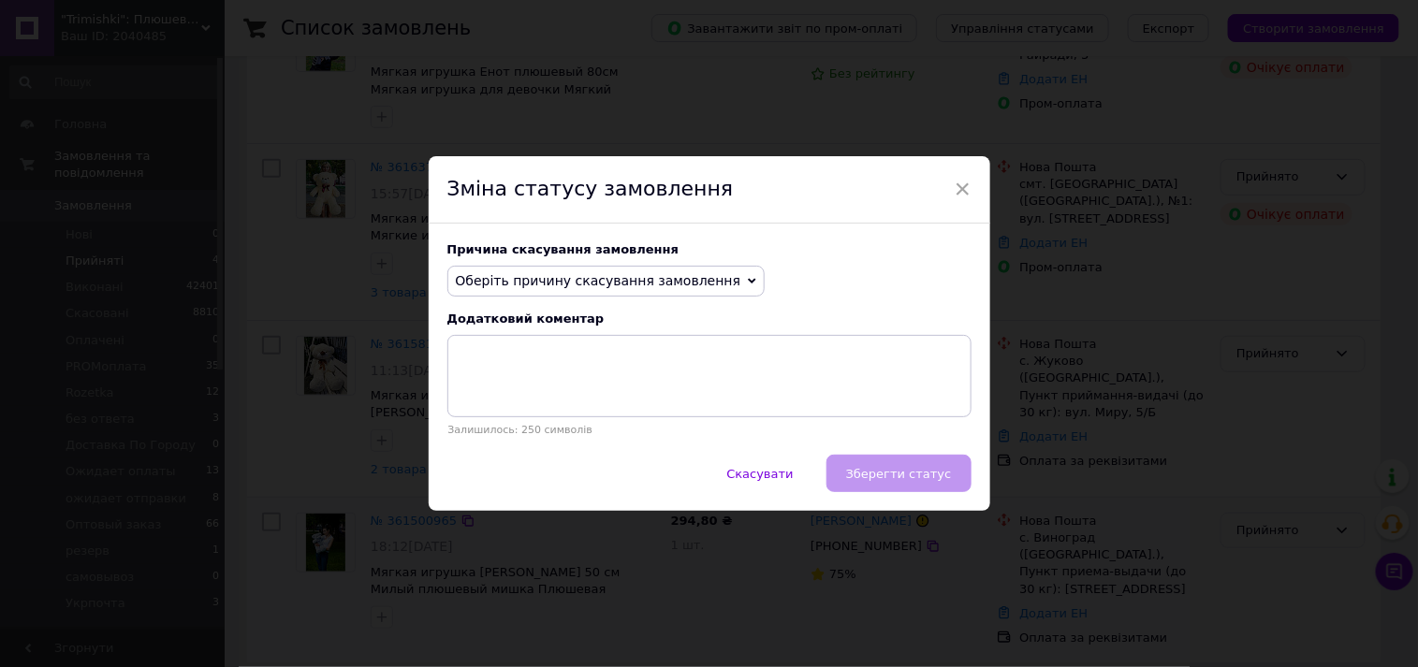
click at [526, 275] on span "Оберіть причину скасування замовлення" at bounding box center [598, 280] width 285 height 15
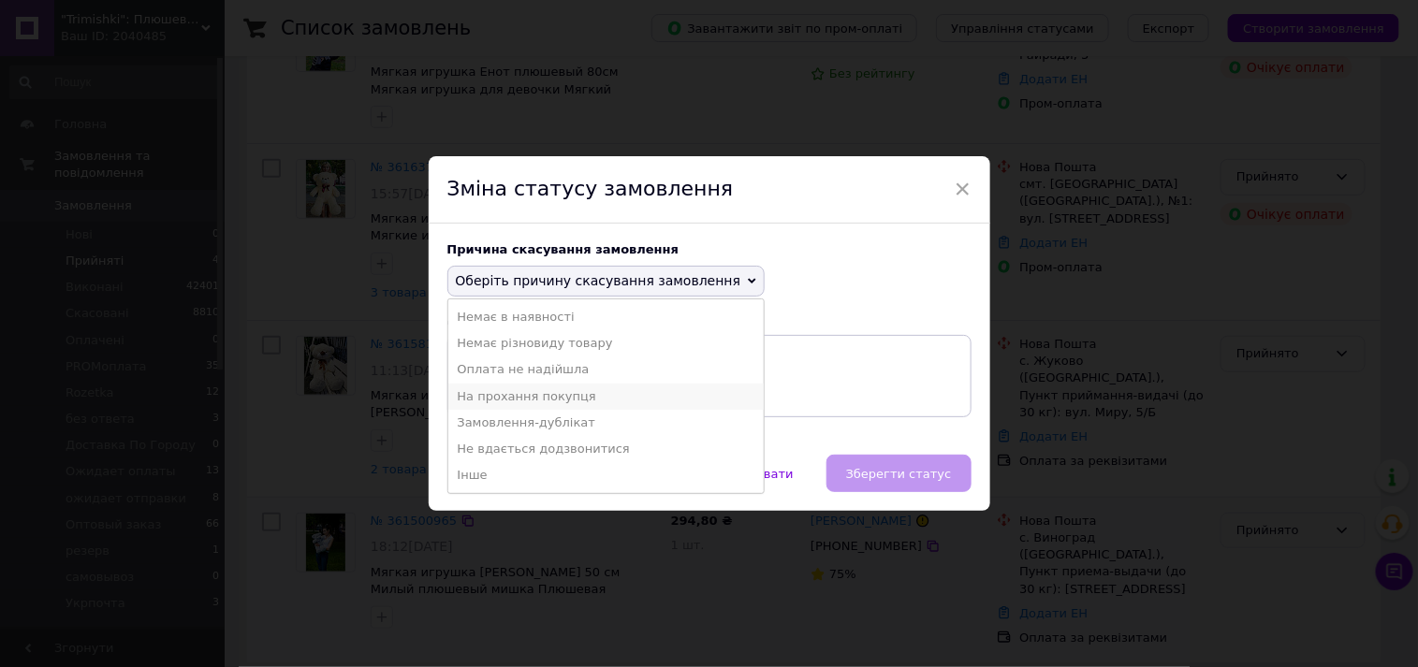
click at [490, 396] on li "На прохання покупця" at bounding box center [606, 397] width 316 height 26
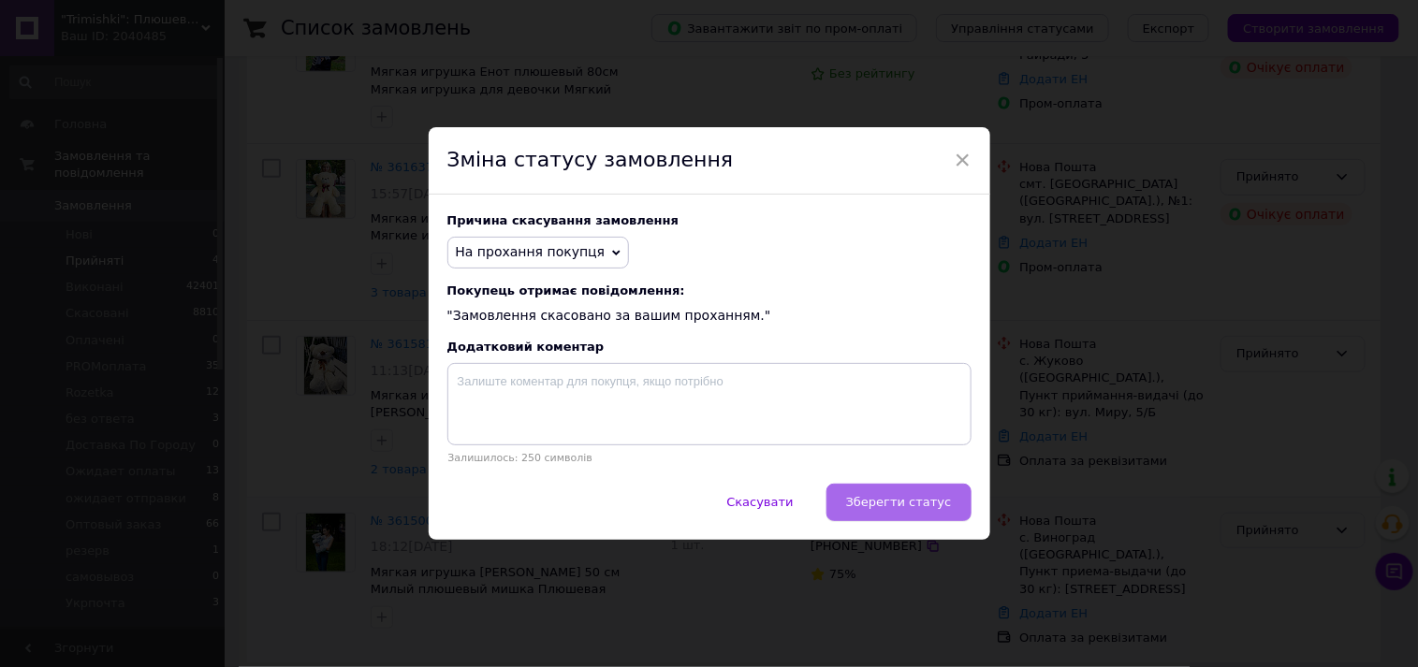
click at [948, 509] on span "Зберегти статус" at bounding box center [899, 502] width 106 height 14
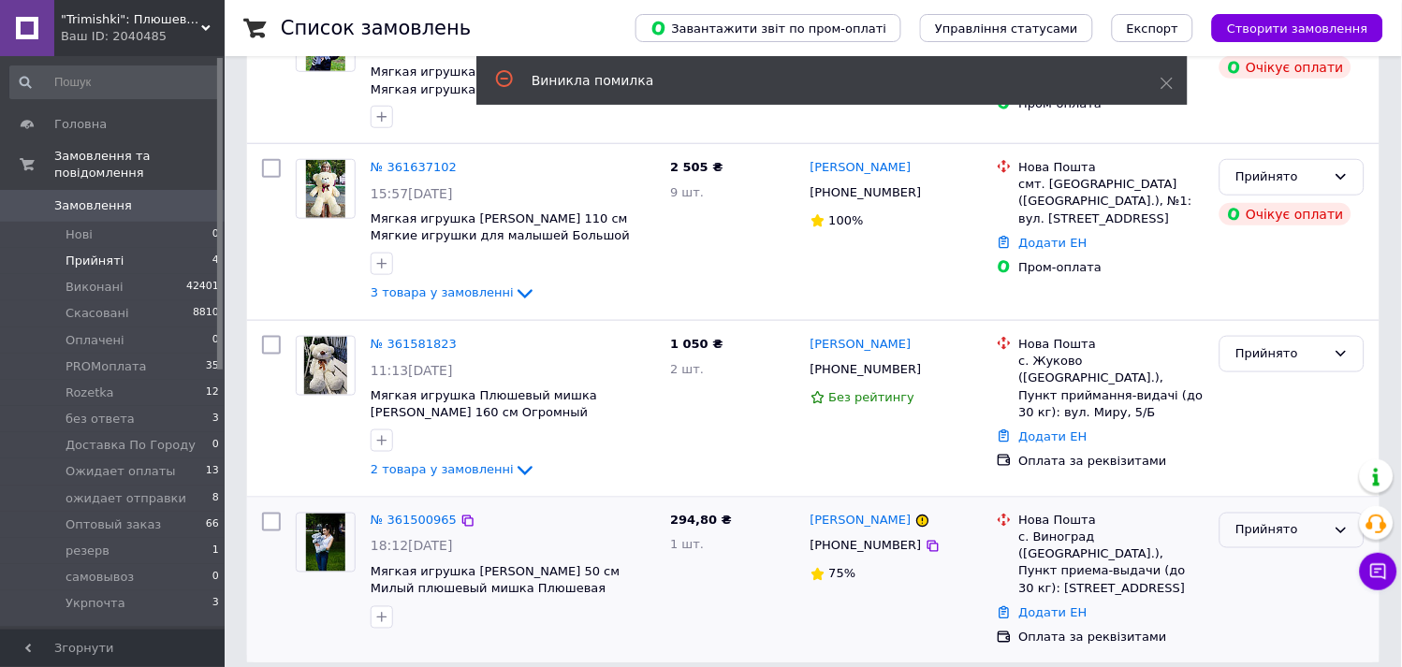
click at [1268, 544] on div "Прийнято" at bounding box center [1292, 531] width 145 height 37
click at [1252, 600] on li "Скасовано" at bounding box center [1292, 604] width 143 height 35
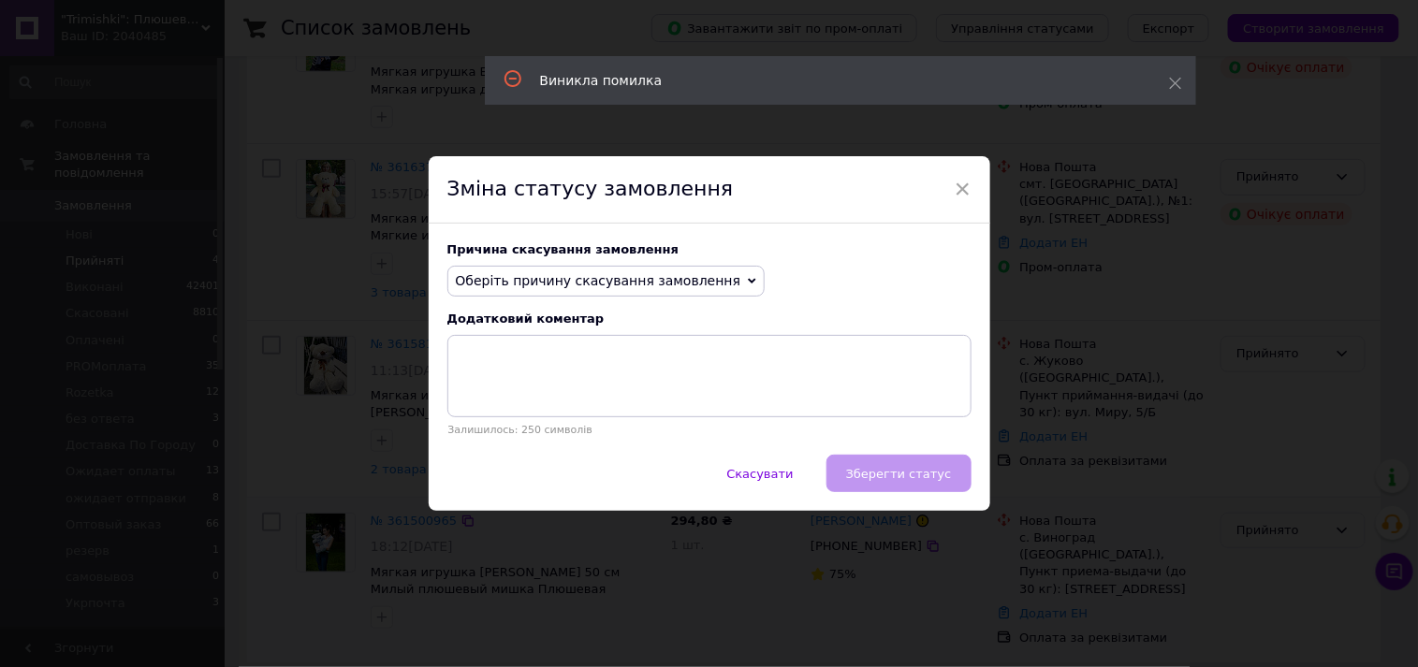
click at [509, 283] on span "Оберіть причину скасування замовлення" at bounding box center [598, 280] width 285 height 15
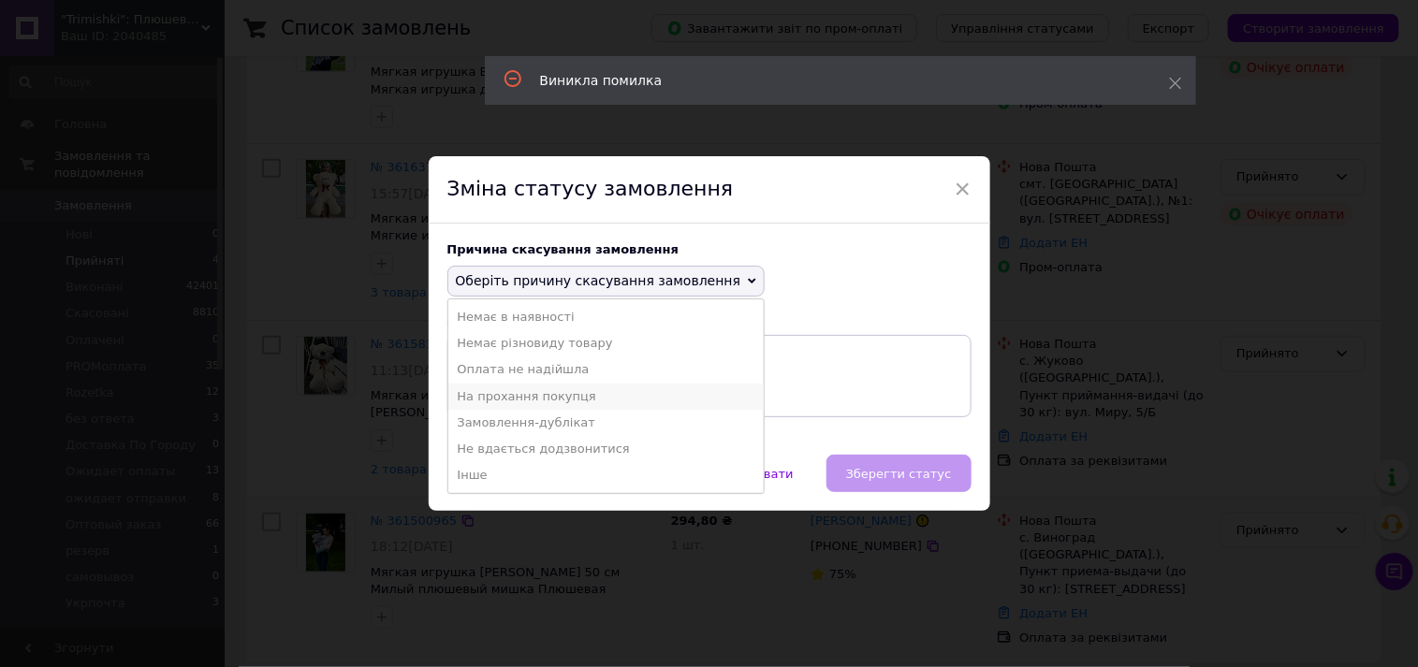
click at [504, 396] on li "На прохання покупця" at bounding box center [606, 397] width 316 height 26
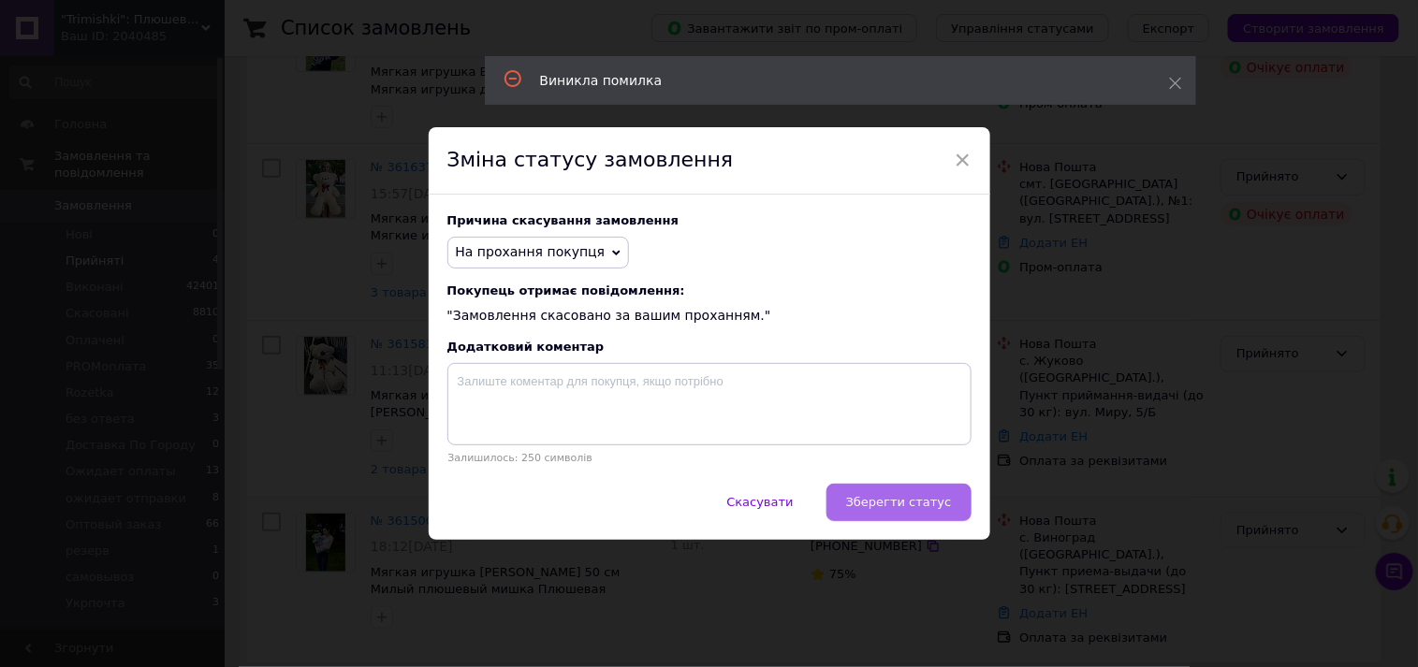
click at [866, 491] on button "Зберегти статус" at bounding box center [899, 502] width 145 height 37
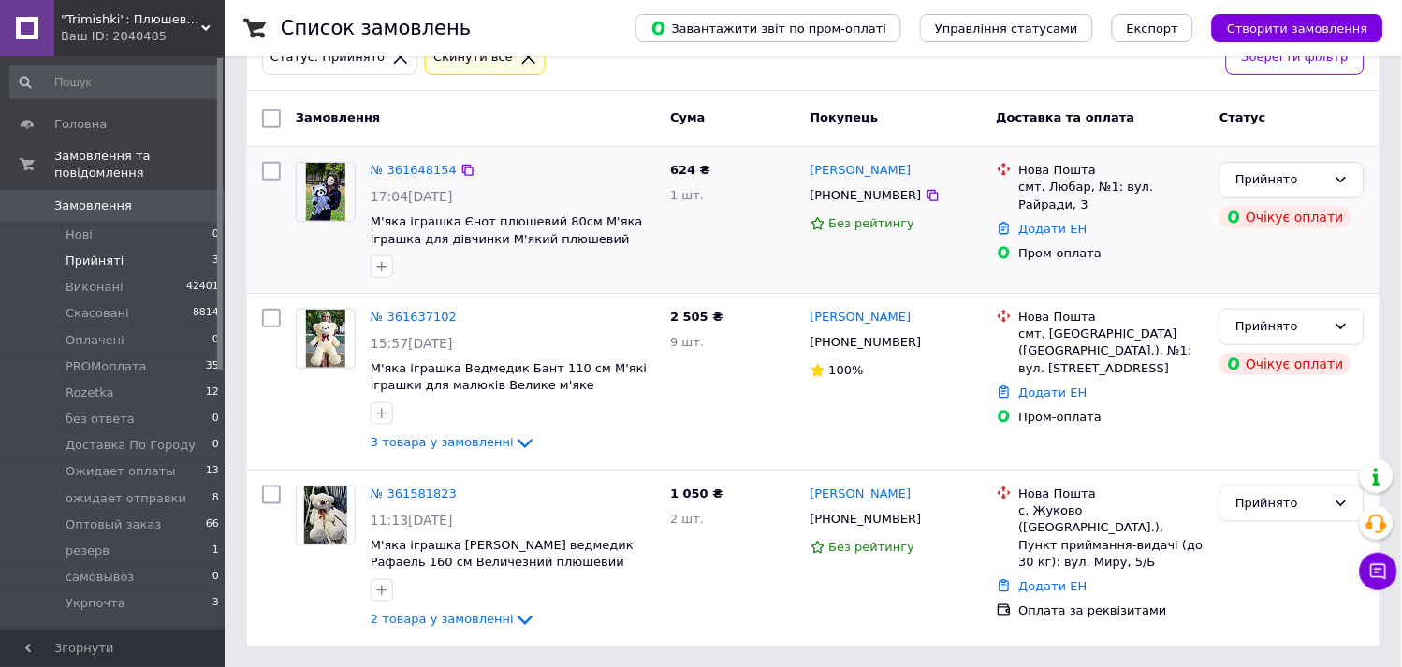
scroll to position [123, 0]
click at [115, 253] on span "Прийняті" at bounding box center [95, 261] width 58 height 17
